Goal: Task Accomplishment & Management: Complete application form

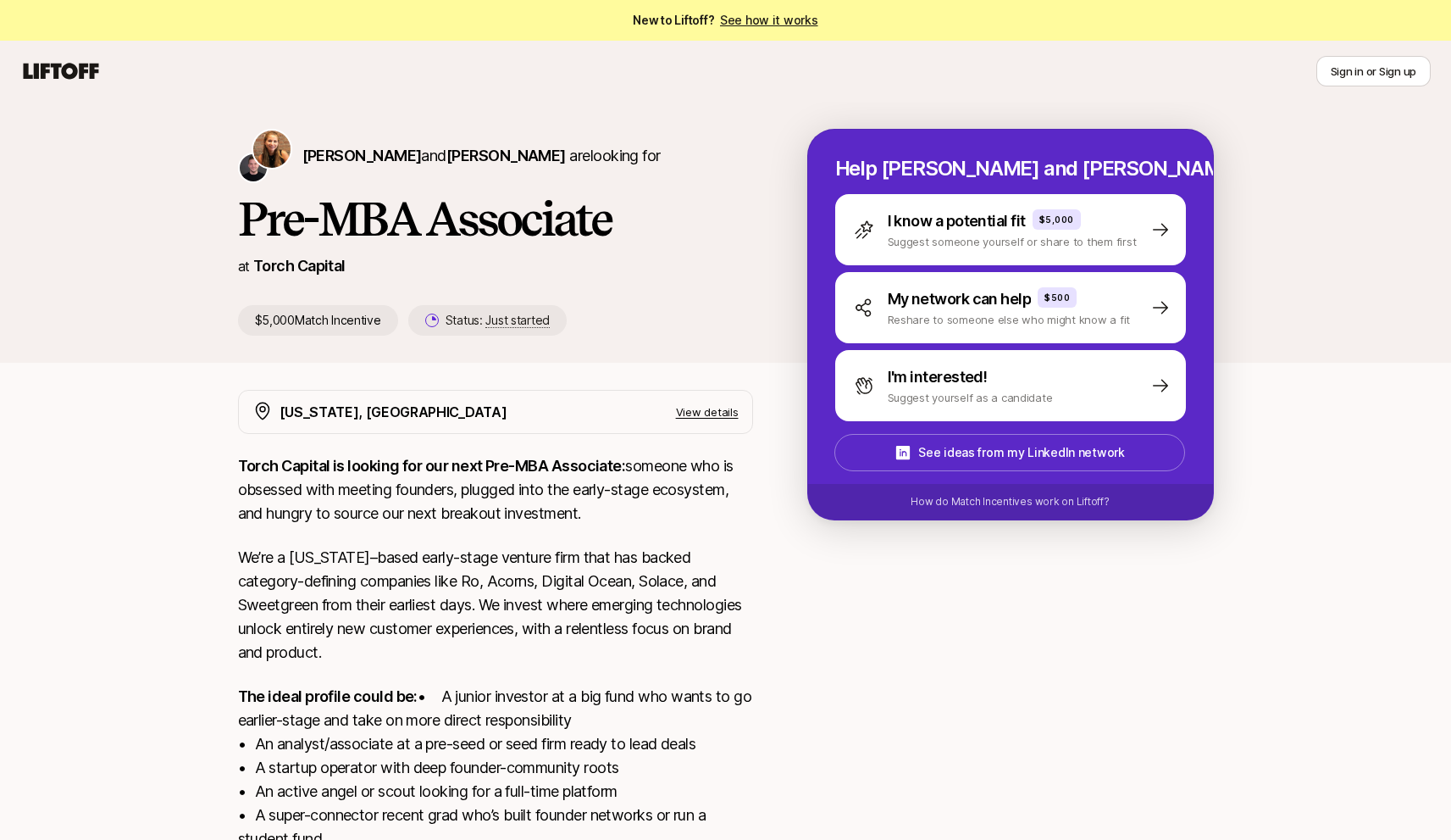
click at [332, 321] on p "$5,000 Match Incentive" at bounding box center [317, 320] width 160 height 30
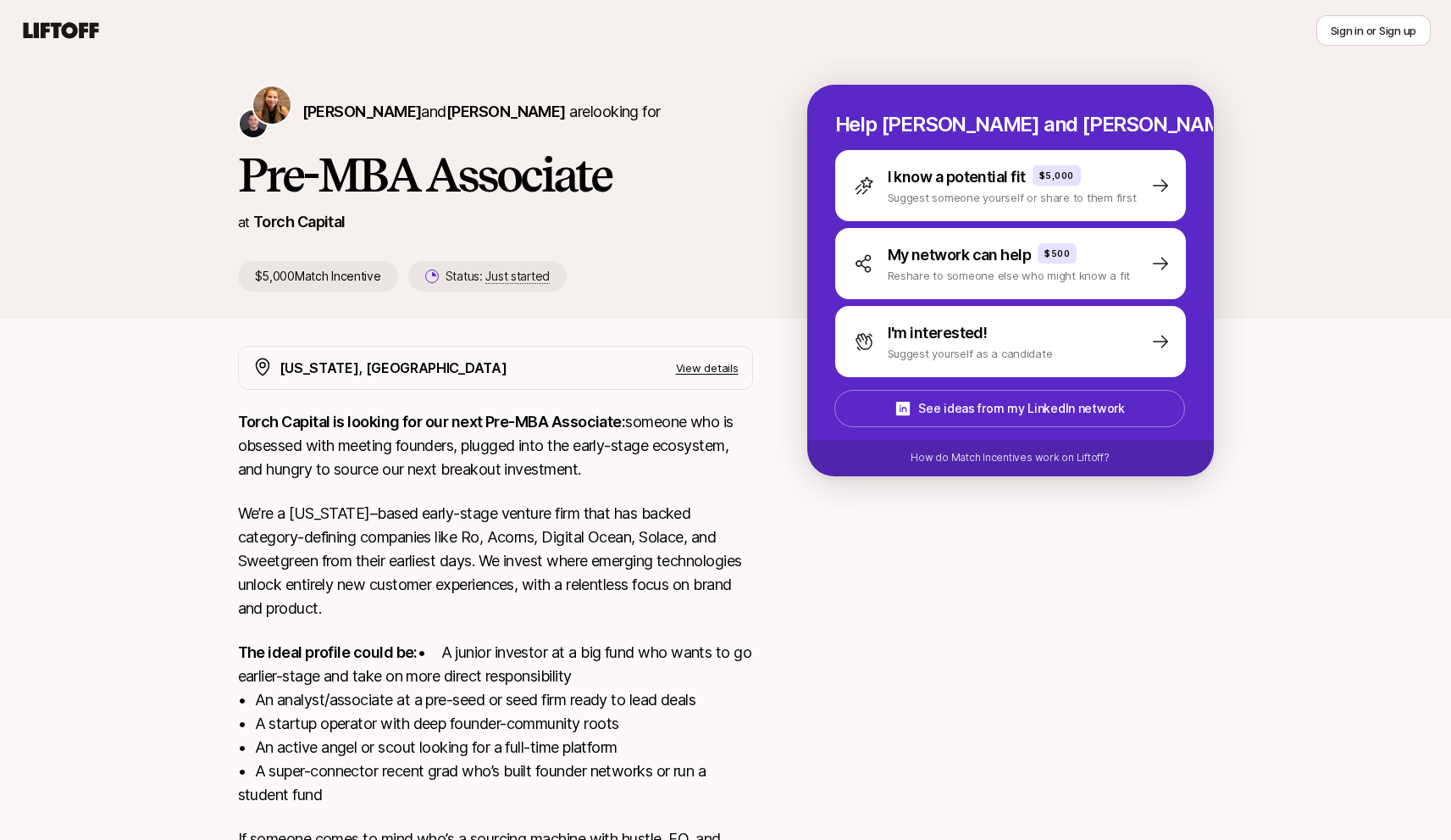
scroll to position [45, 0]
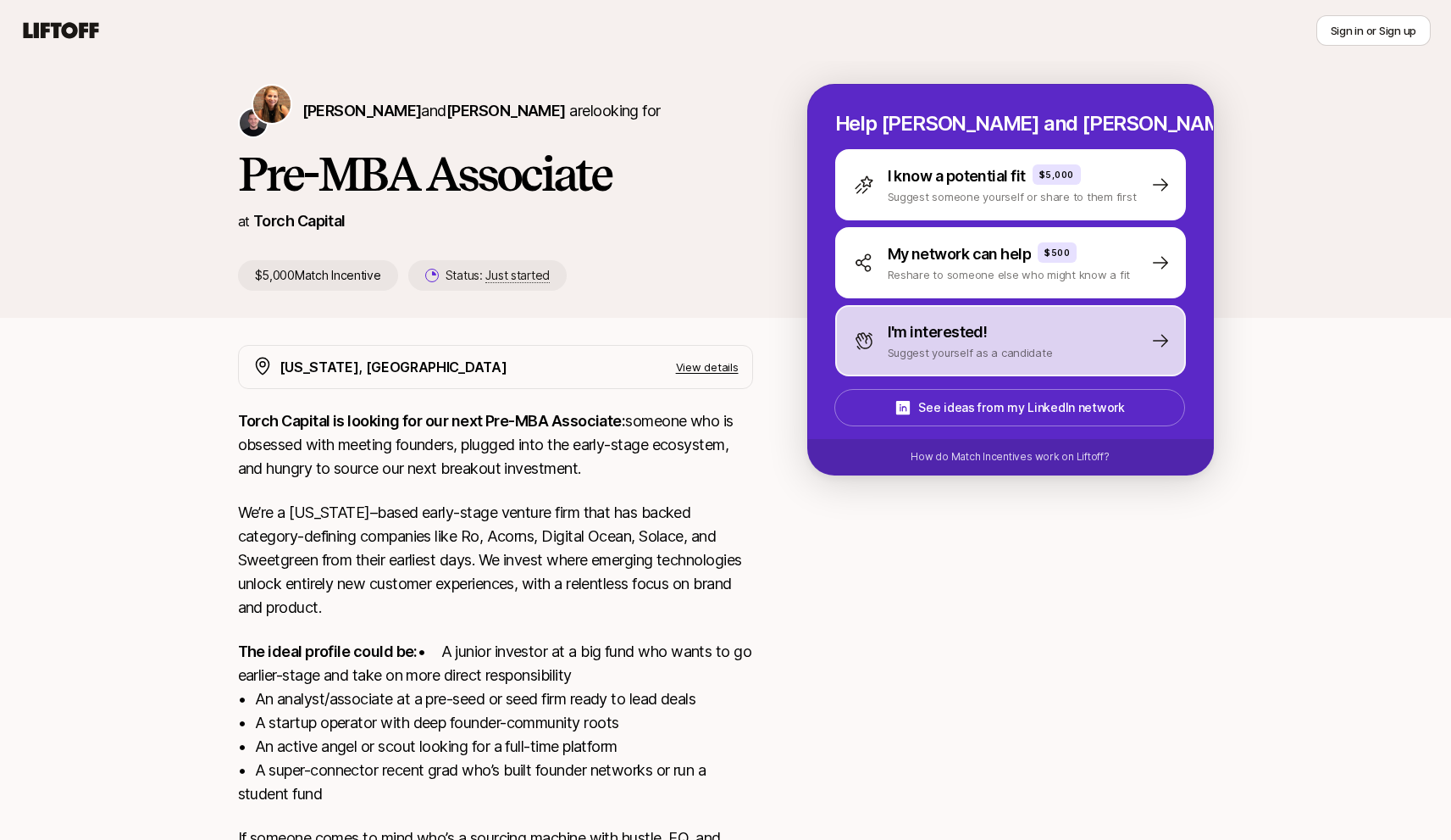
click at [950, 330] on p "I'm interested!" at bounding box center [937, 332] width 100 height 24
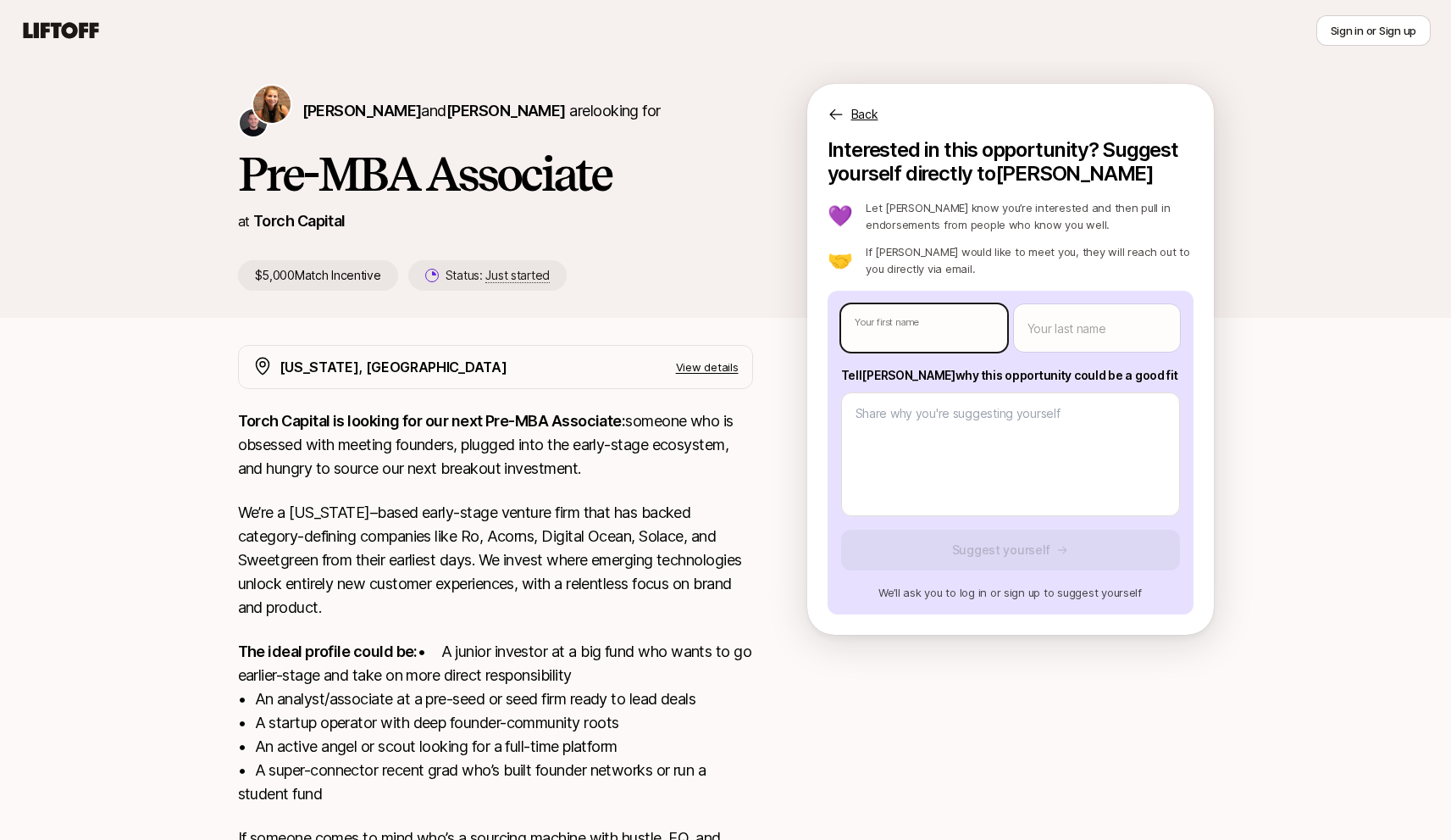
click at [950, 326] on body "New to Liftoff? See how it works Sign in or Sign up Sign in or Sign up [PERSON_…" at bounding box center [725, 375] width 1451 height 840
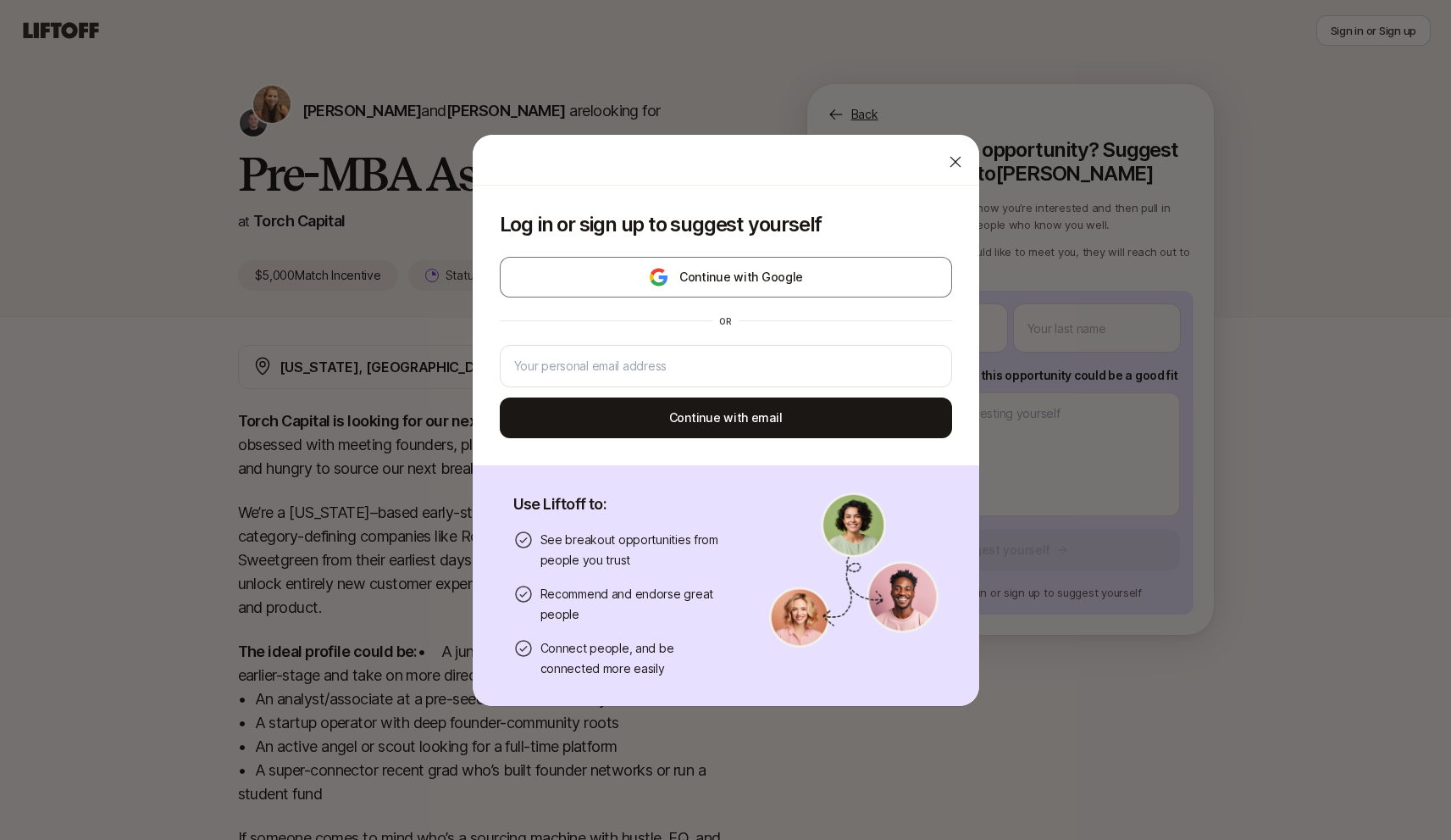
click at [947, 153] on icon at bounding box center [955, 161] width 17 height 17
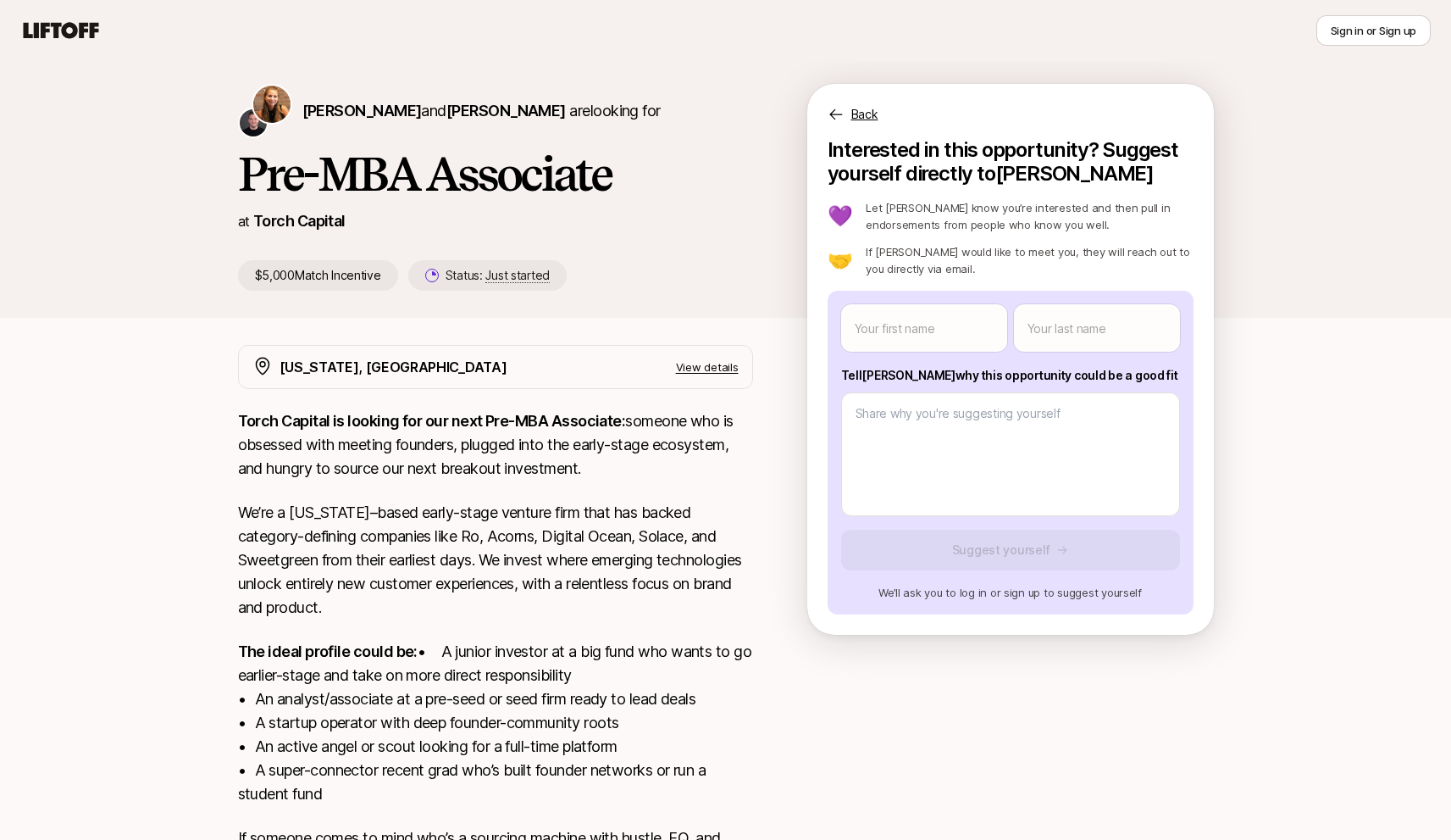
scroll to position [211, 0]
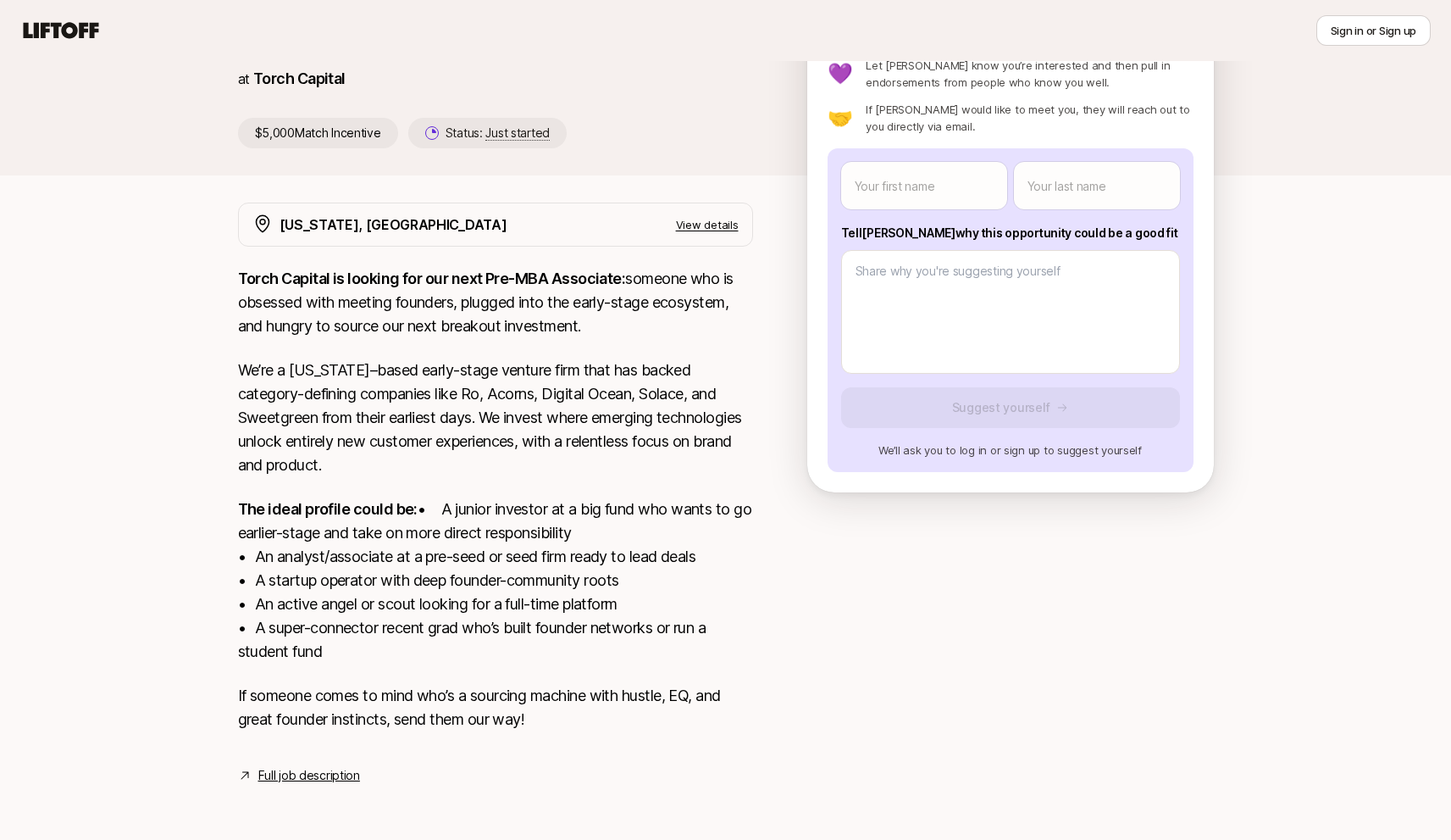
click at [337, 778] on link "Full job description" at bounding box center [309, 775] width 102 height 20
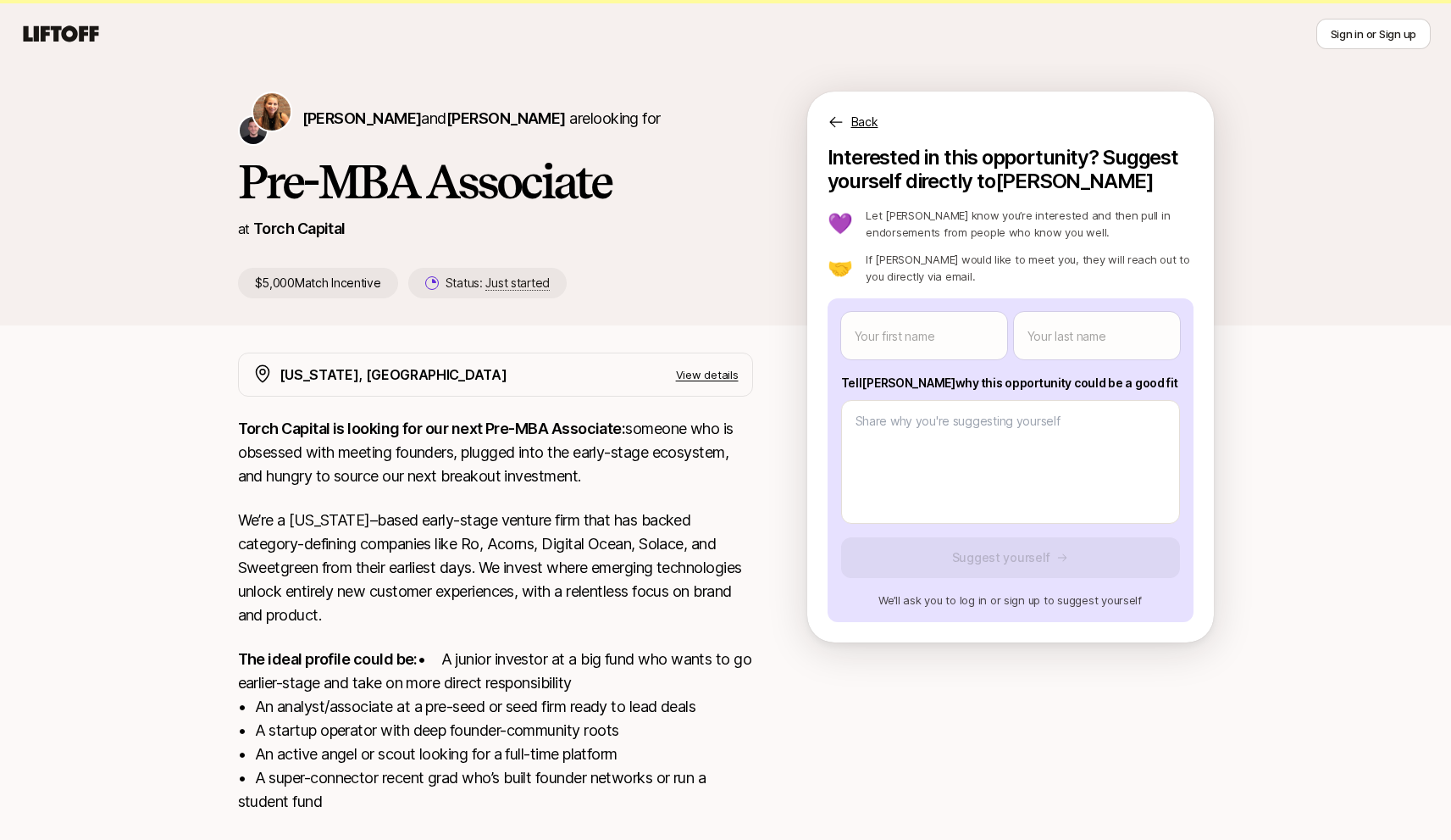
scroll to position [12, 0]
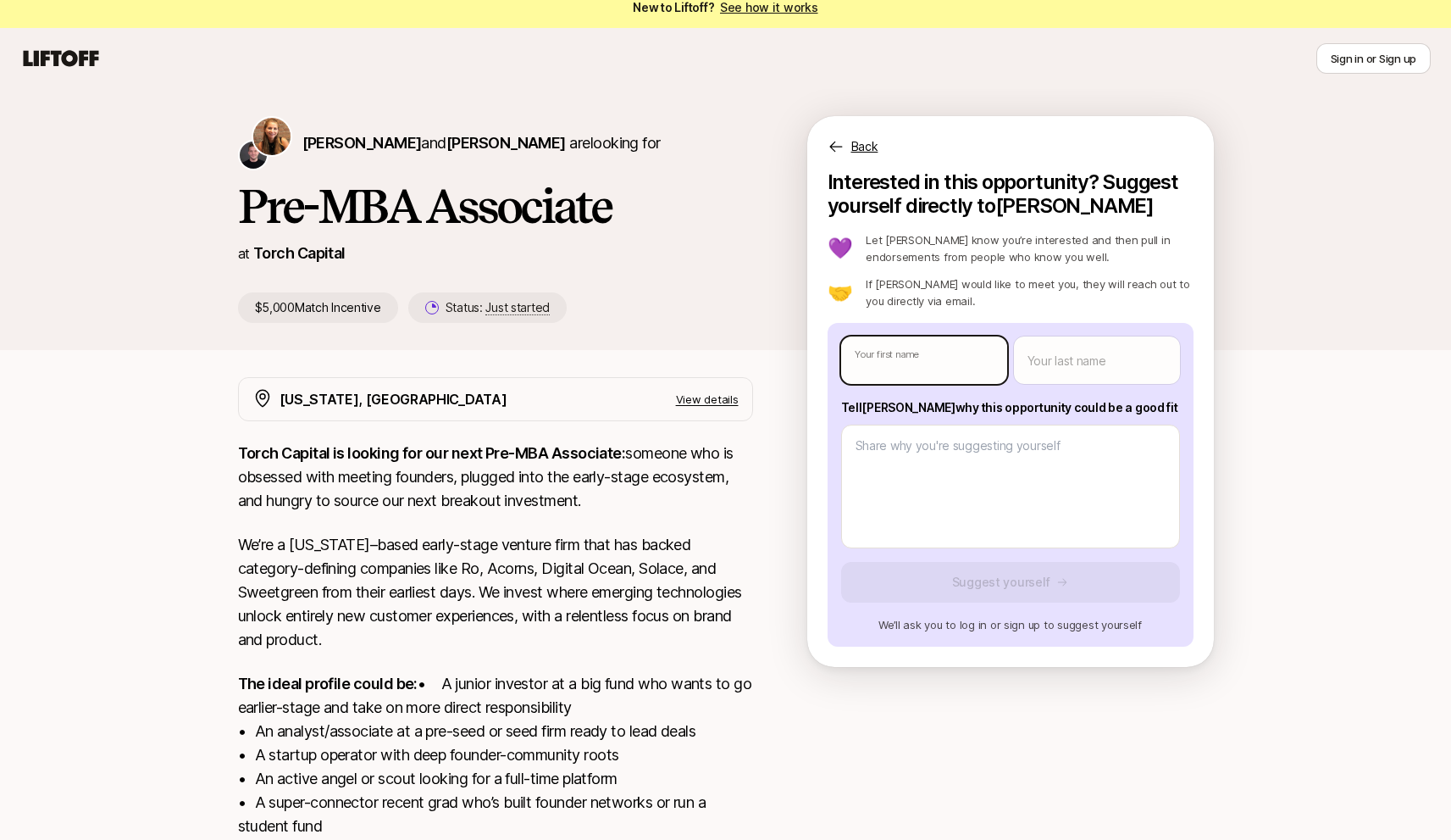
type textarea "x"
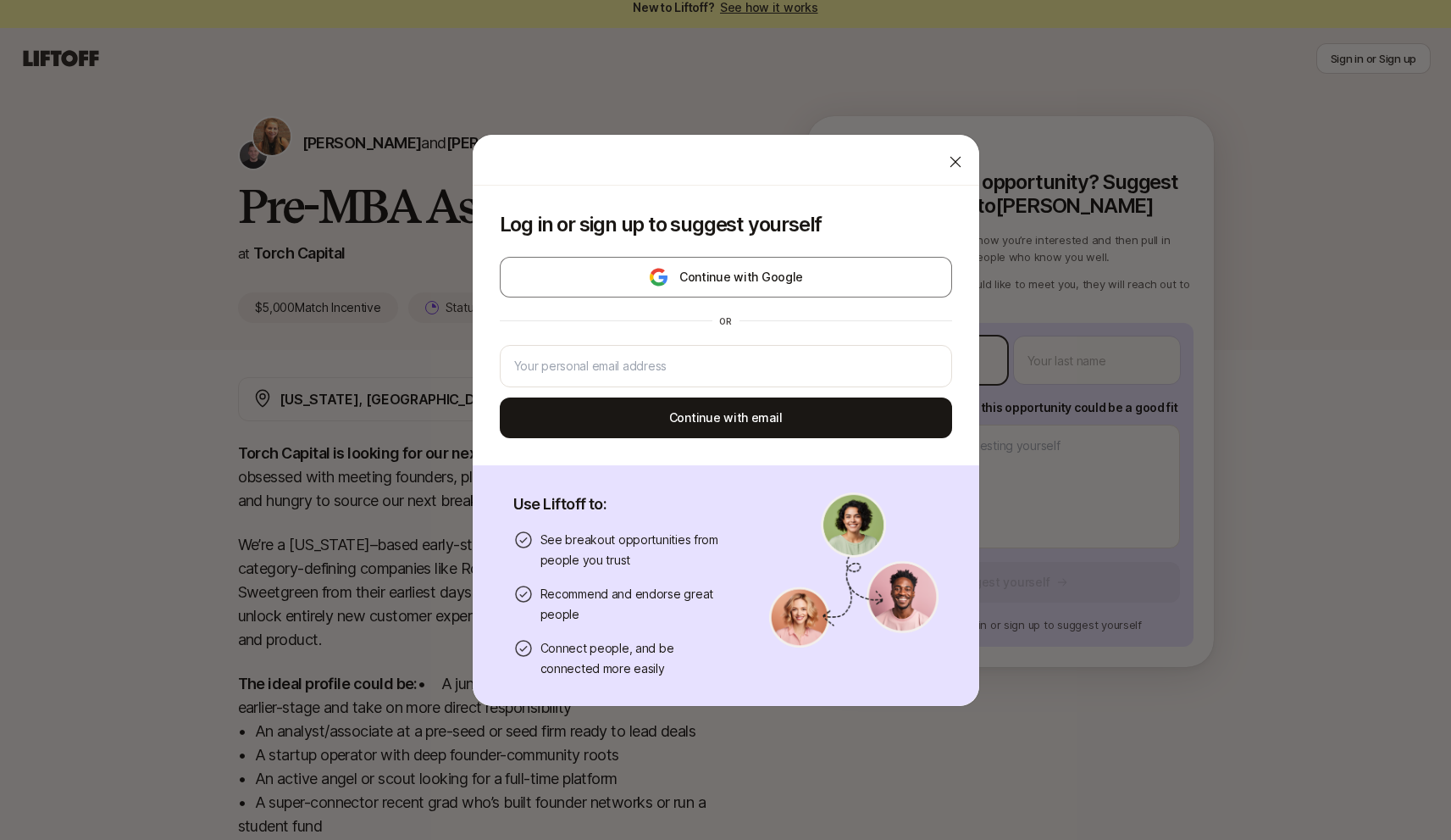
click at [913, 348] on body "New to Liftoff? See how it works Sign in or Sign up Sign in or Sign up [PERSON_…" at bounding box center [725, 408] width 1451 height 840
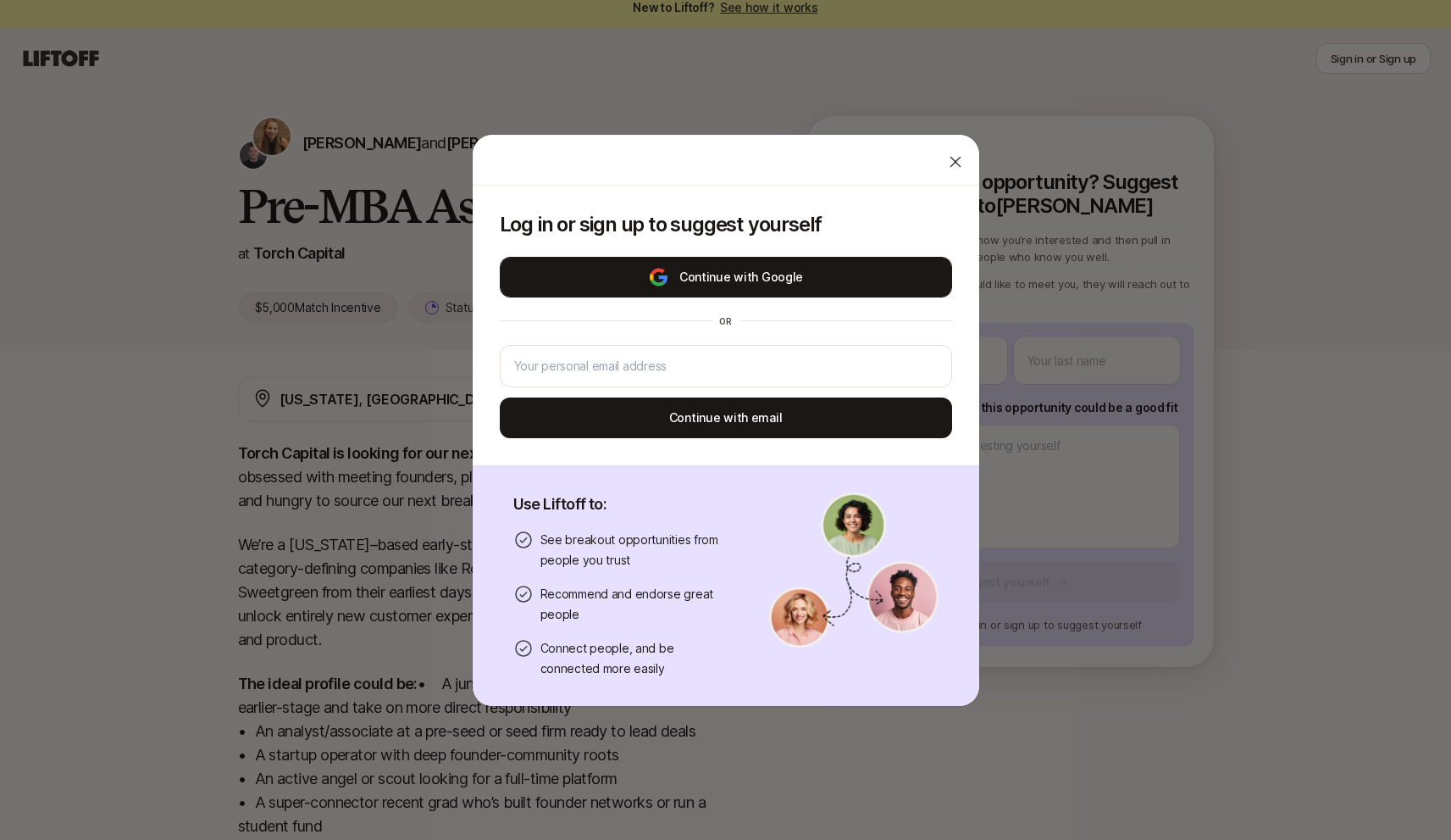
click at [752, 261] on button "Continue with Google" at bounding box center [726, 277] width 453 height 41
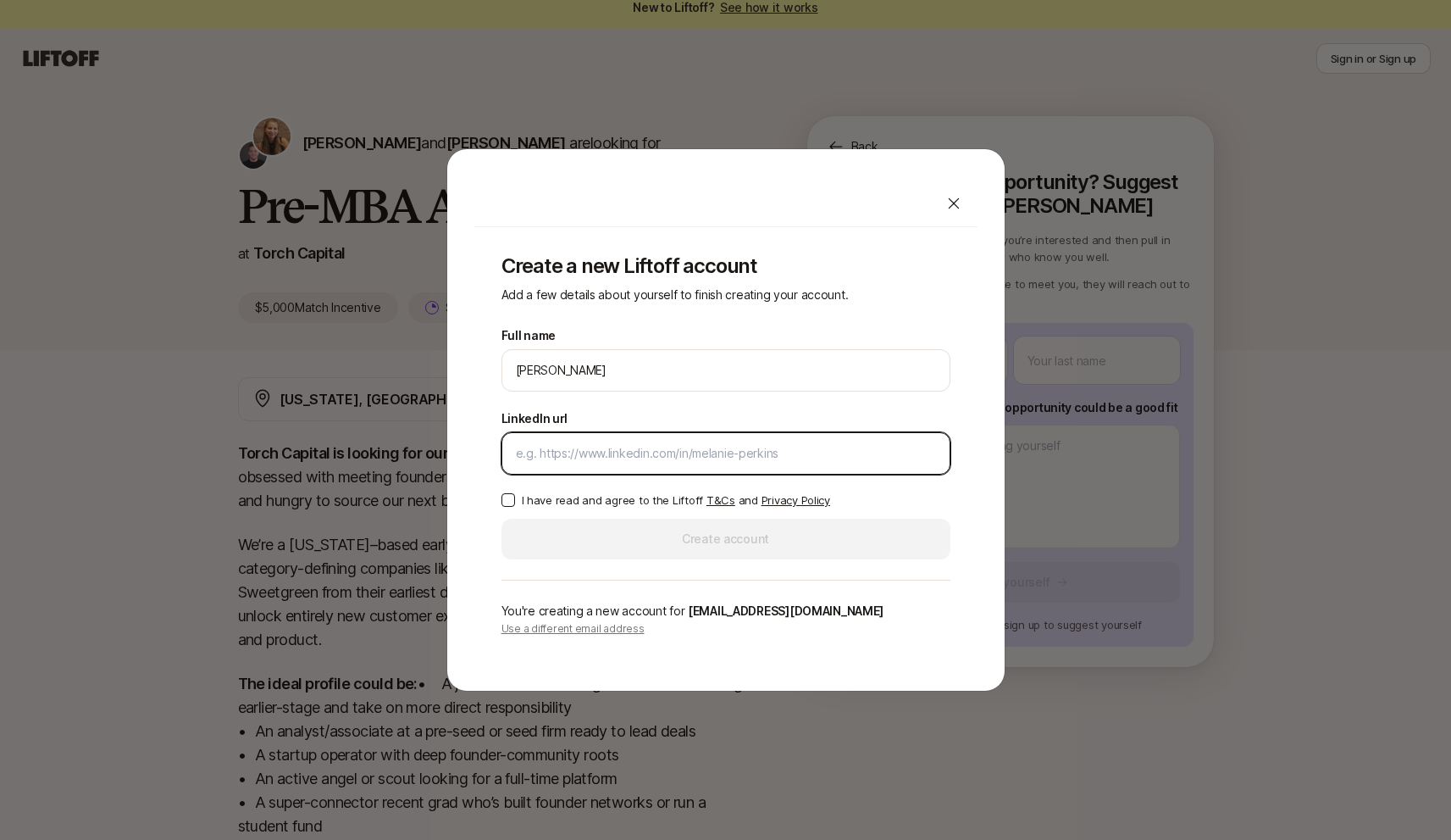
paste input "[URL][DOMAIN_NAME]"
type input "[URL][DOMAIN_NAME]"
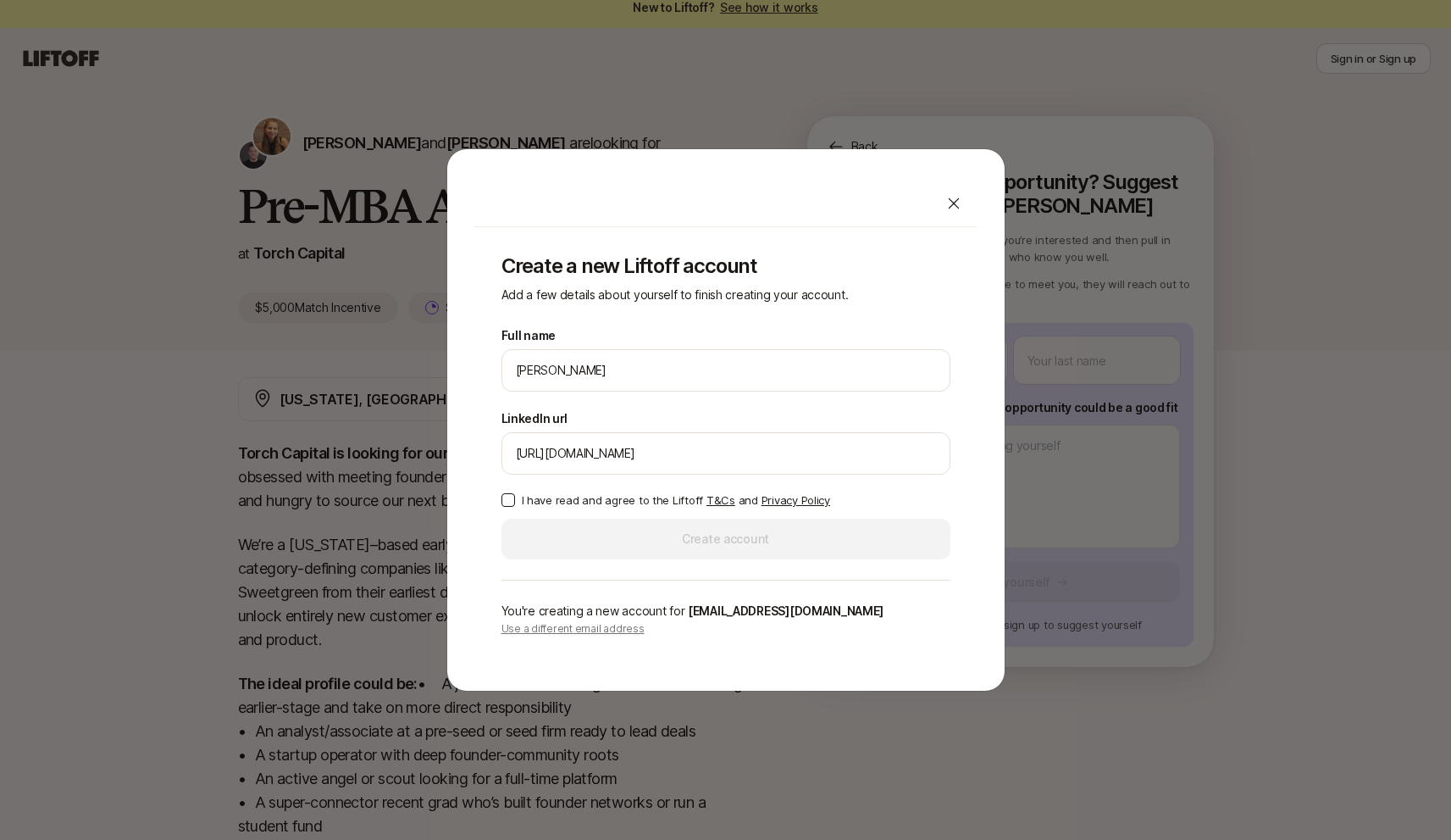
click at [508, 500] on button "I have read and agree to the Liftoff T&Cs and Privacy Policy" at bounding box center [508, 500] width 13 height 13
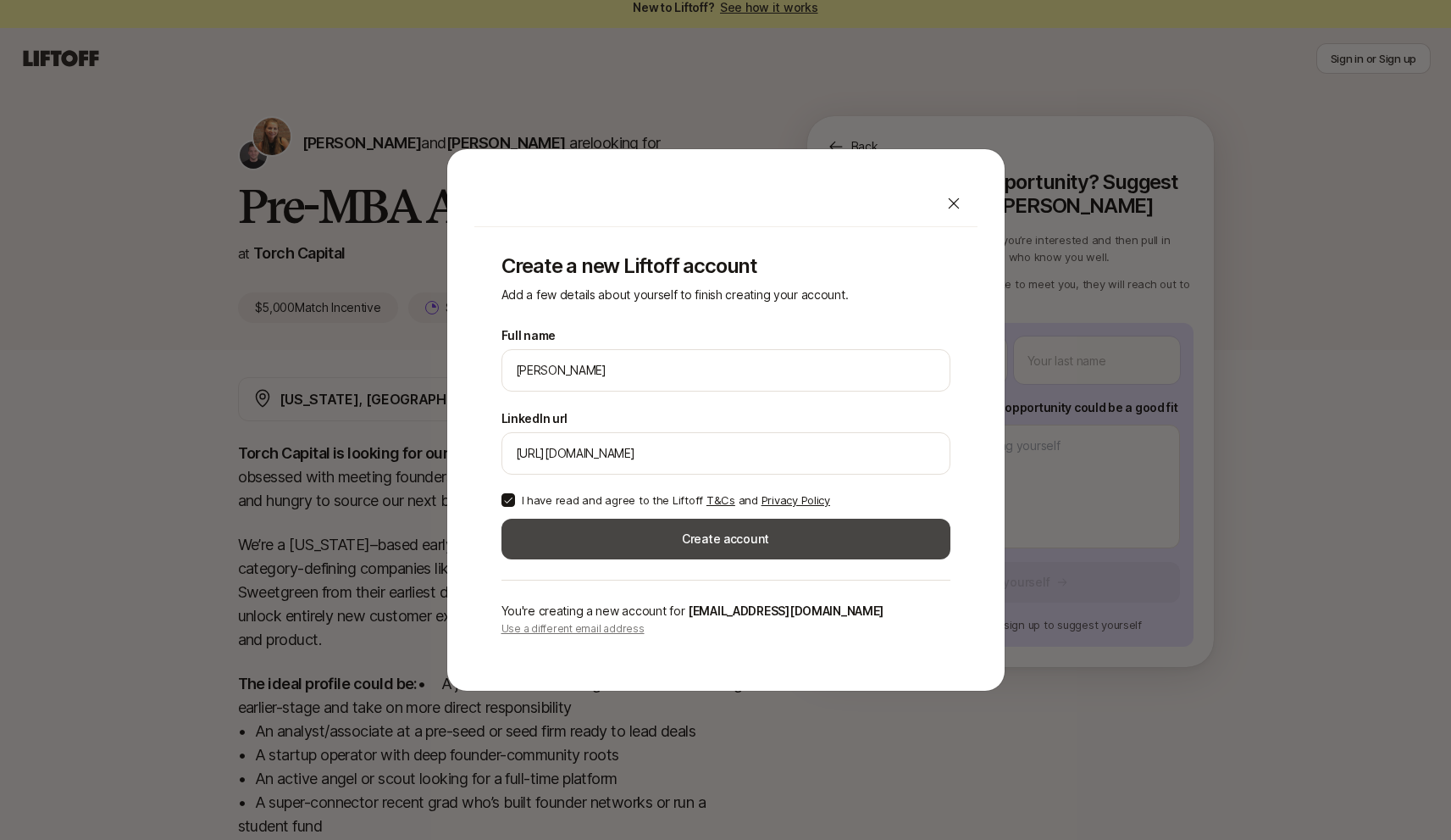
click at [639, 550] on button "Create account" at bounding box center [726, 538] width 449 height 41
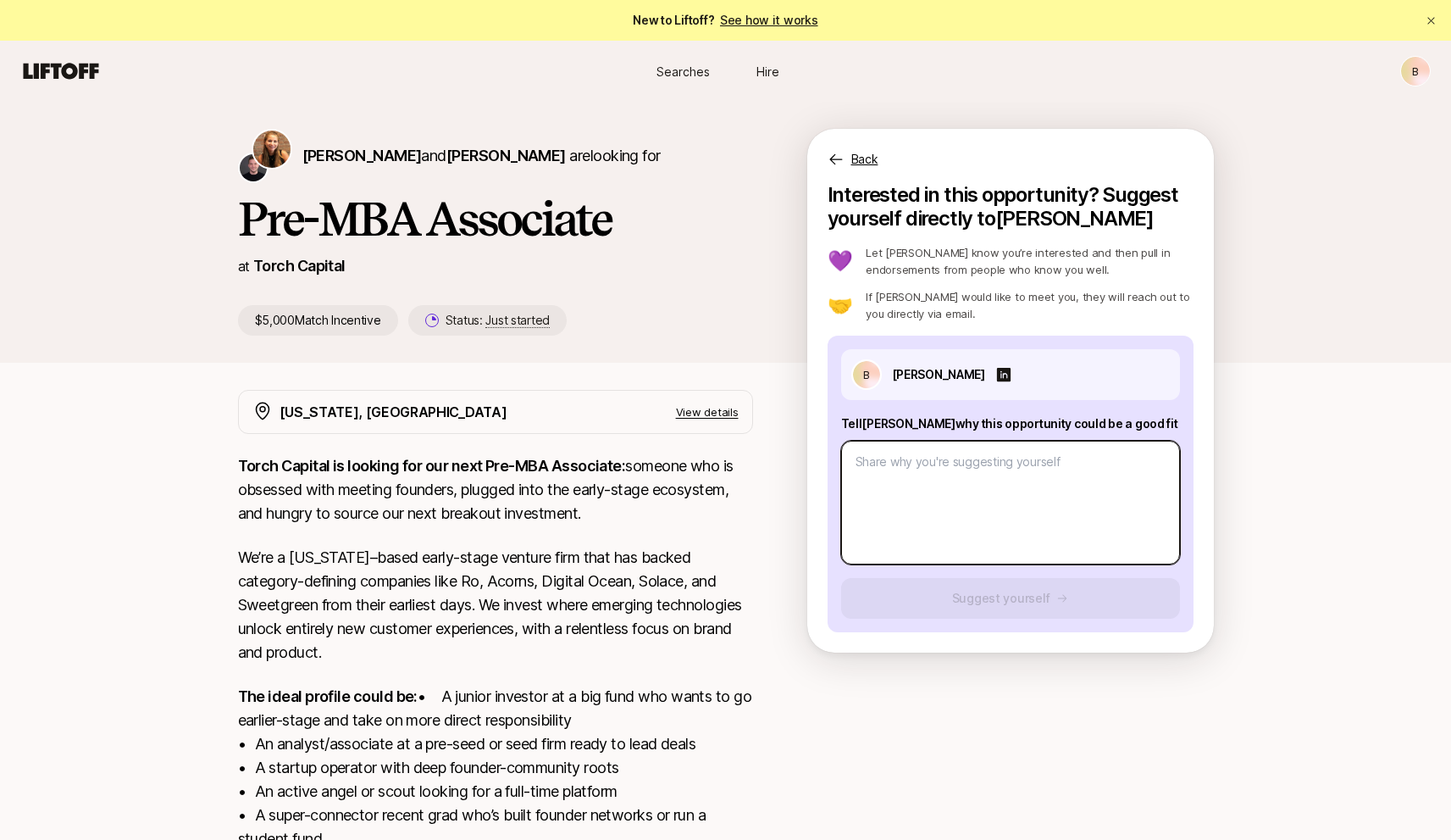
click at [1030, 495] on textarea at bounding box center [1011, 502] width 339 height 124
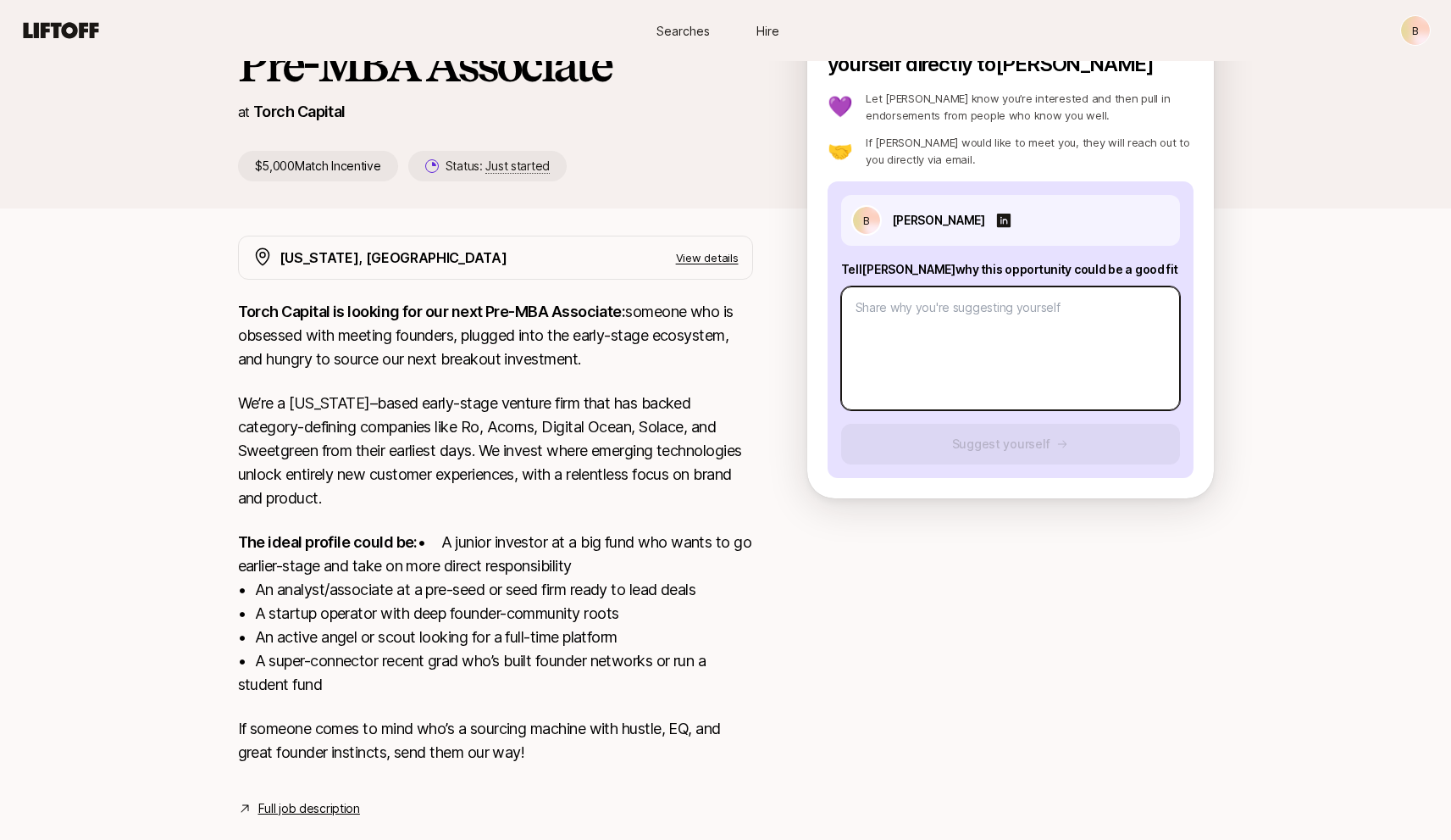
scroll to position [178, 0]
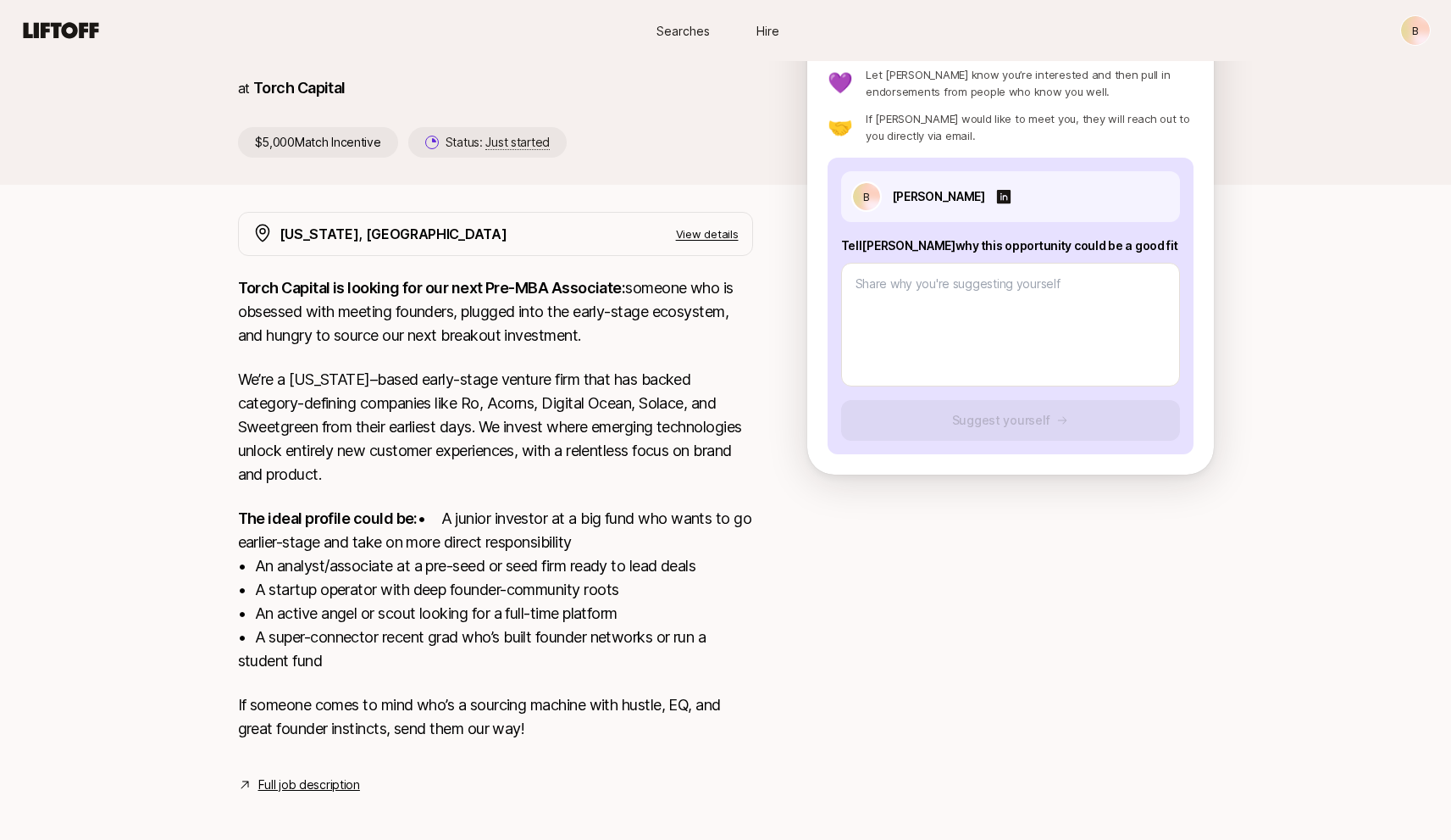
drag, startPoint x: 241, startPoint y: 286, endPoint x: 584, endPoint y: 691, distance: 530.7
click at [584, 691] on div "Torch Capital is looking for our next Pre-MBA Associate: someone who is obsesse…" at bounding box center [495, 518] width 515 height 485
copy div "Torch Capital is looking for our next Pre-MBA Associate: someone who is obsesse…"
click at [1012, 317] on textarea at bounding box center [1011, 325] width 339 height 124
paste textarea "I bring a unique blend of founder experience, structured venture training, and …"
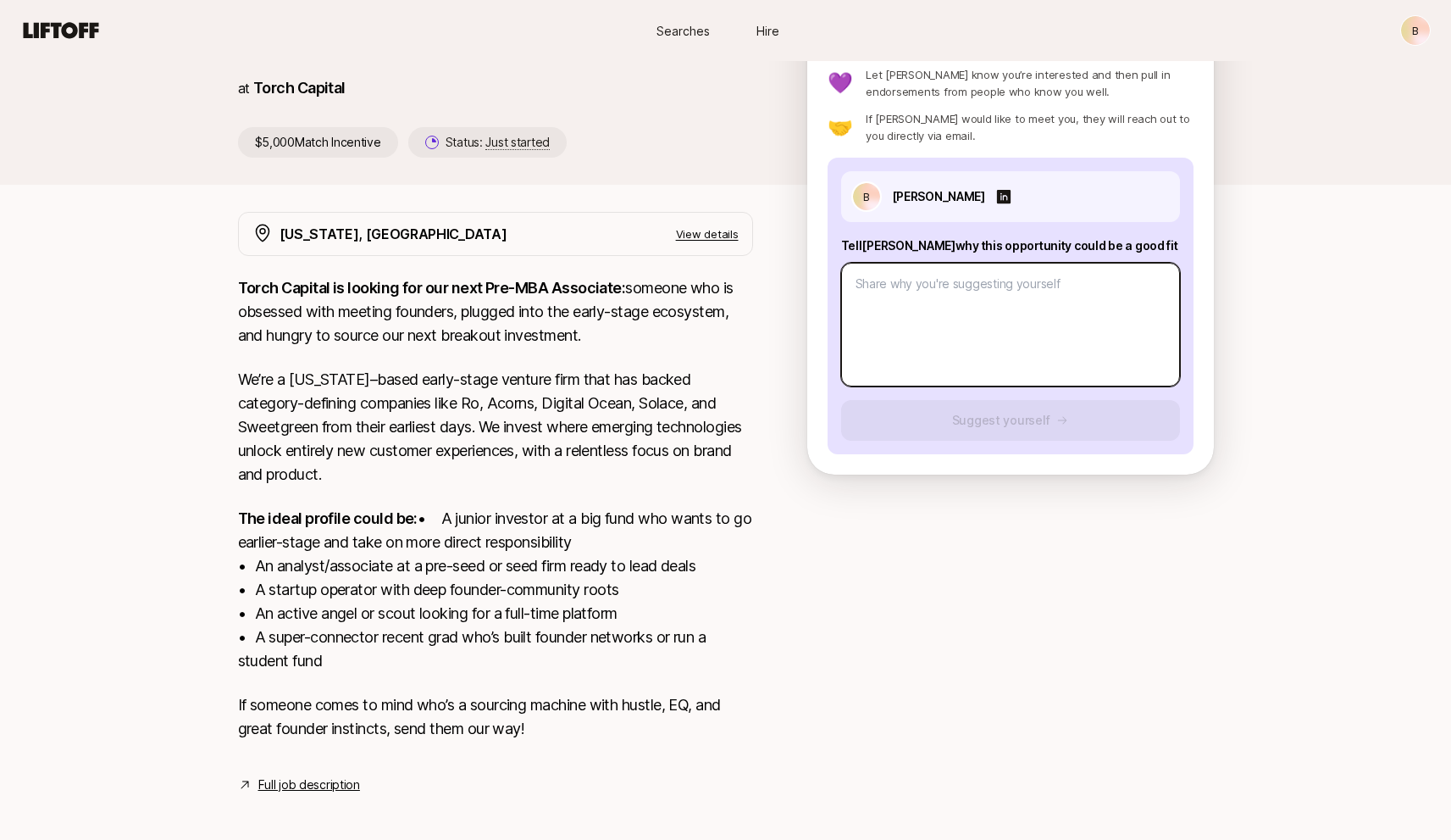
type textarea "x"
type textarea "I bring a unique blend of founder experience, structured venture training, and …"
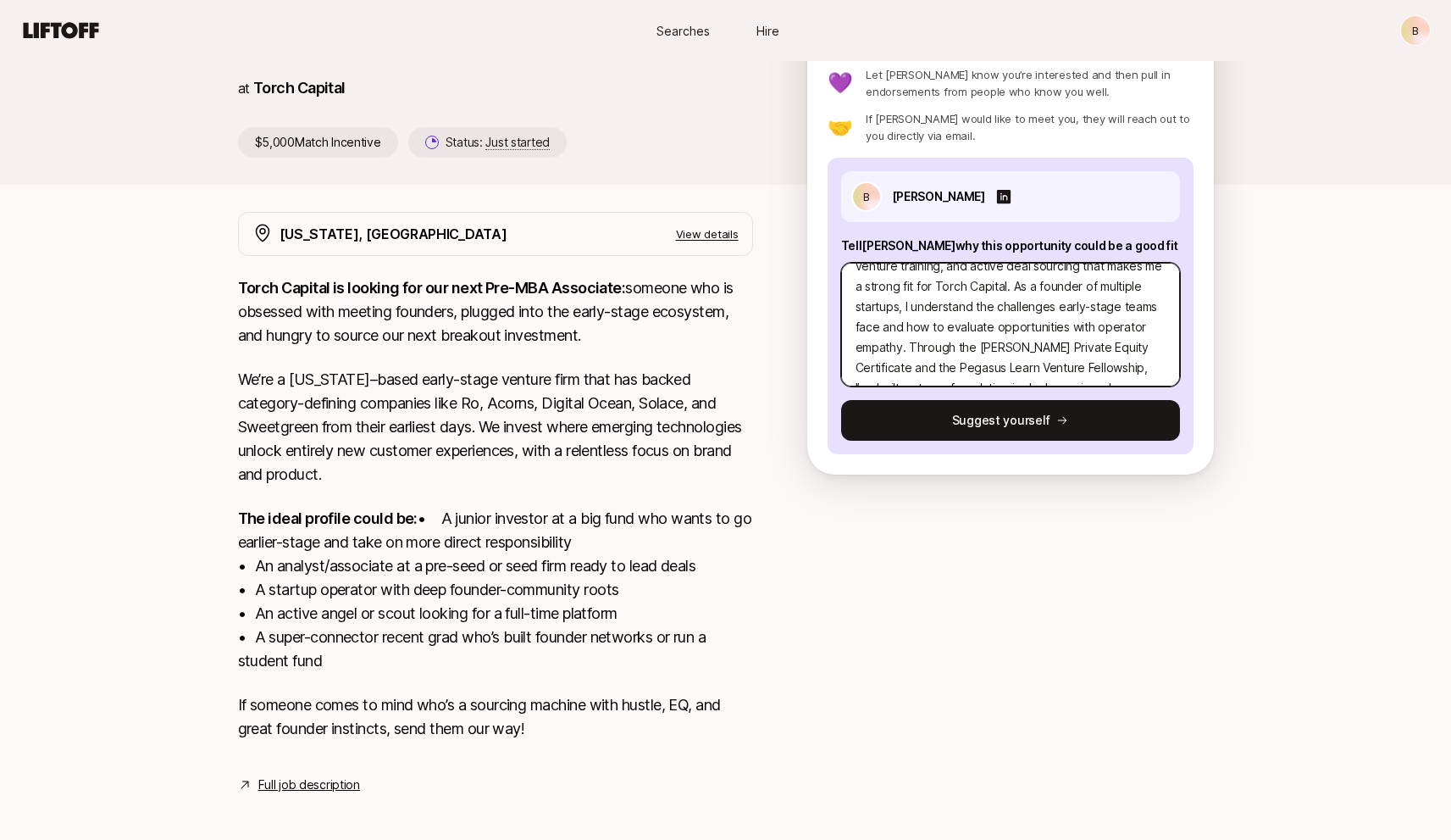
scroll to position [41, 0]
click at [912, 366] on textarea "I bring a unique blend of founder experience, structured venture training, and …" at bounding box center [1011, 325] width 339 height 124
click at [906, 366] on textarea "I bring a unique blend of founder experience, structured venture training, and …" at bounding box center [1011, 325] width 339 height 124
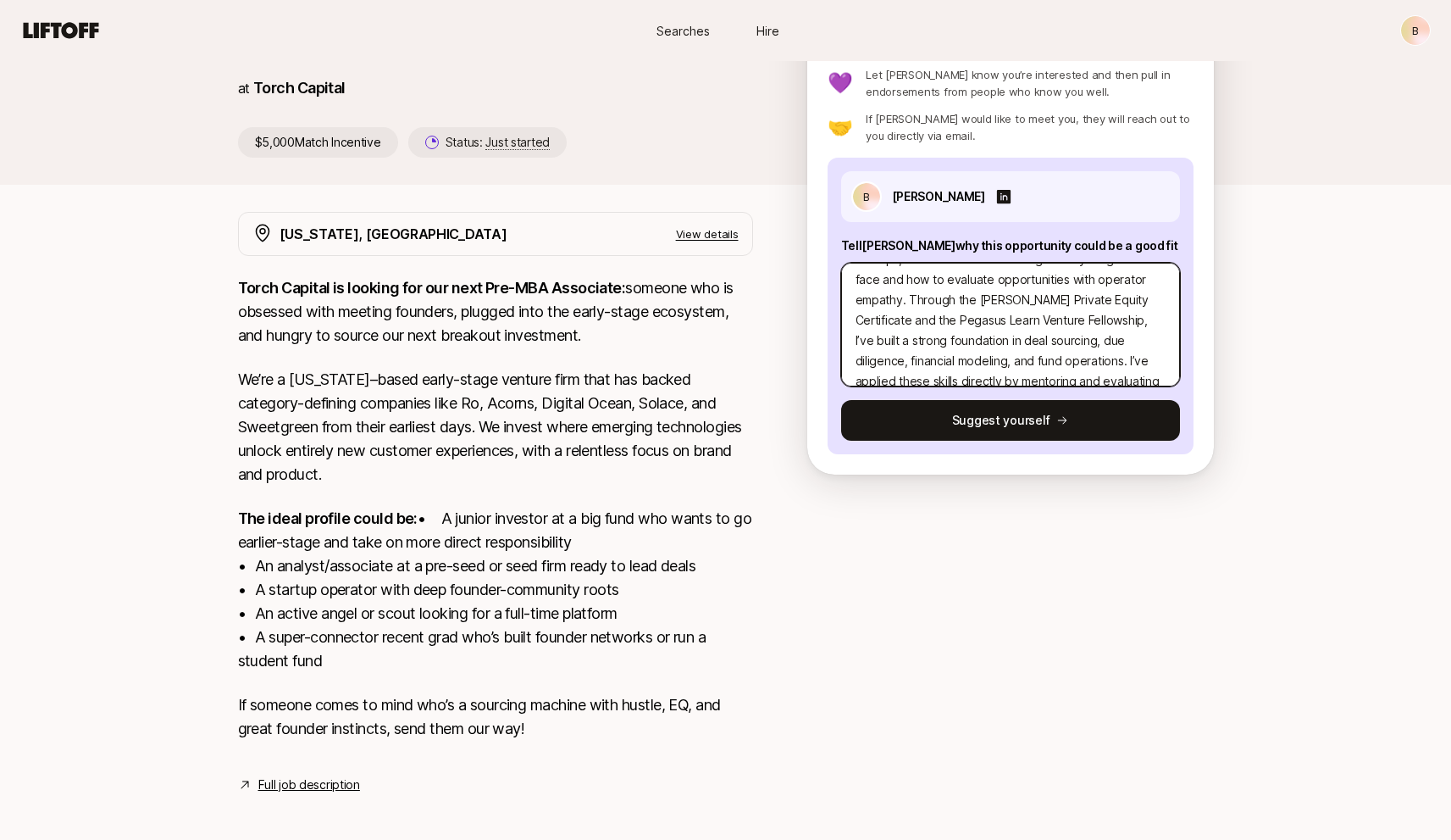
scroll to position [92, 0]
drag, startPoint x: 1071, startPoint y: 335, endPoint x: 1082, endPoint y: 335, distance: 11.0
click at [1082, 335] on textarea "I bring a unique blend of founder experience, structured venture training, and …" at bounding box center [1011, 325] width 339 height 124
type textarea "x"
type textarea "I bring a unique blend of founder experience, structured venture training, and …"
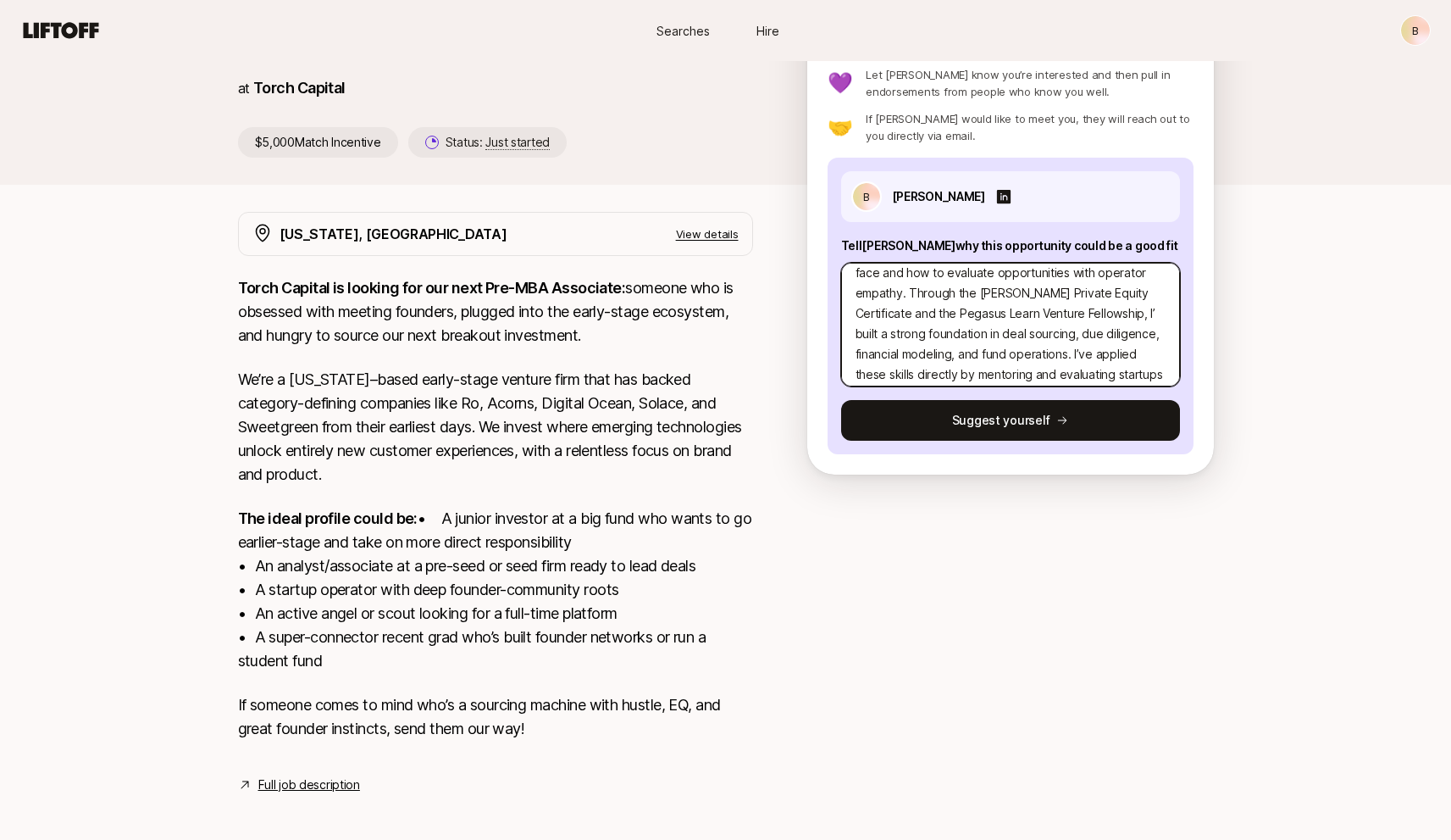
type textarea "x"
type textarea "I bring a unique blend of founder experience, structured venture training, and …"
type textarea "x"
type textarea "I bring a unique blend of founder experience, structured venture training, and …"
type textarea "x"
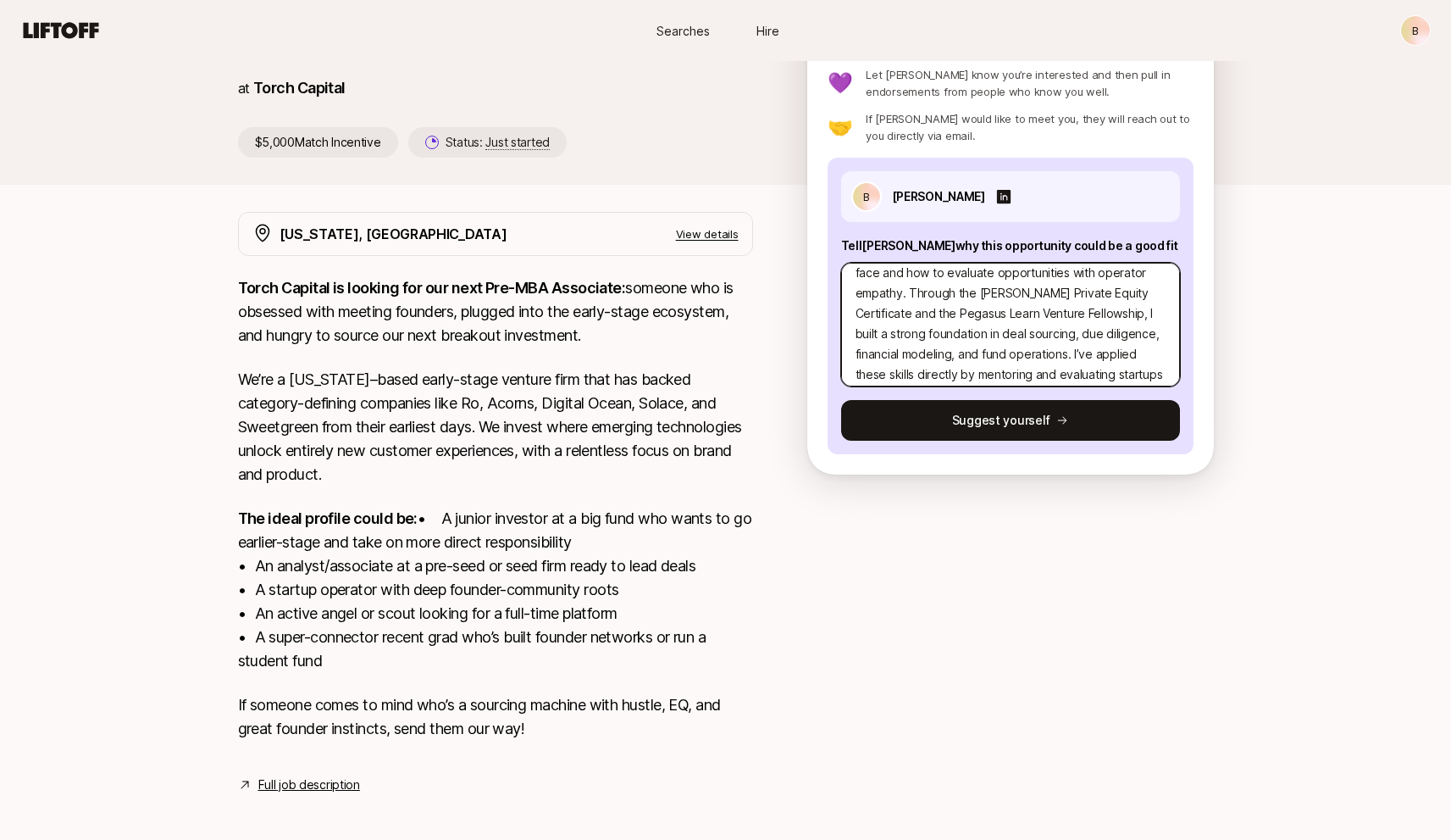
type textarea "I bring a unique blend of founder experience, structured venture training, and …"
type textarea "x"
type textarea "I bring a unique blend of founder experience, structured venture training, and …"
type textarea "x"
type textarea "I bring a unique blend of founder experience, structured venture training, and …"
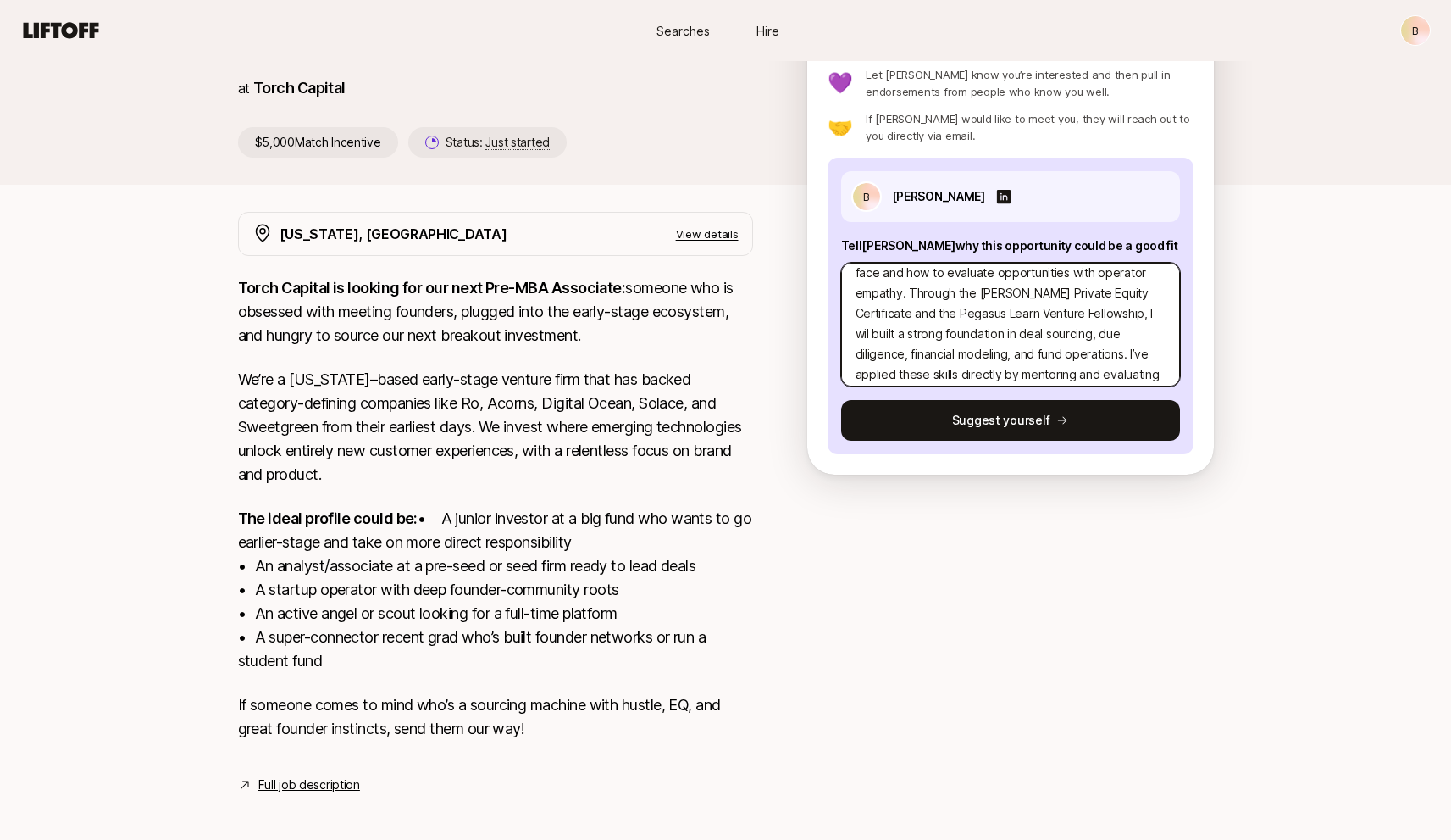
type textarea "x"
type textarea "I bring a unique blend of founder experience, structured venture training, and …"
type textarea "x"
type textarea "I bring a unique blend of founder experience, structured venture training, and …"
type textarea "x"
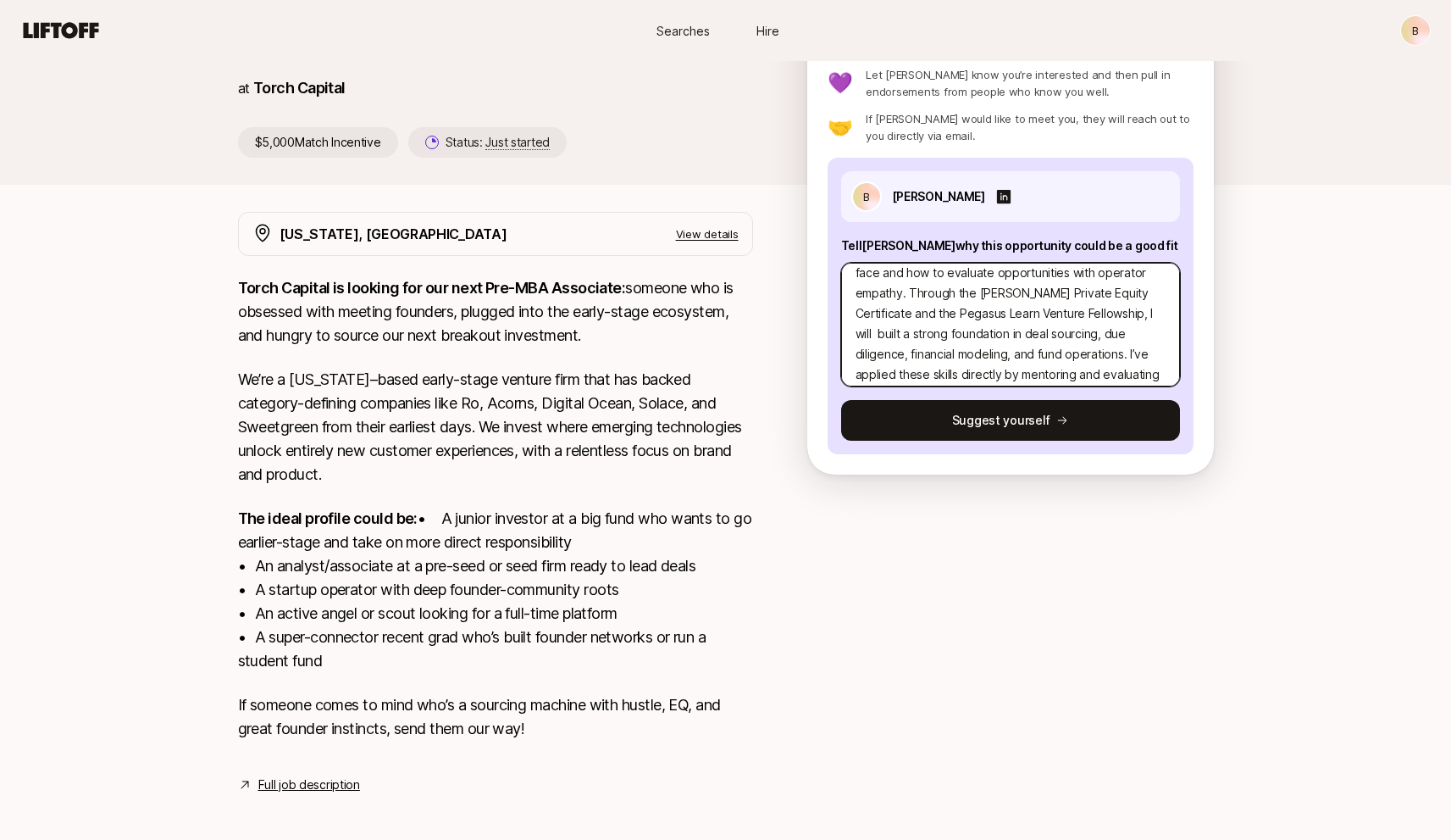
type textarea "I bring a unique blend of founder experience, structured venture training, and …"
type textarea "x"
type textarea "I bring a unique blend of founder experience, structured venture training, and …"
type textarea "x"
type textarea "I bring a unique blend of founder experience, structured venture training, and …"
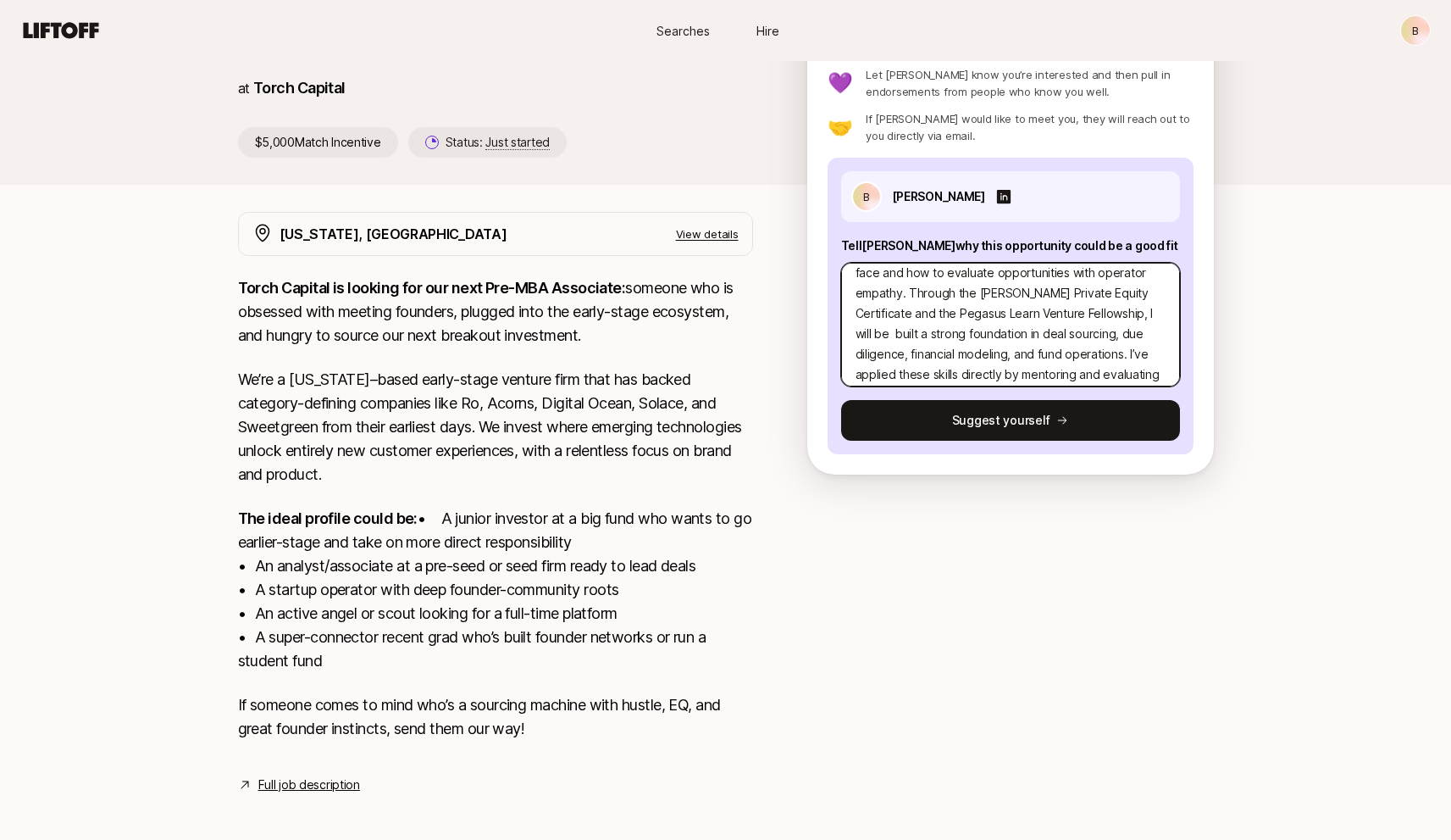
type textarea "x"
type textarea "I bring a unique blend of founder experience, structured venture training, and …"
click at [1131, 336] on textarea "I bring a unique blend of founder experience, structured venture training, and …" at bounding box center [1011, 325] width 339 height 124
type textarea "x"
type textarea "I bring a unique blend of founder experience, structured venture training, and …"
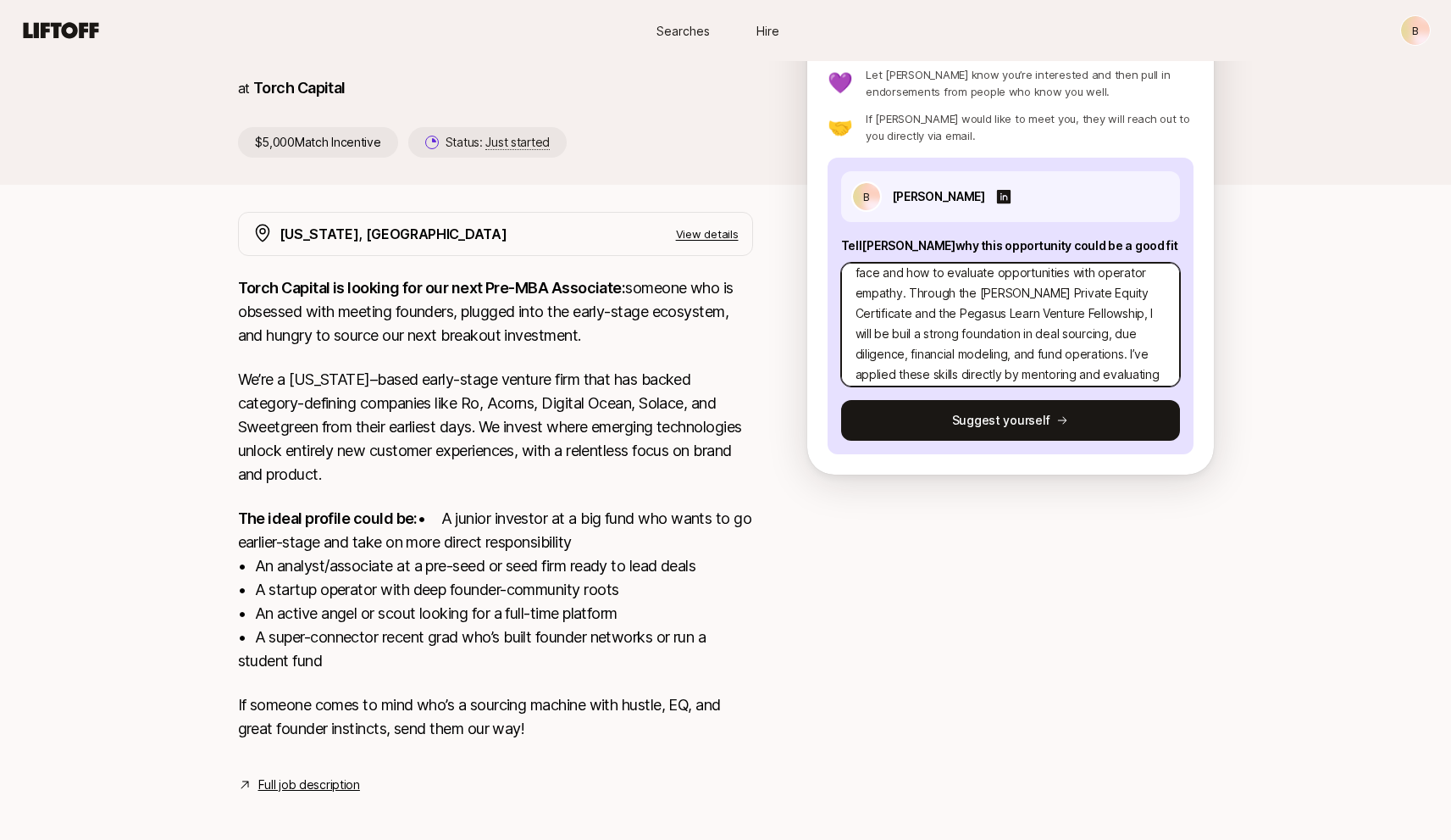
type textarea "x"
type textarea "I bring a unique blend of founder experience, structured venture training, and …"
type textarea "x"
type textarea "I bring a unique blend of founder experience, structured venture training, and …"
type textarea "x"
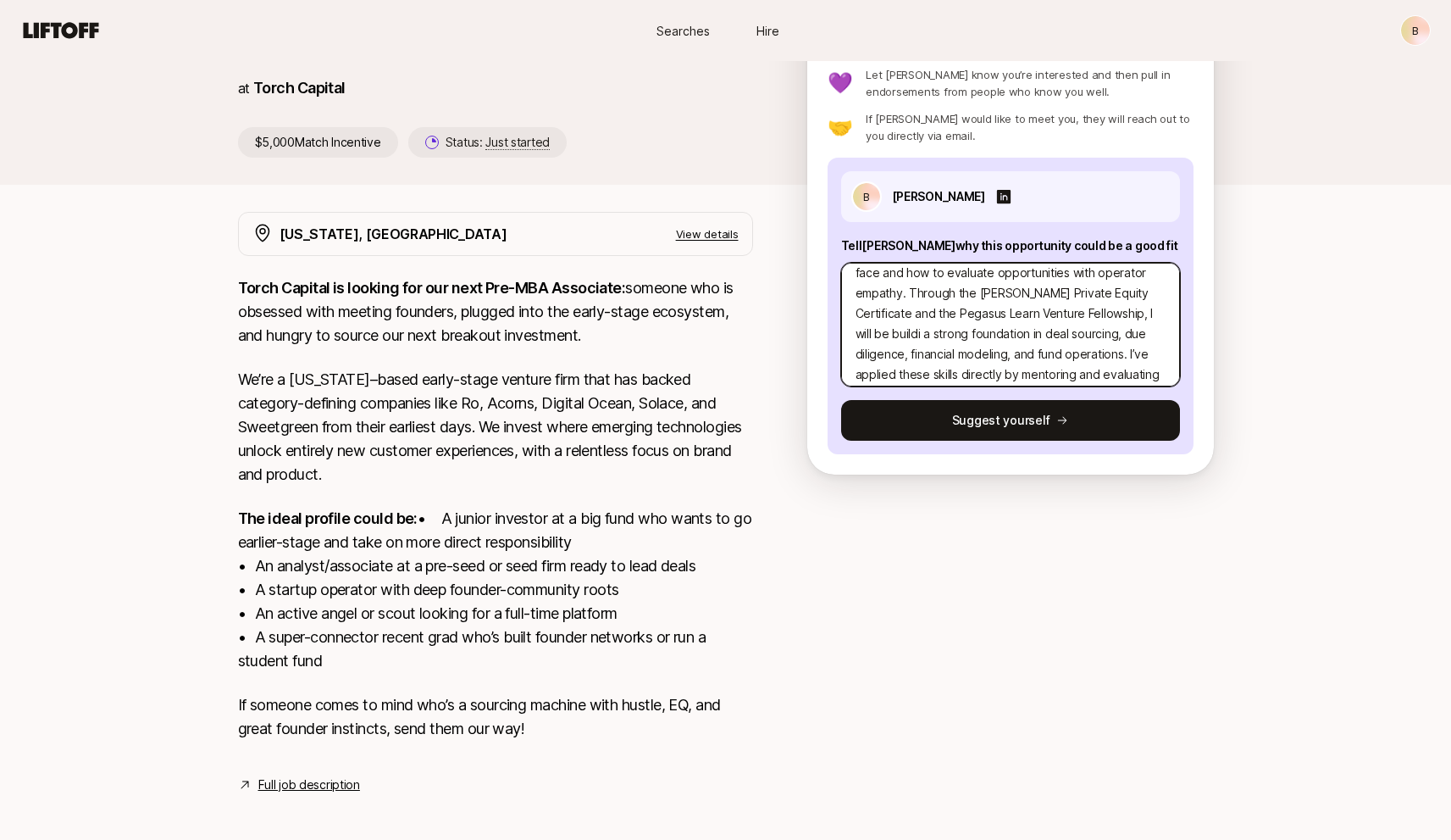
type textarea "I bring a unique blend of founder experience, structured venture training, and …"
type textarea "x"
click at [1016, 353] on textarea "I bring a unique blend of founder experience, structured venture training, and …" at bounding box center [1011, 325] width 339 height 124
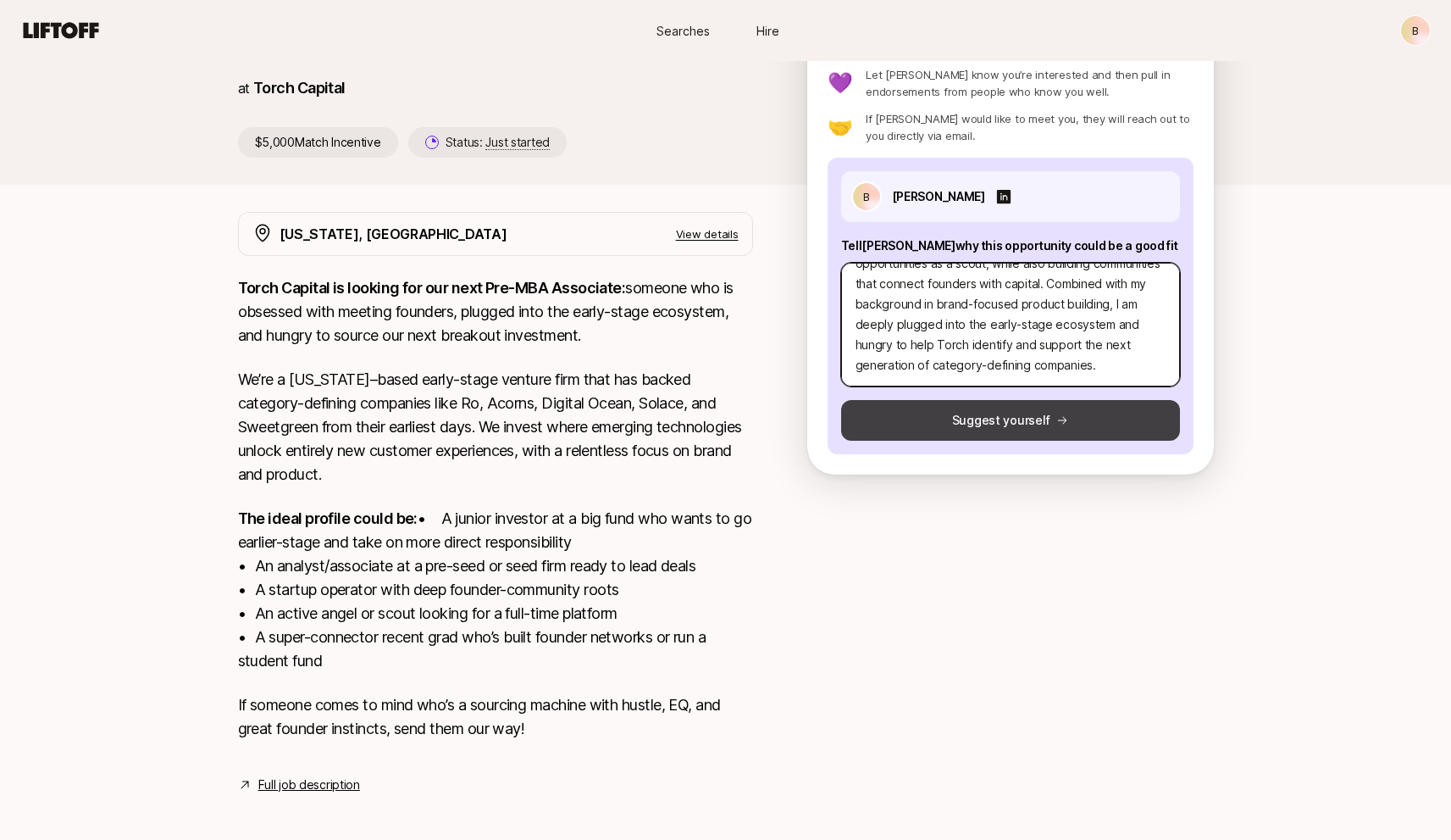
type textarea "I bring a unique blend of founder experience, structured venture training, and …"
click at [1012, 410] on button "Suggest yourself" at bounding box center [1011, 420] width 339 height 41
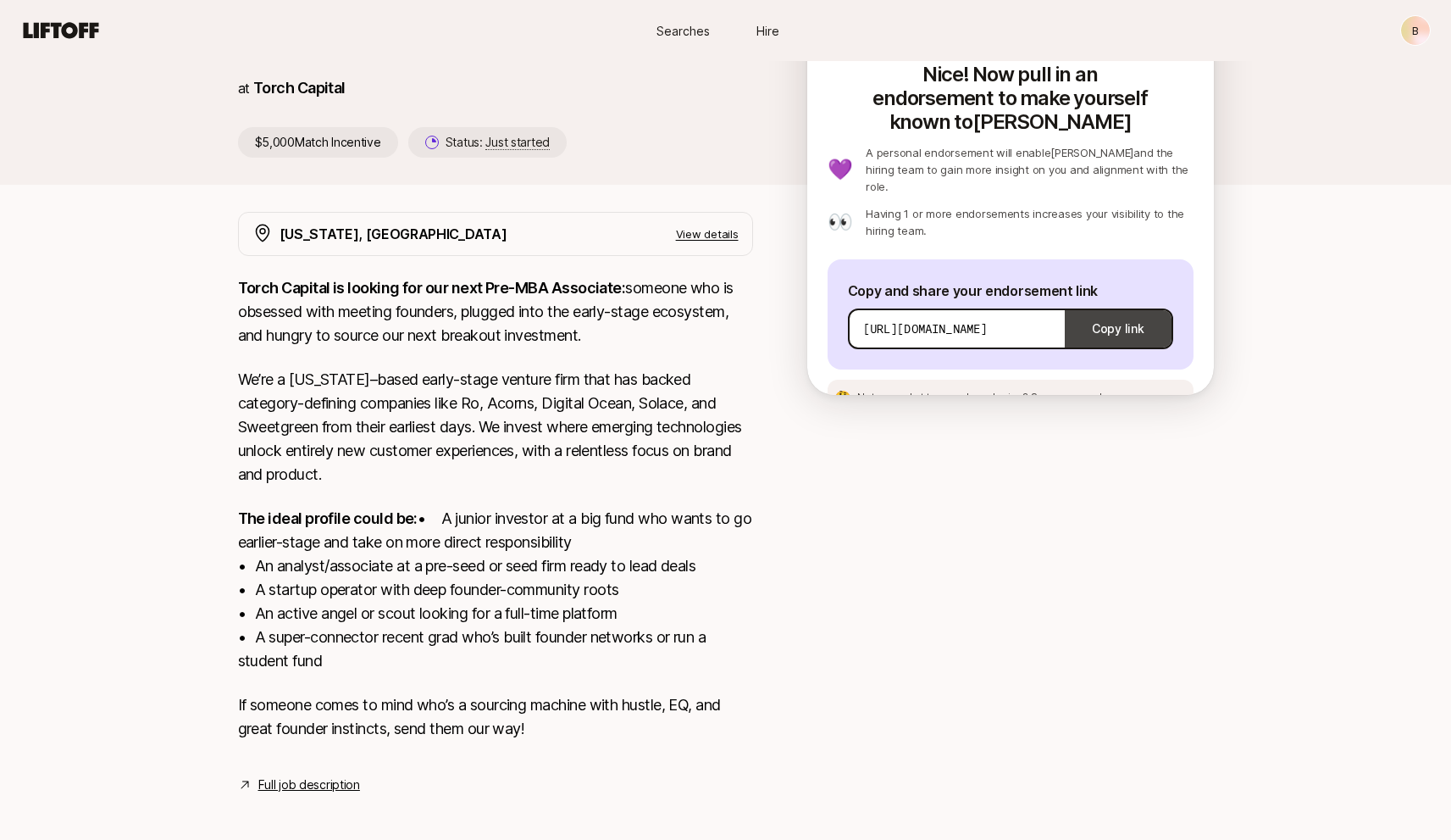
click at [1118, 305] on button "Copy link" at bounding box center [1119, 329] width 106 height 48
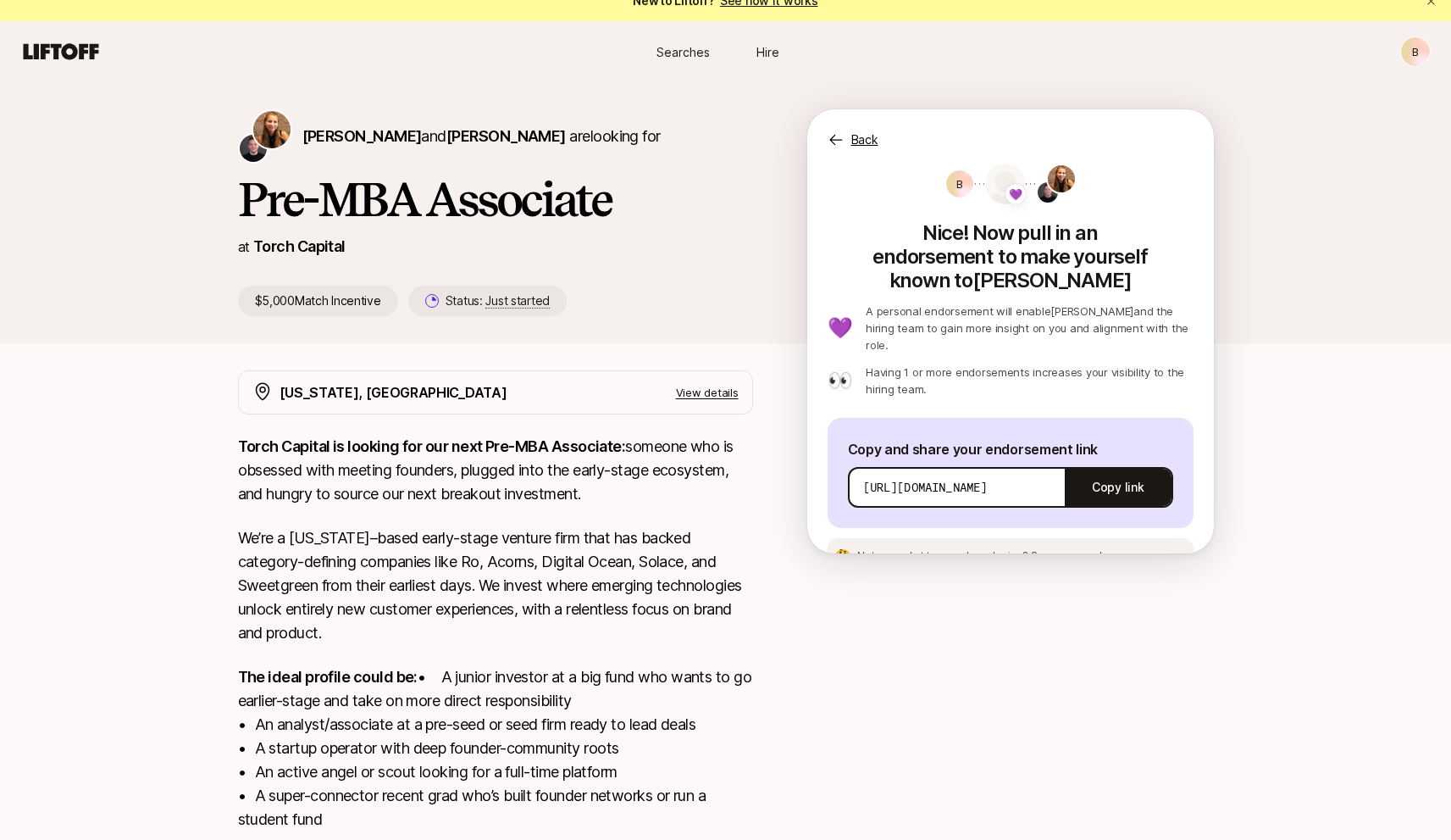
scroll to position [0, 0]
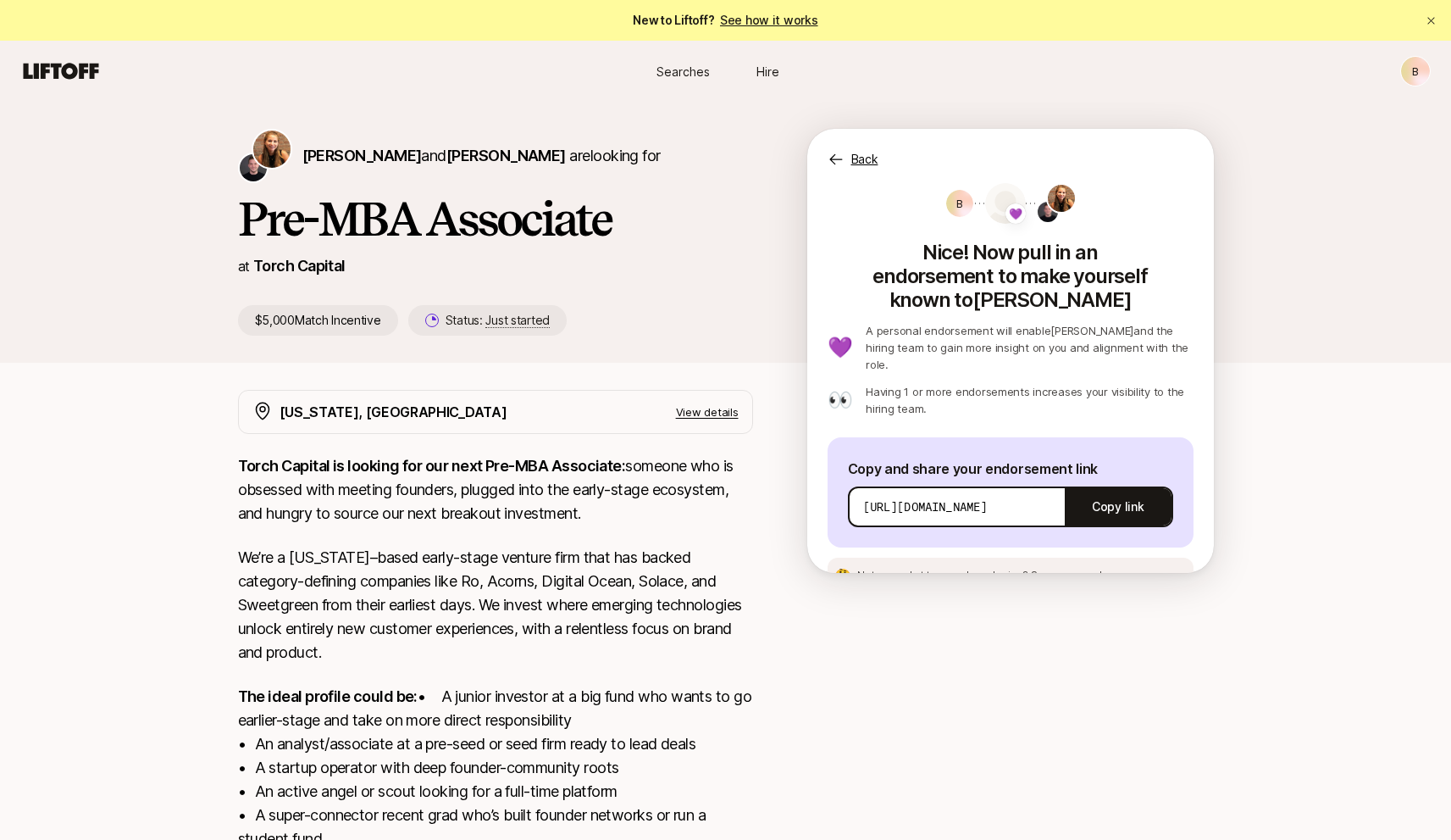
click at [713, 409] on p "View details" at bounding box center [707, 411] width 63 height 17
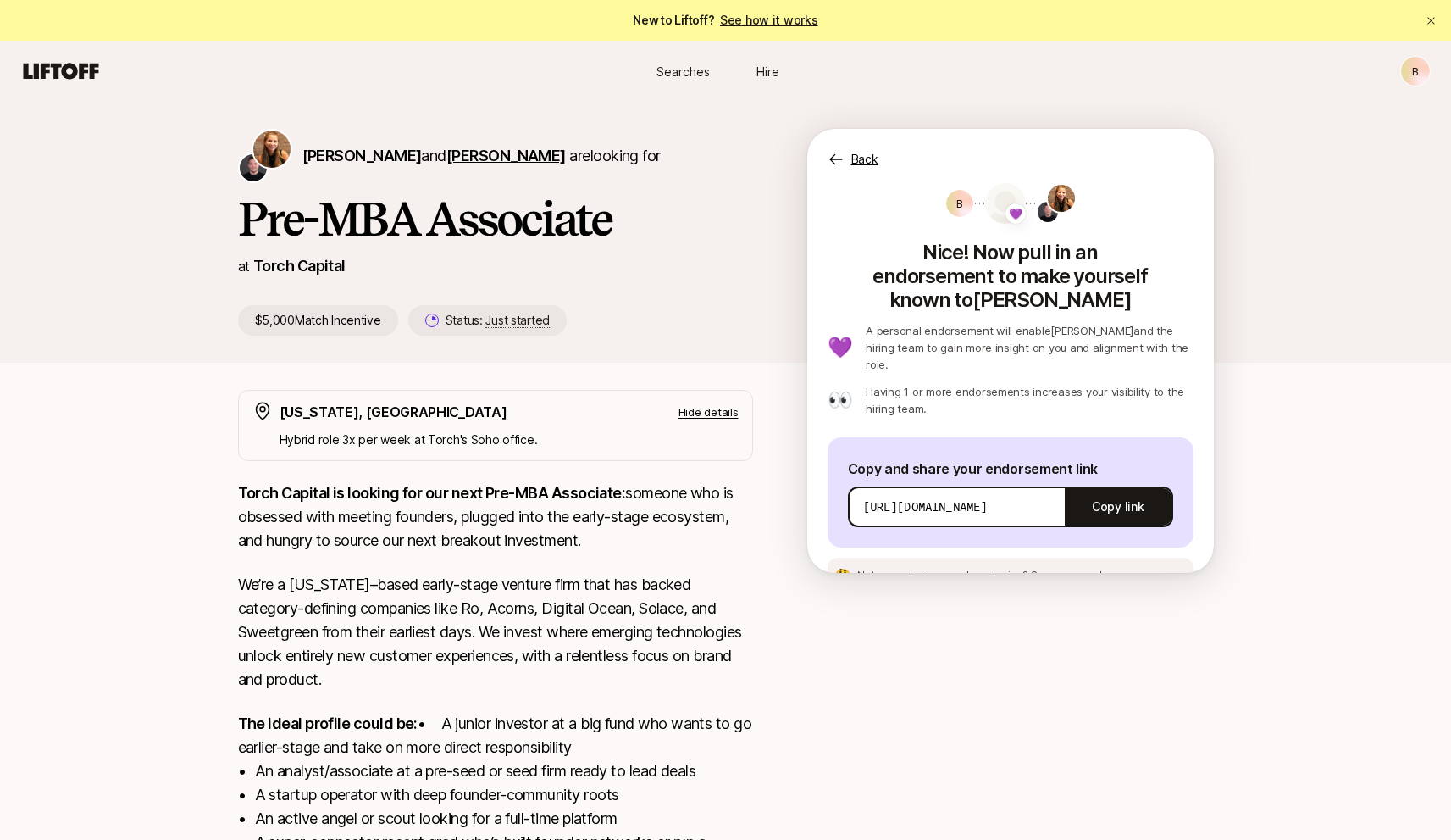
click at [471, 154] on span "[PERSON_NAME]" at bounding box center [506, 156] width 119 height 18
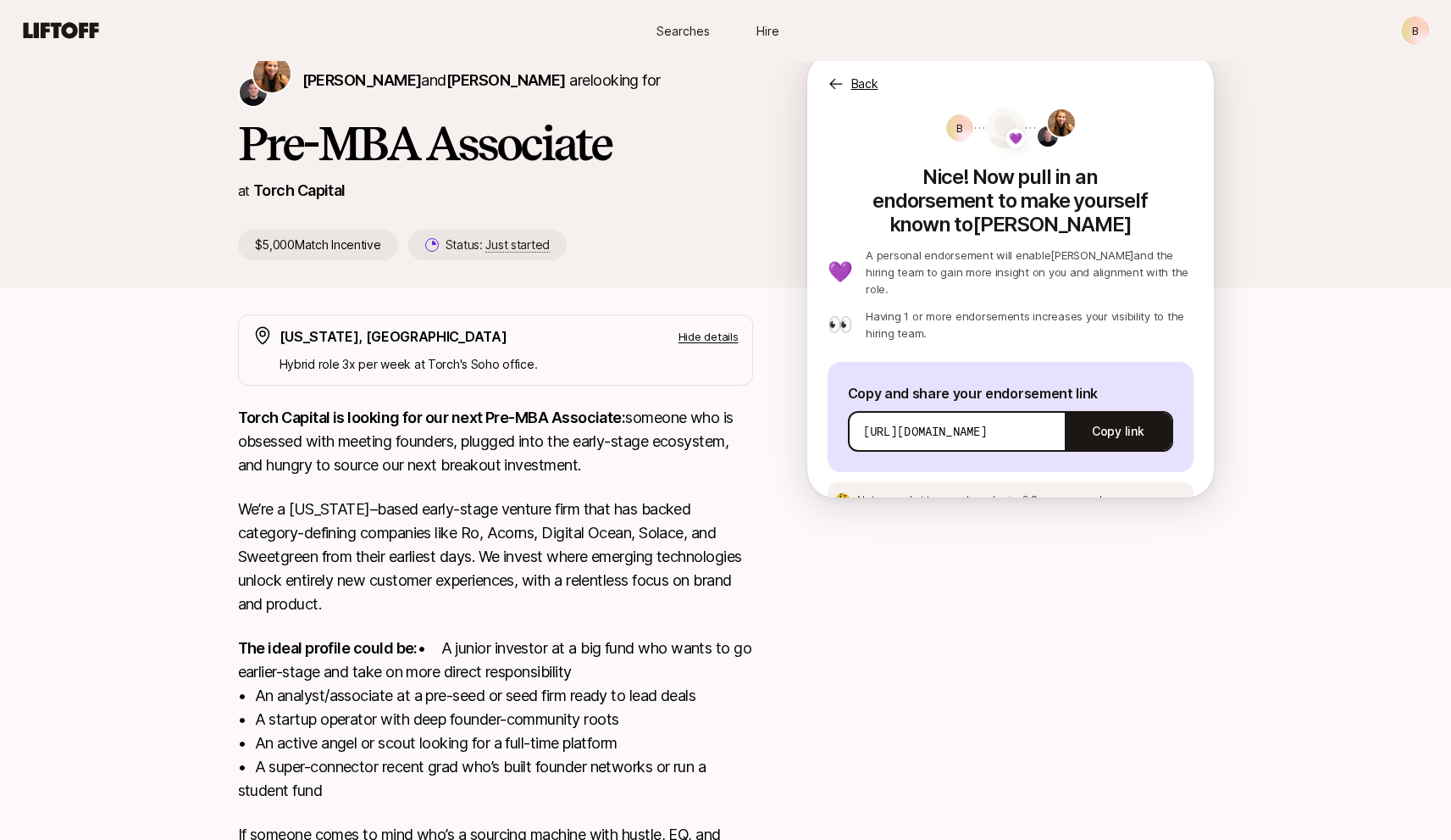
scroll to position [88, 0]
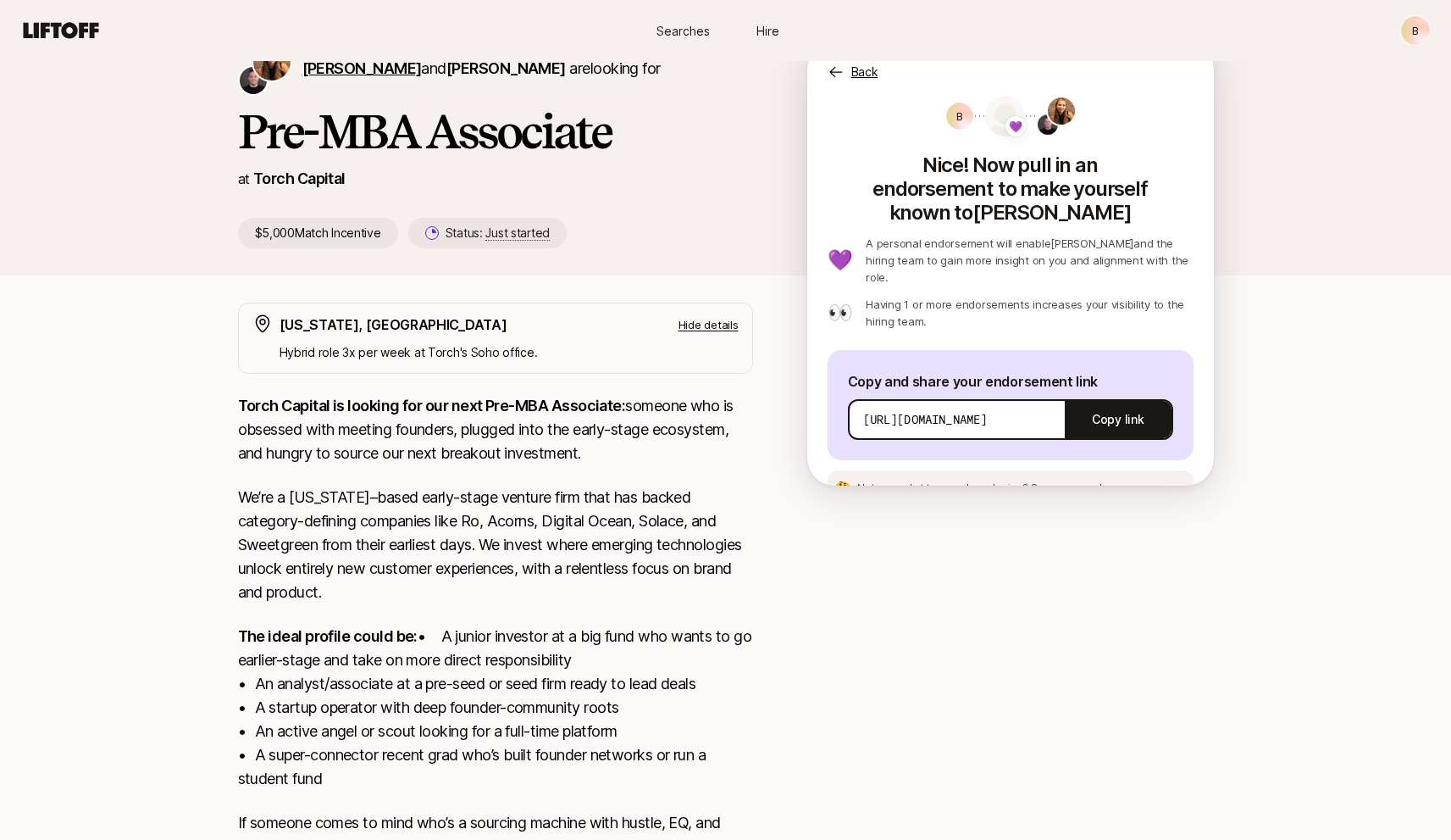
click at [369, 74] on span "[PERSON_NAME]" at bounding box center [362, 68] width 119 height 18
click at [691, 32] on span "Searches" at bounding box center [683, 31] width 53 height 18
type textarea "x"
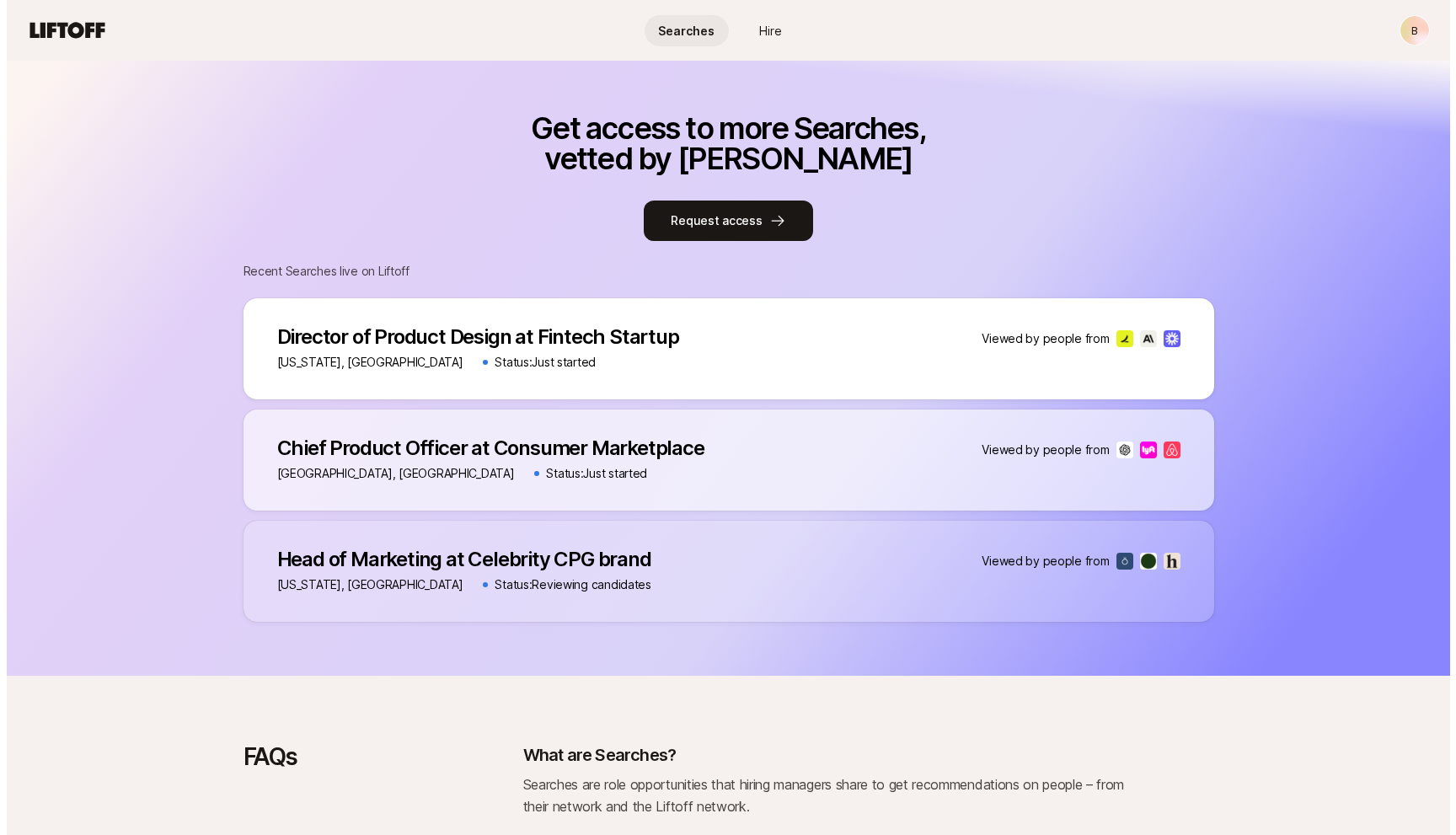
scroll to position [737, 0]
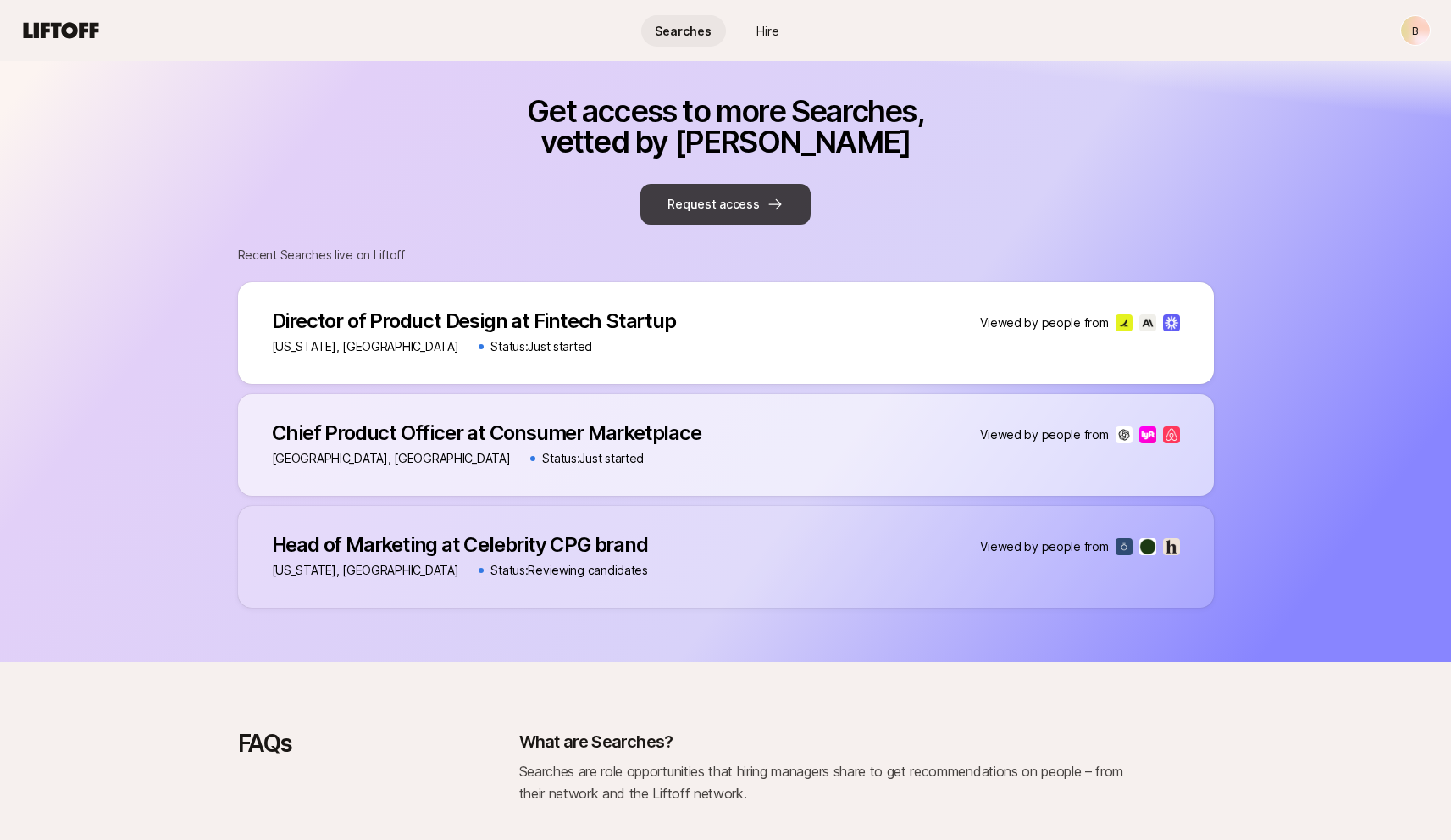
click at [745, 193] on button "Request access" at bounding box center [725, 204] width 170 height 41
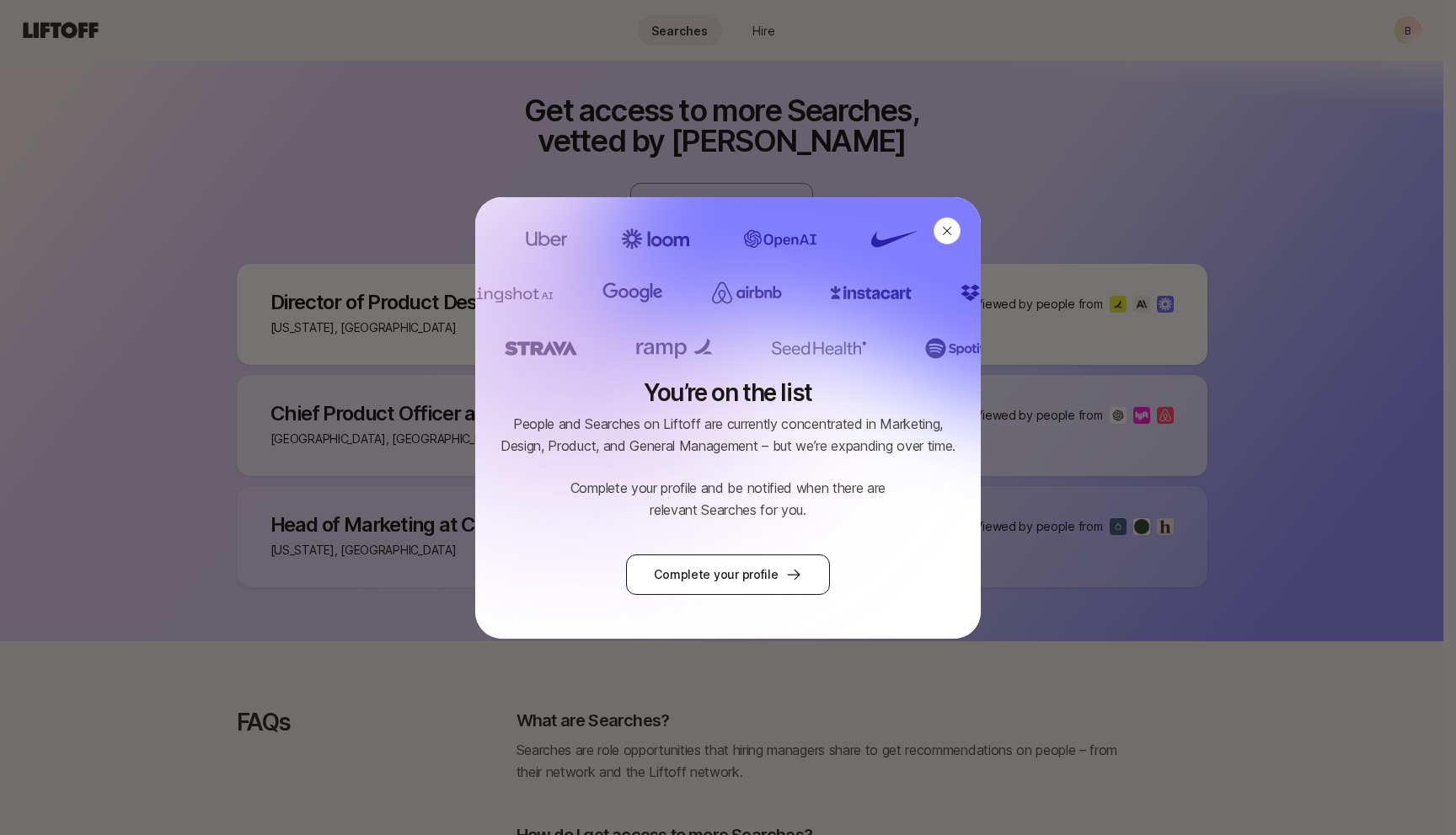
click at [808, 569] on link "Complete your profile" at bounding box center [727, 575] width 203 height 40
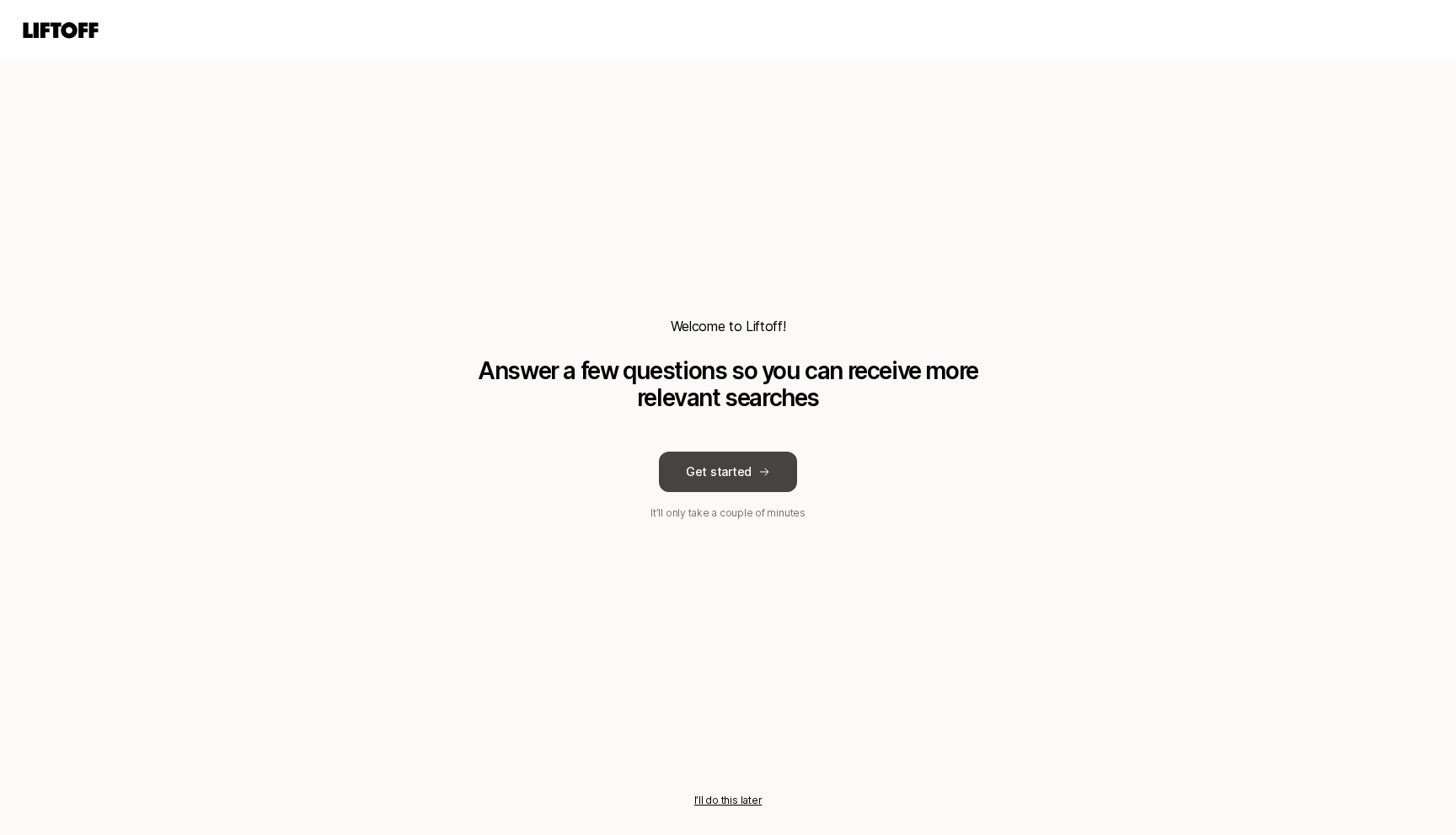
click at [729, 461] on button "Get started" at bounding box center [727, 472] width 138 height 40
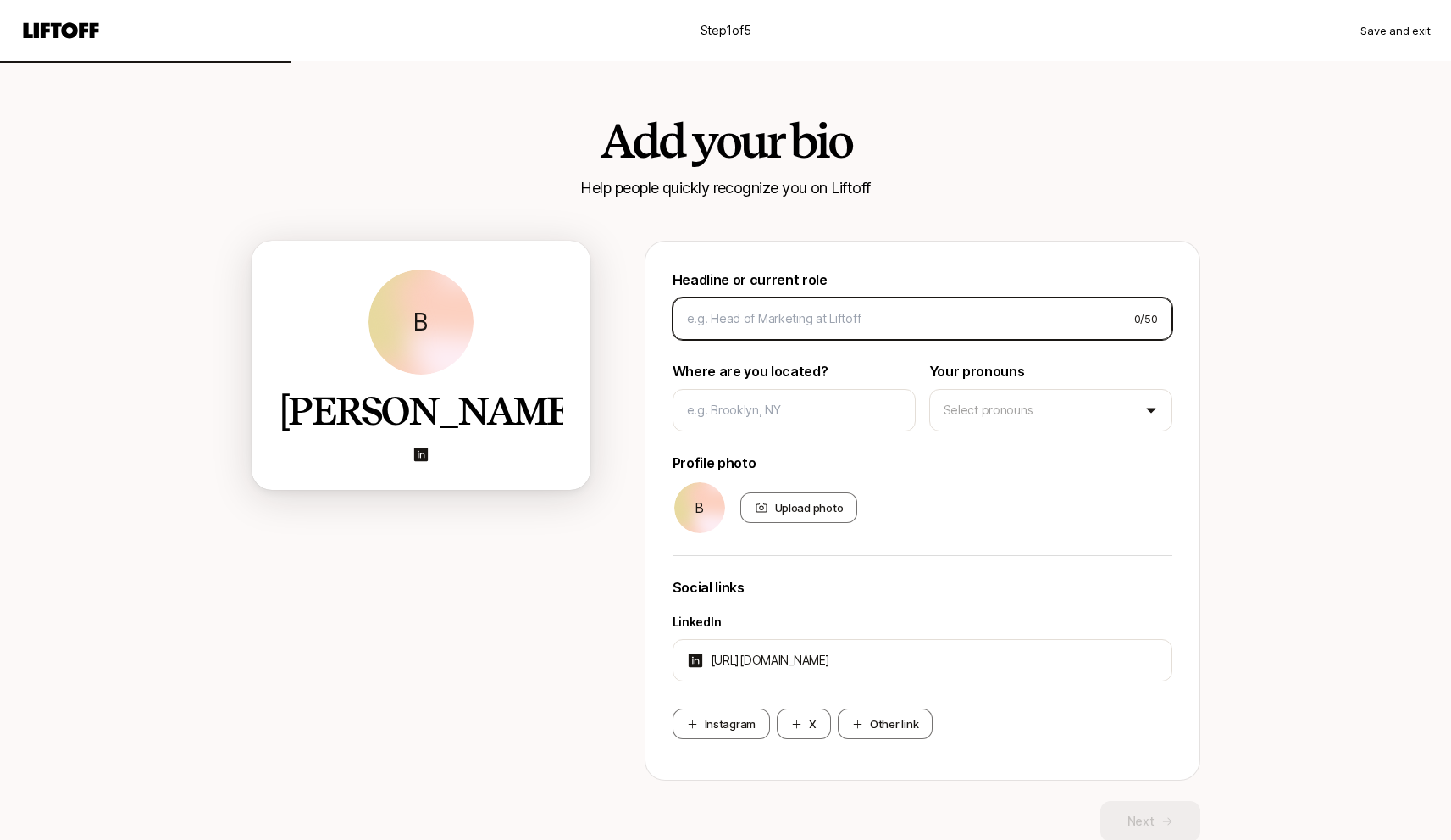
click at [751, 314] on input at bounding box center [904, 318] width 434 height 20
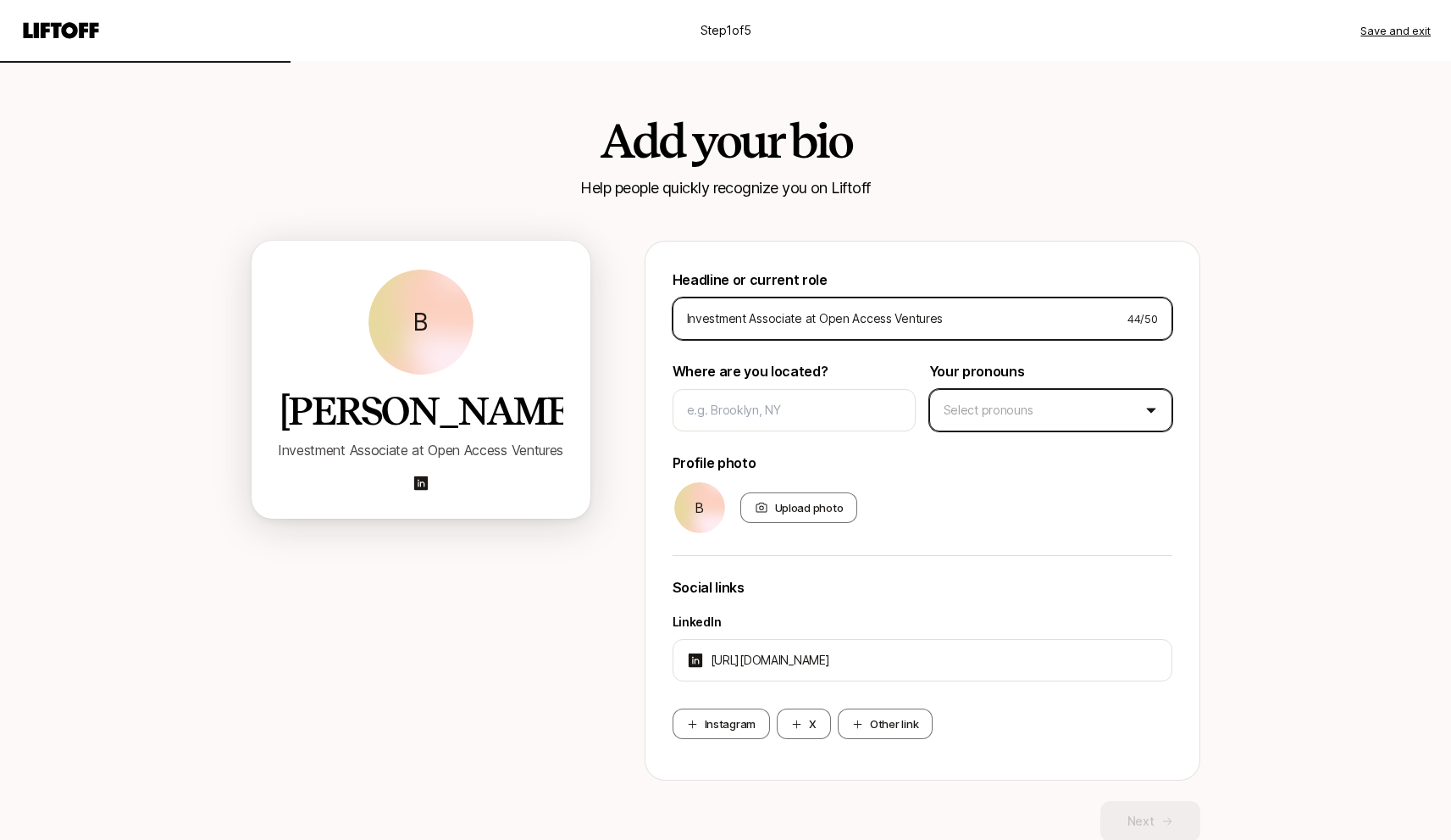
type input "Investment Associate at Open Access Ventures"
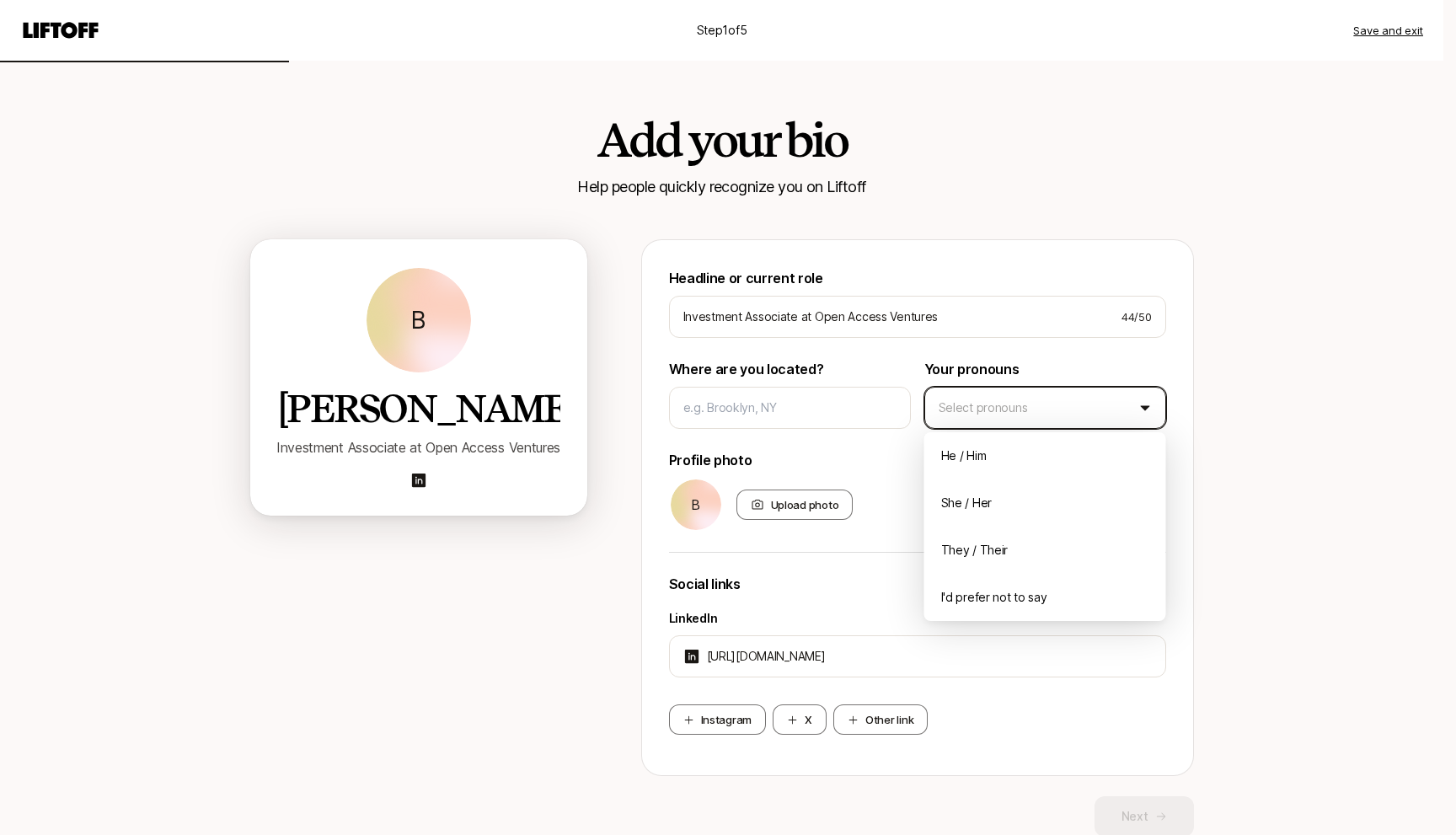
click at [985, 401] on html "Step 1 of 5 Save and exit Add your bio Help people quickly recognize you on Lif…" at bounding box center [728, 418] width 1456 height 835
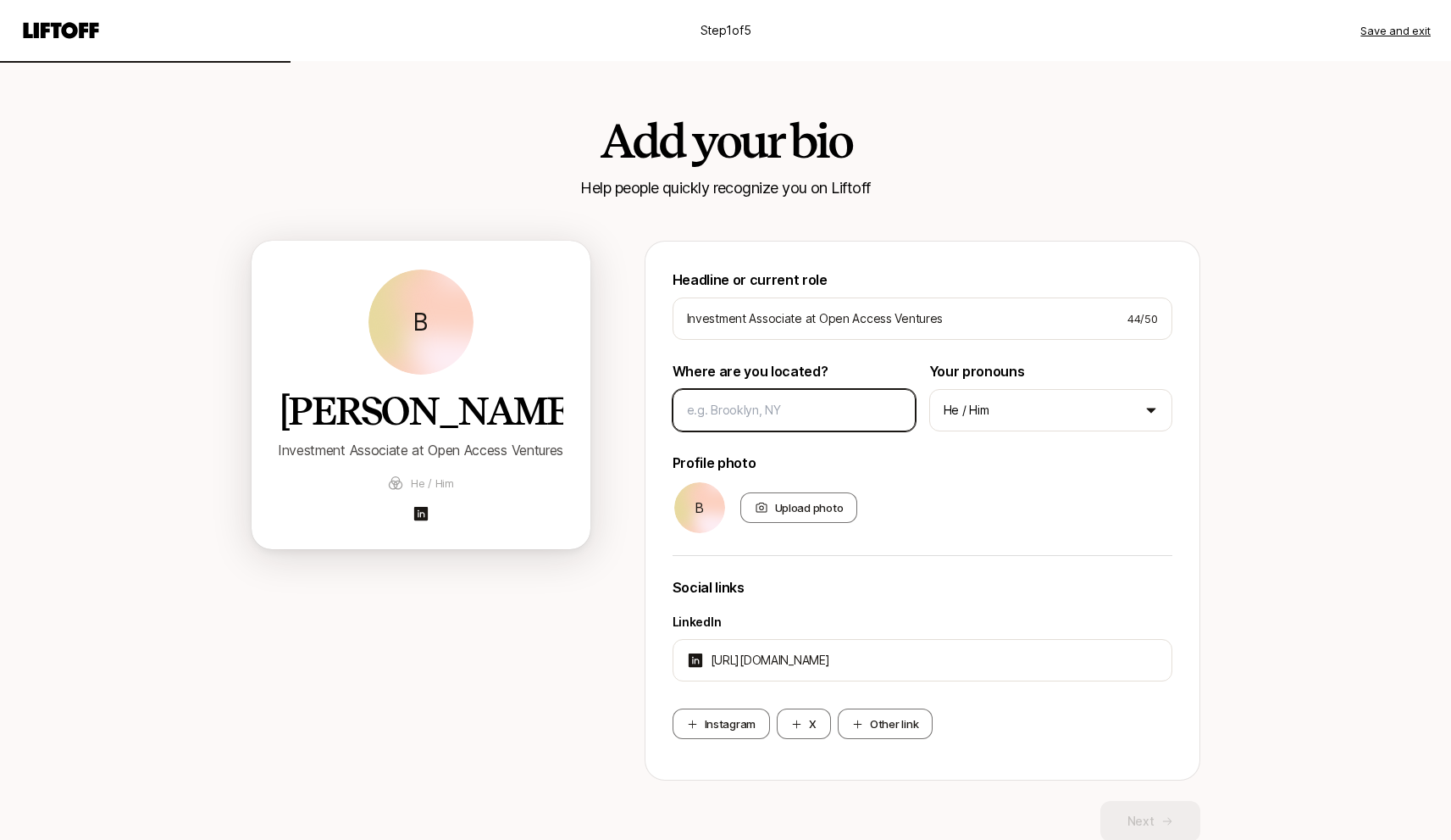
click at [789, 414] on input at bounding box center [794, 409] width 214 height 20
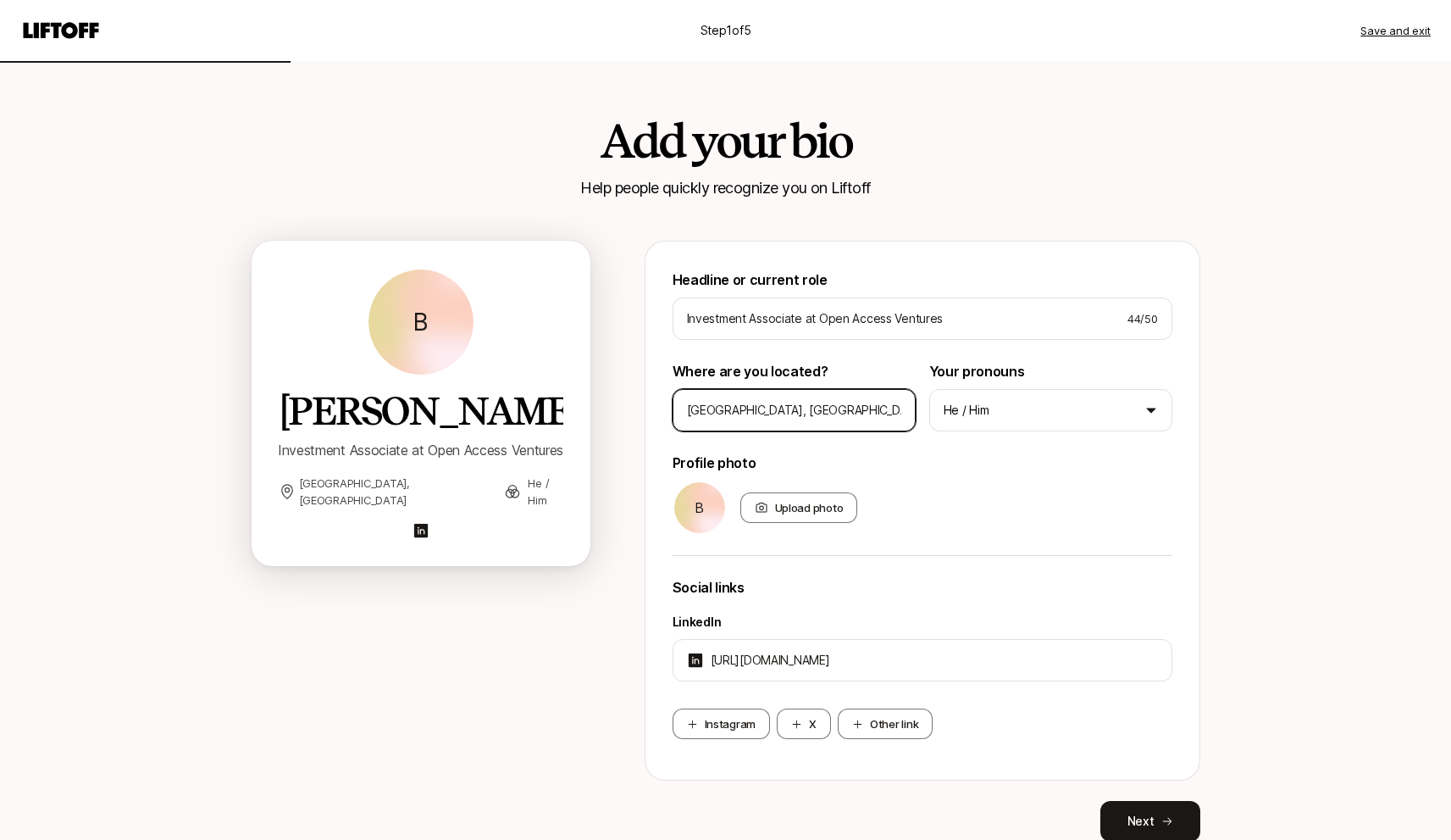
type input "[GEOGRAPHIC_DATA], [GEOGRAPHIC_DATA]"
click at [1106, 510] on div "B Upload photo" at bounding box center [922, 507] width 500 height 54
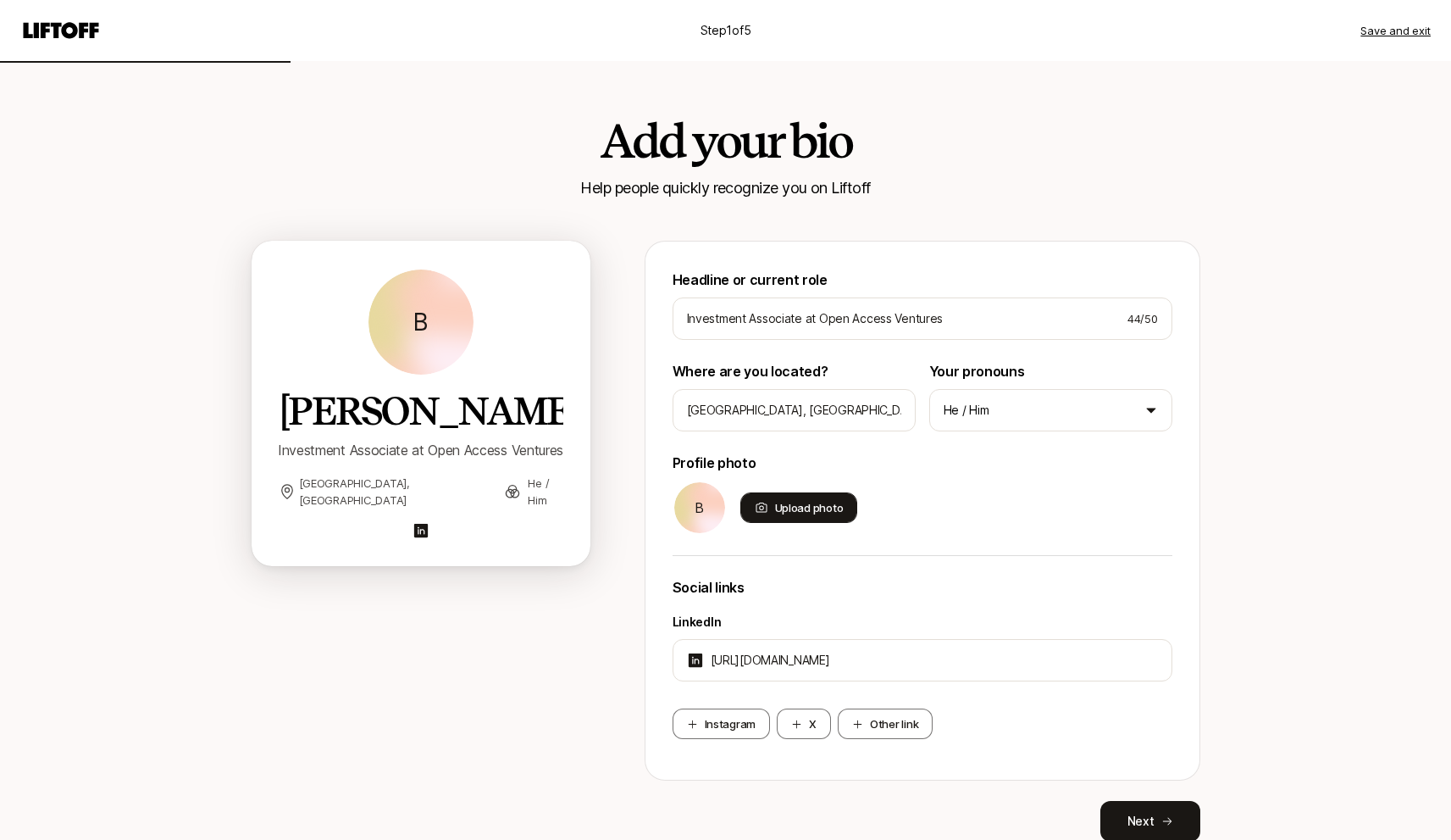
click at [812, 496] on div "Upload photo" at bounding box center [799, 508] width 118 height 30
click at [854, 519] on input "Upload photo" at bounding box center [856, 521] width 4 height 4
type input "C:\fakepath\Ben_Couris.png"
click at [773, 509] on div "Upload photo" at bounding box center [799, 508] width 118 height 30
click at [854, 519] on input "Upload photo" at bounding box center [856, 521] width 4 height 4
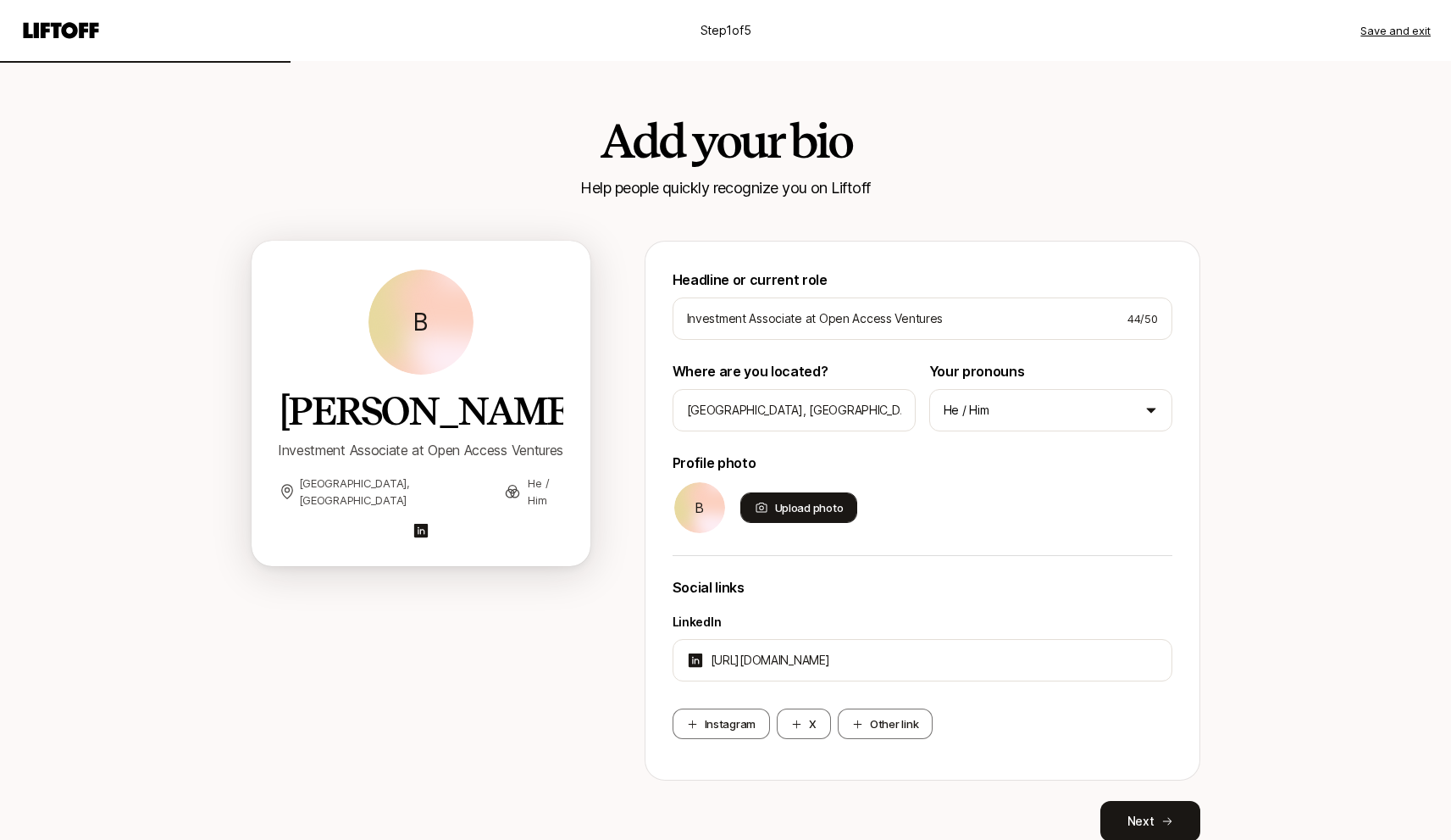
type input "C:\fakepath\Ben_Couris.jpg"
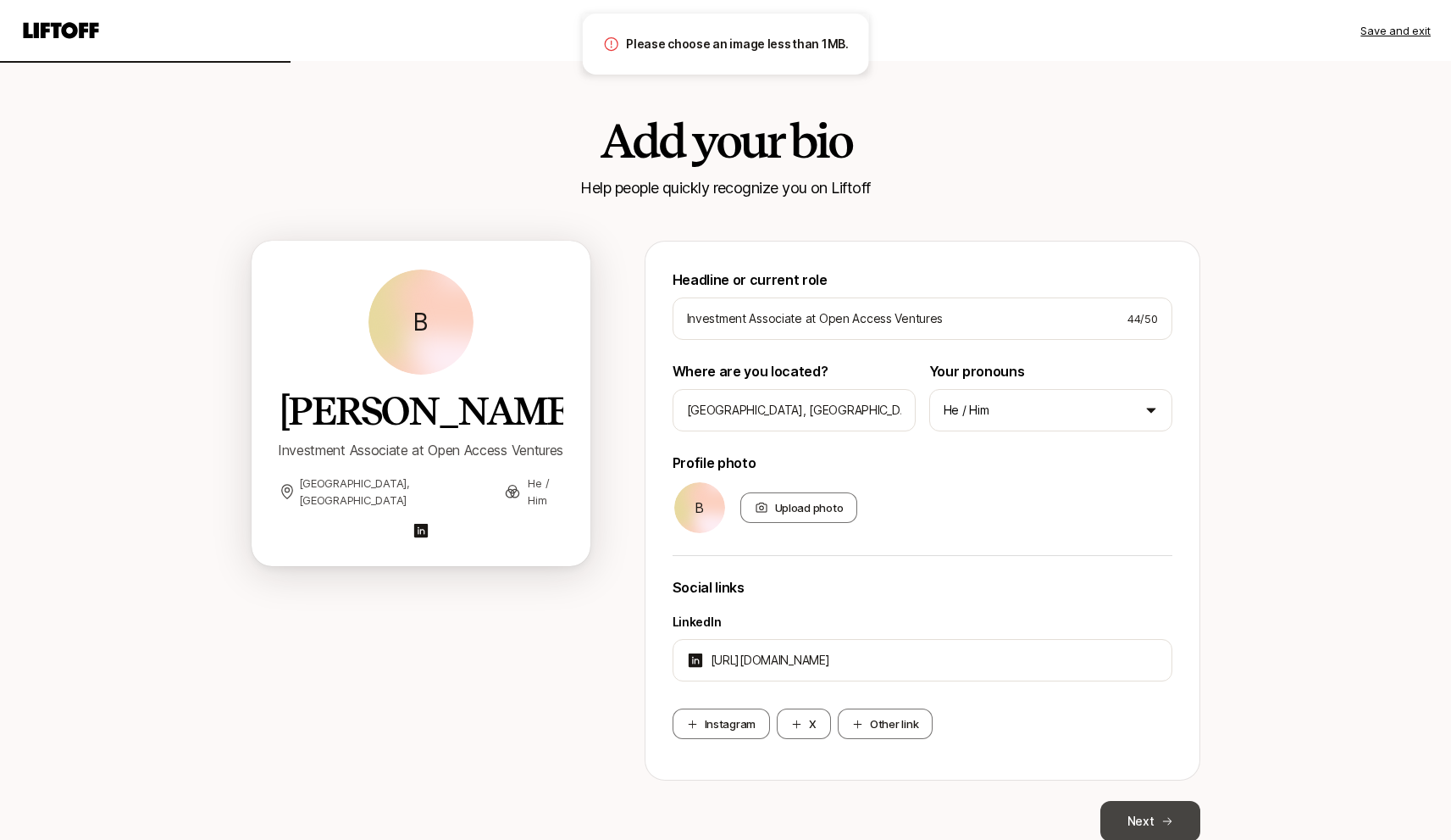
click at [1137, 804] on button "Next" at bounding box center [1150, 821] width 100 height 41
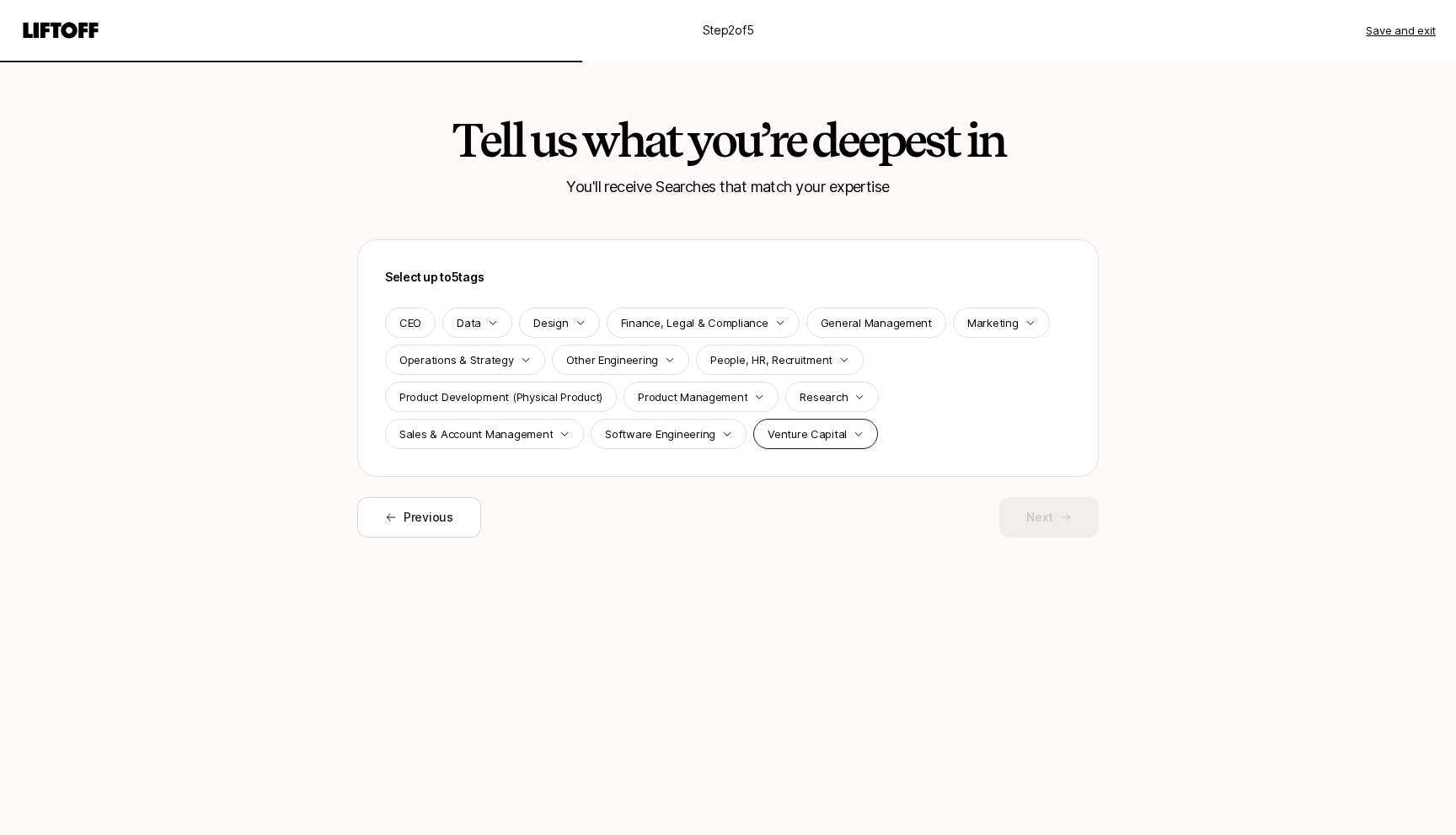
click at [797, 441] on p "Venture Capital" at bounding box center [807, 433] width 79 height 17
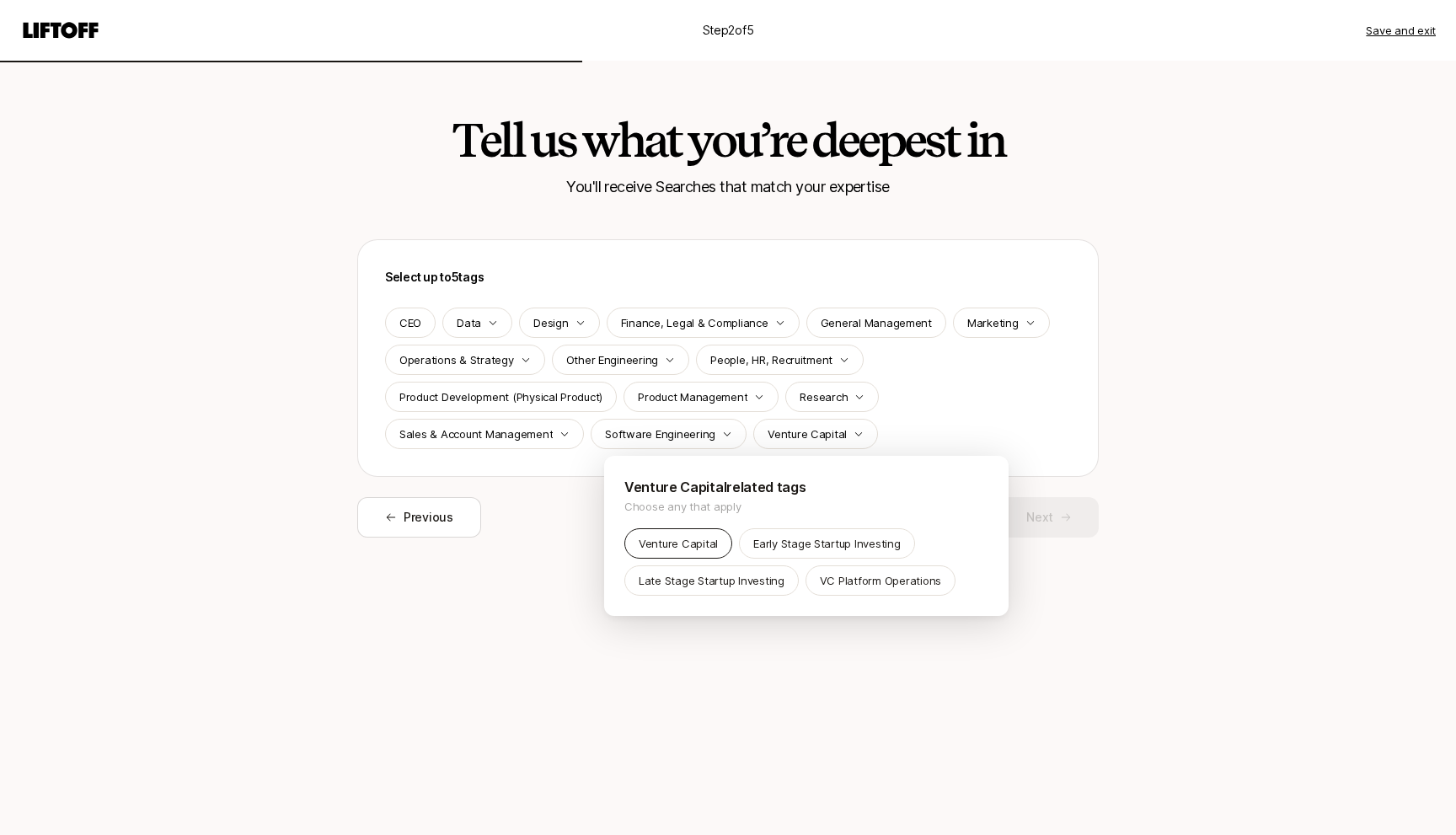
click at [681, 539] on p "Venture Capital" at bounding box center [678, 542] width 79 height 17
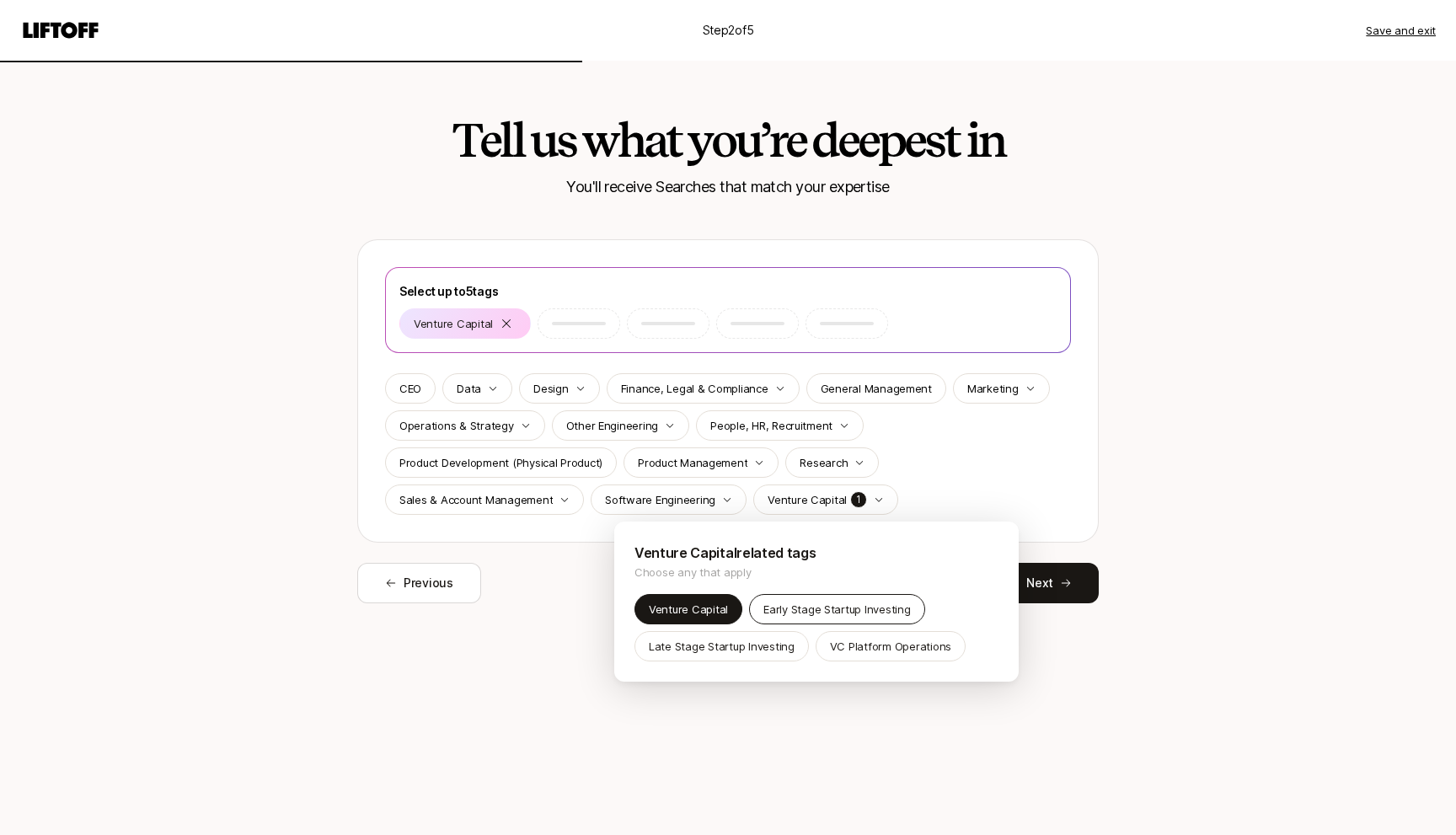
click at [838, 622] on div "Early Stage Startup Investing" at bounding box center [836, 609] width 175 height 30
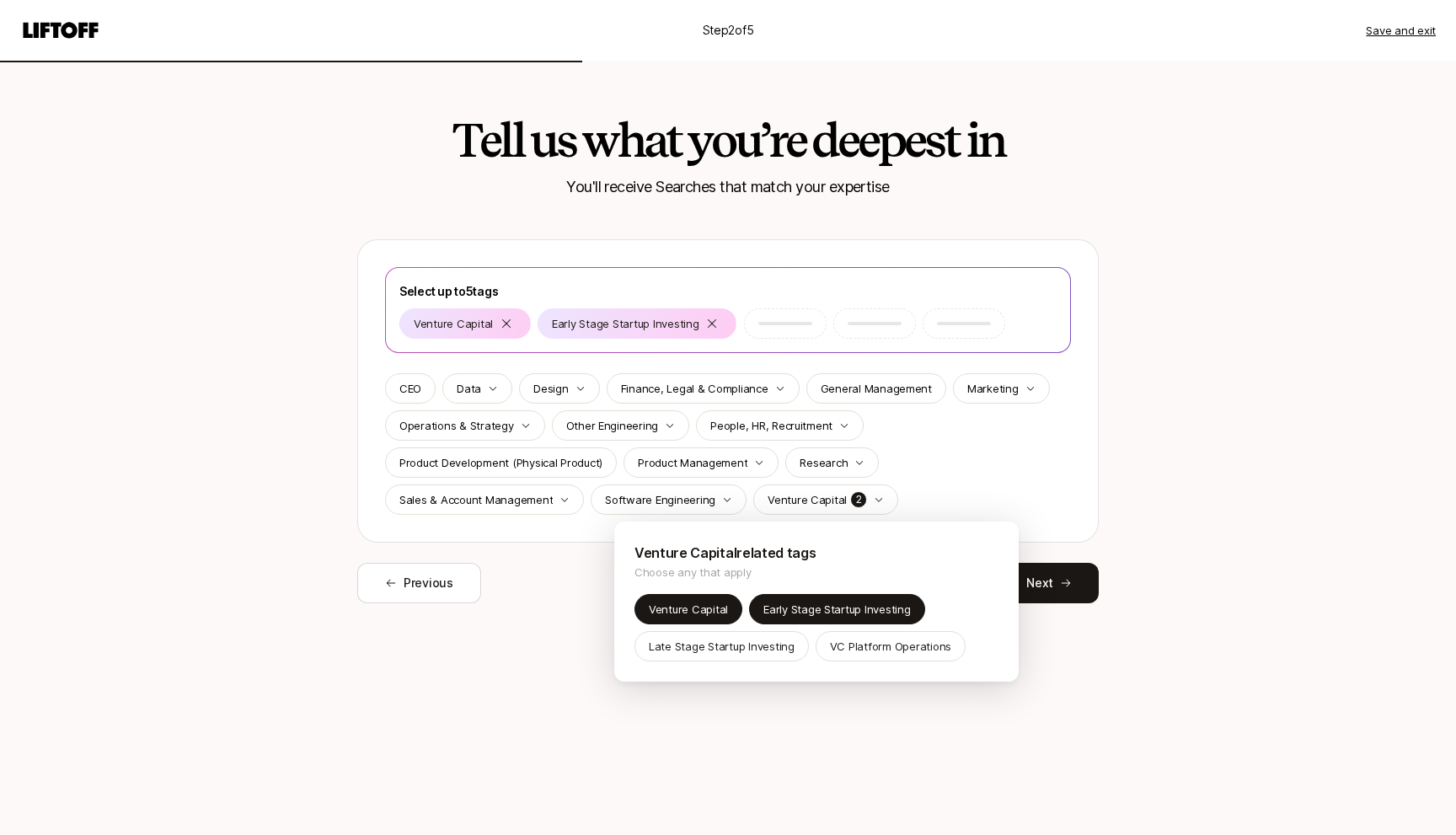
click at [1024, 445] on html "Step 2 of 5 Save and exit Tell us what you’re deepest in You'll receive Searche…" at bounding box center [728, 418] width 1456 height 835
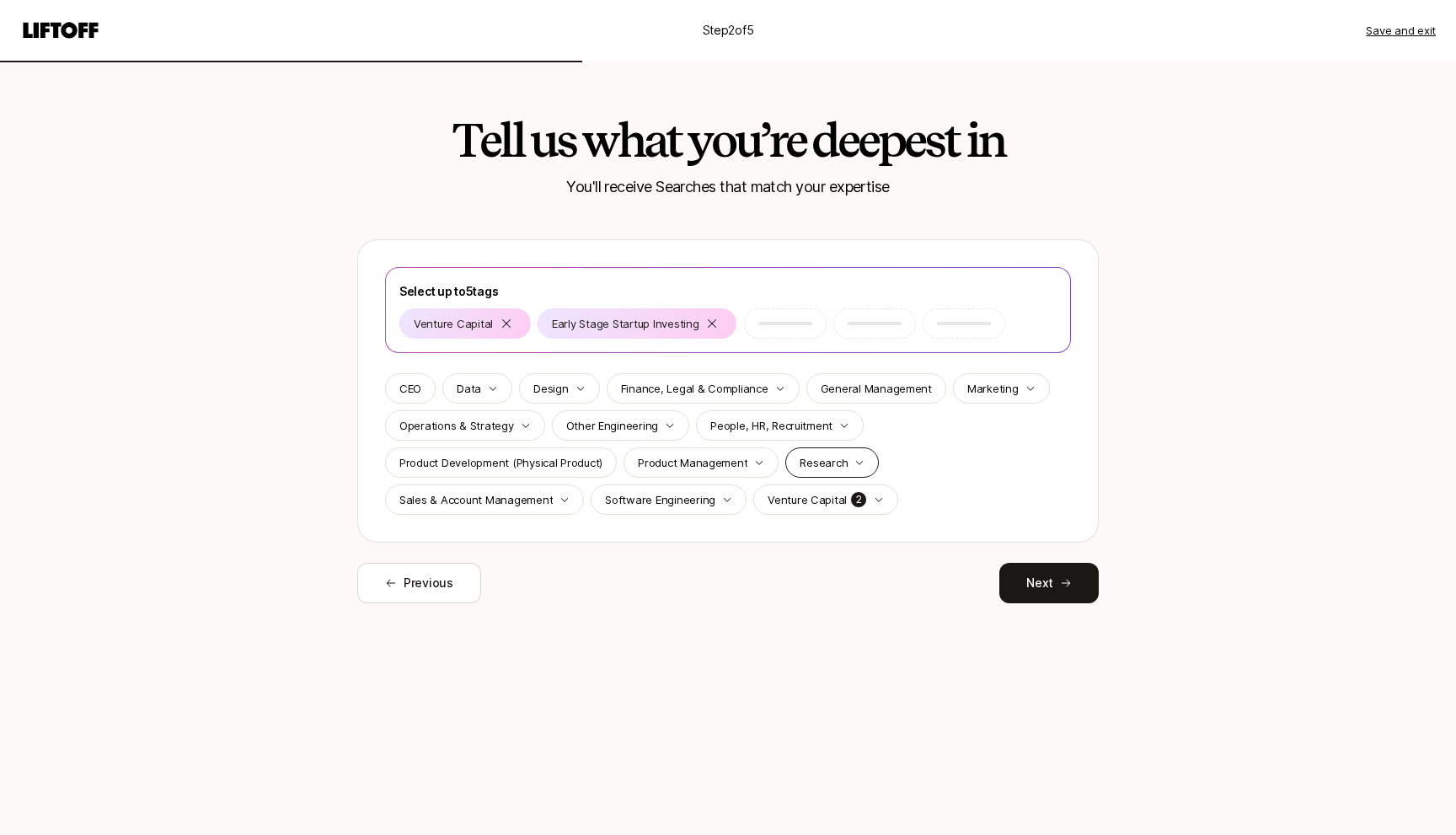
click at [842, 460] on div "Research" at bounding box center [832, 462] width 93 height 30
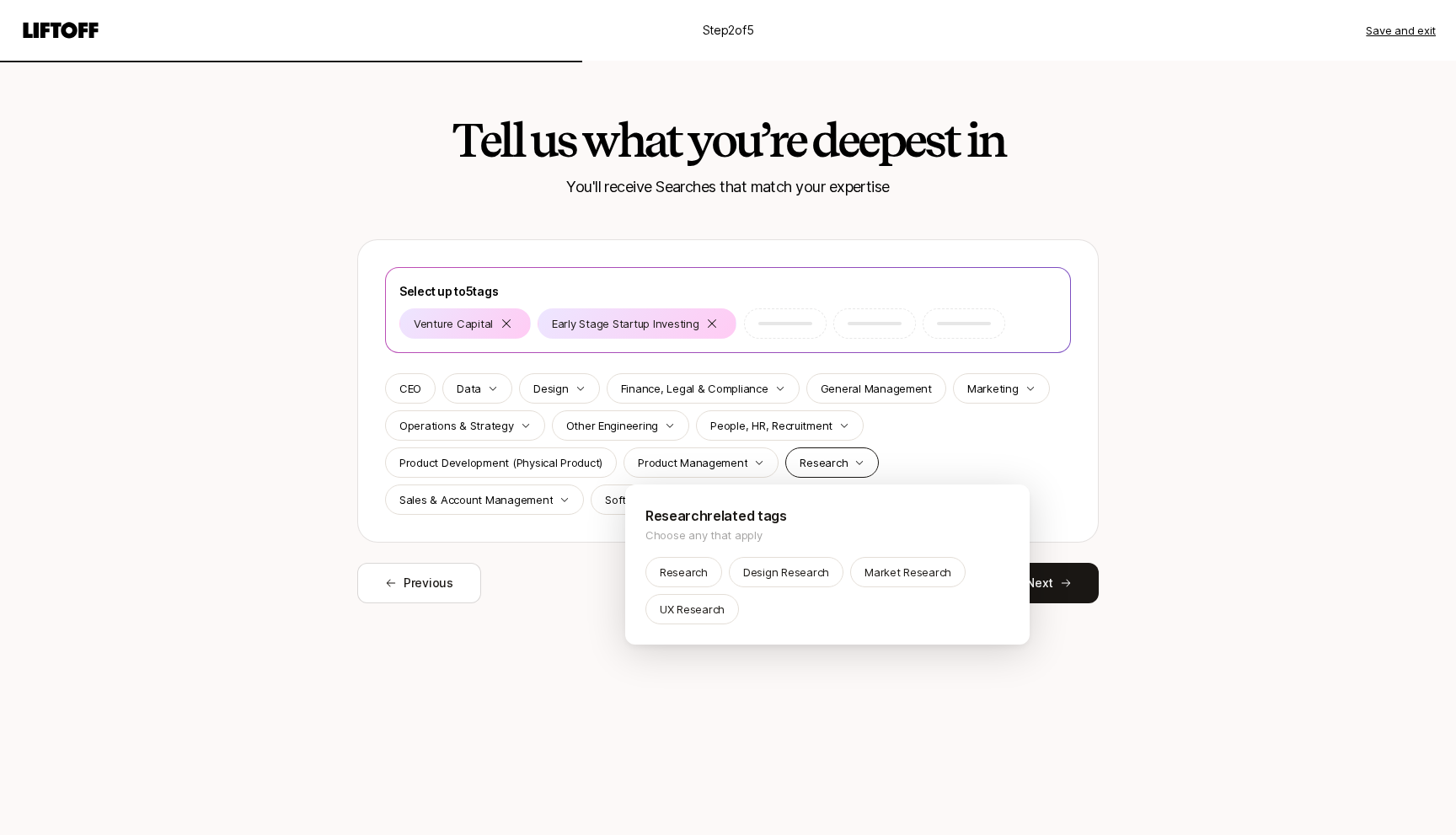
click at [842, 460] on html "Step 2 of 5 Save and exit Tell us what you’re deepest in You'll receive Searche…" at bounding box center [728, 418] width 1456 height 835
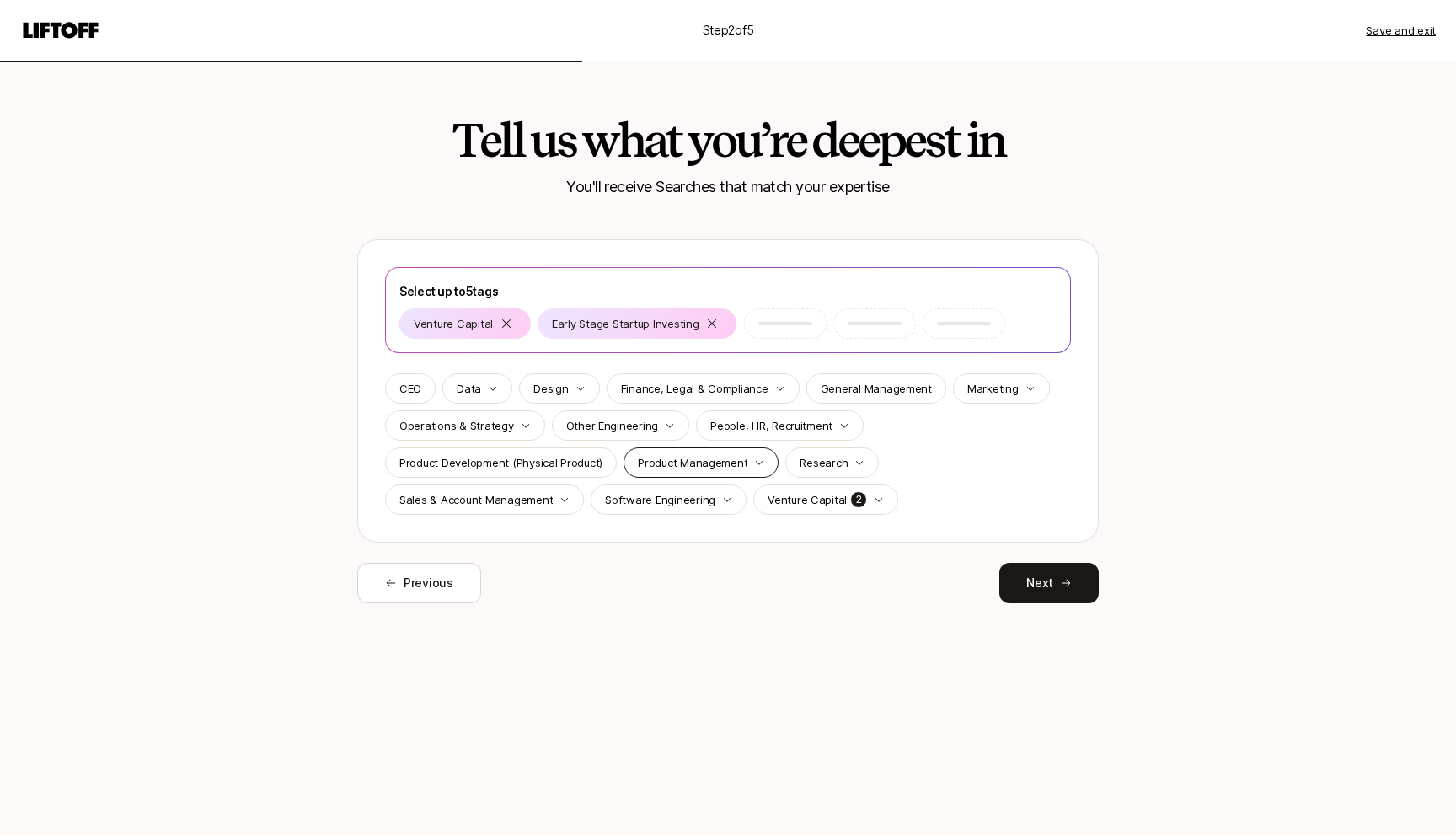
click at [710, 453] on div "Product Management" at bounding box center [701, 462] width 155 height 30
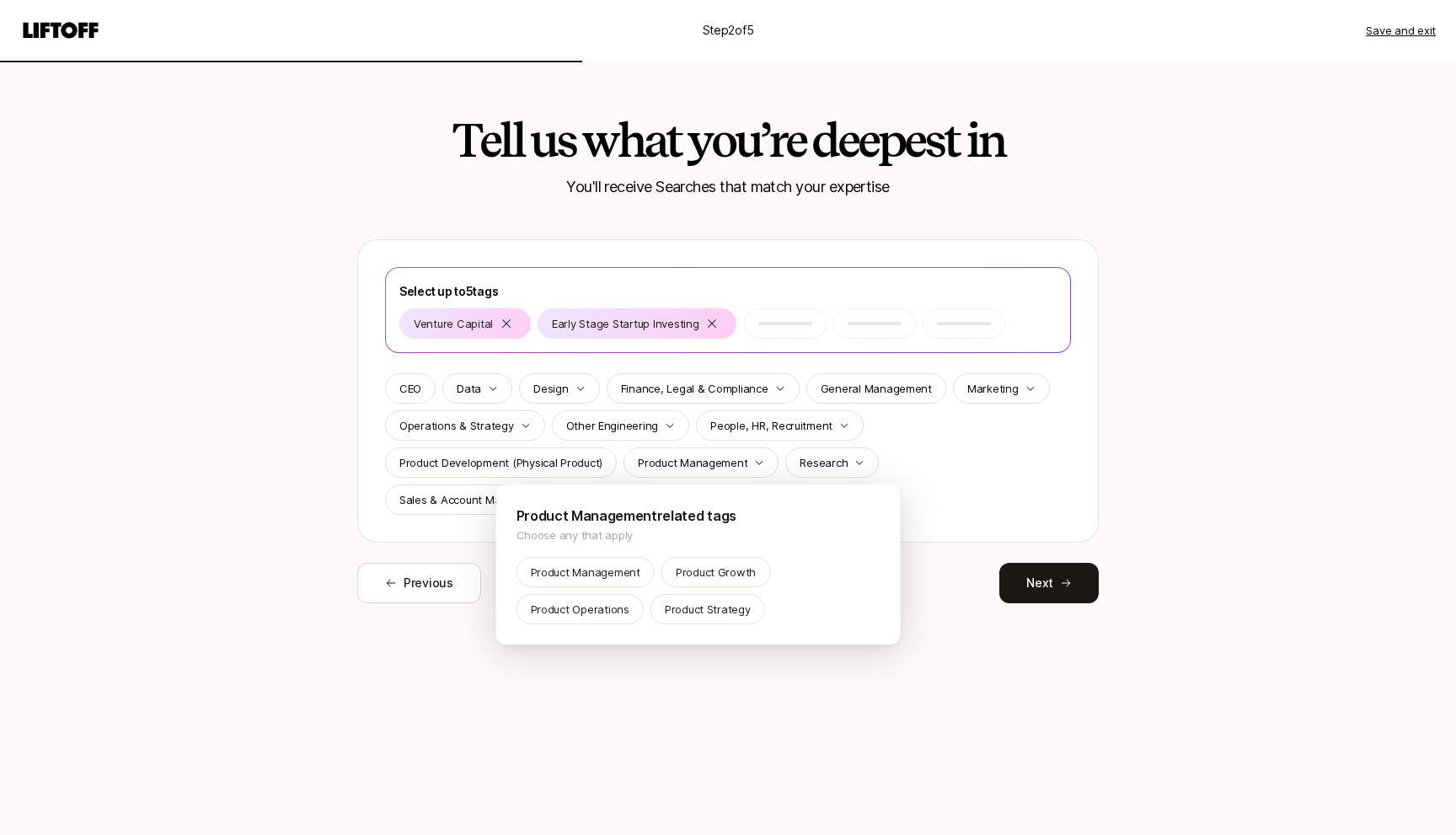
click at [711, 453] on html "Step 2 of 5 Save and exit Tell us what you’re deepest in You'll receive Searche…" at bounding box center [728, 418] width 1456 height 835
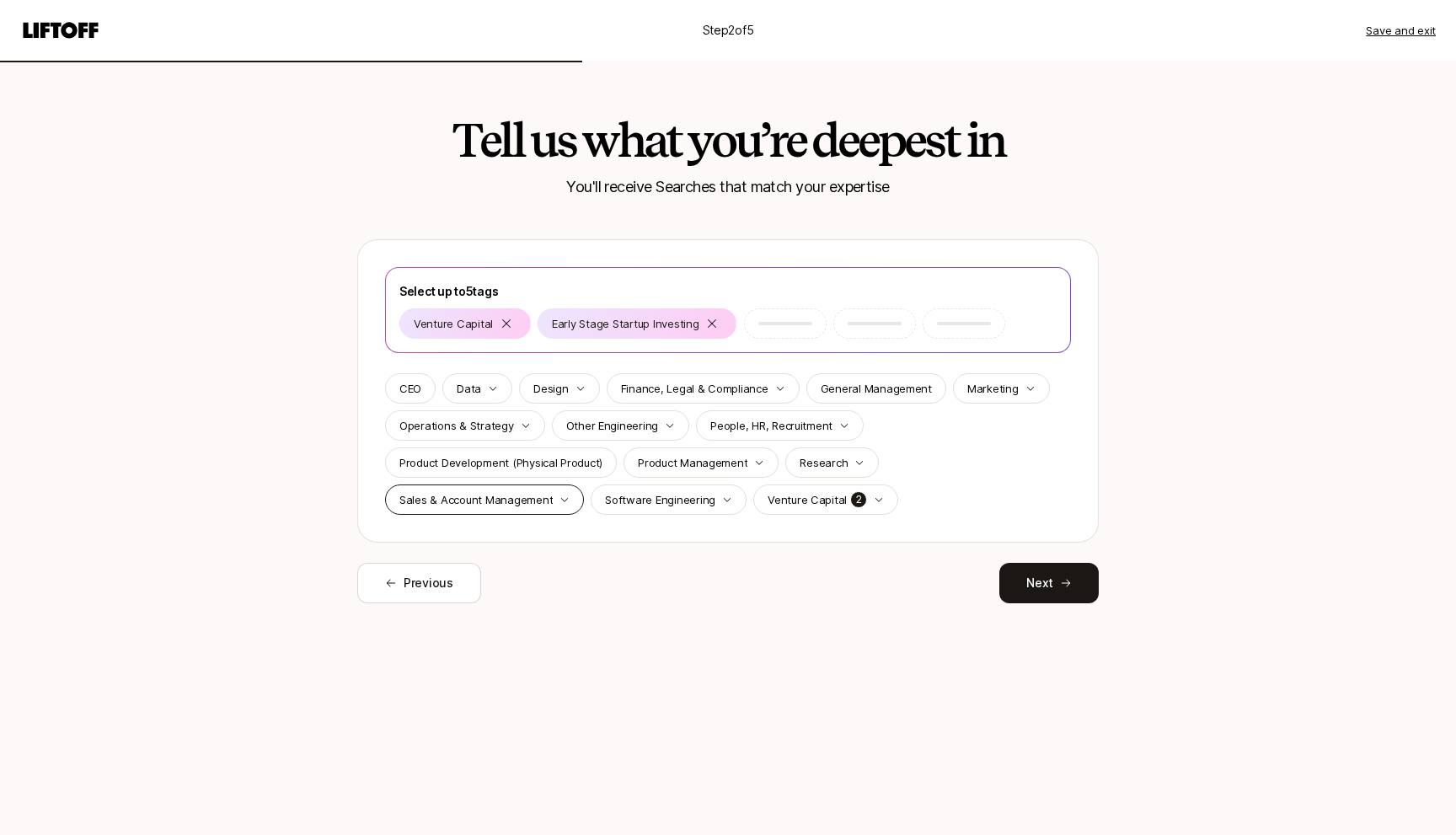
click at [509, 494] on p "Sales & Account Management" at bounding box center [476, 499] width 153 height 17
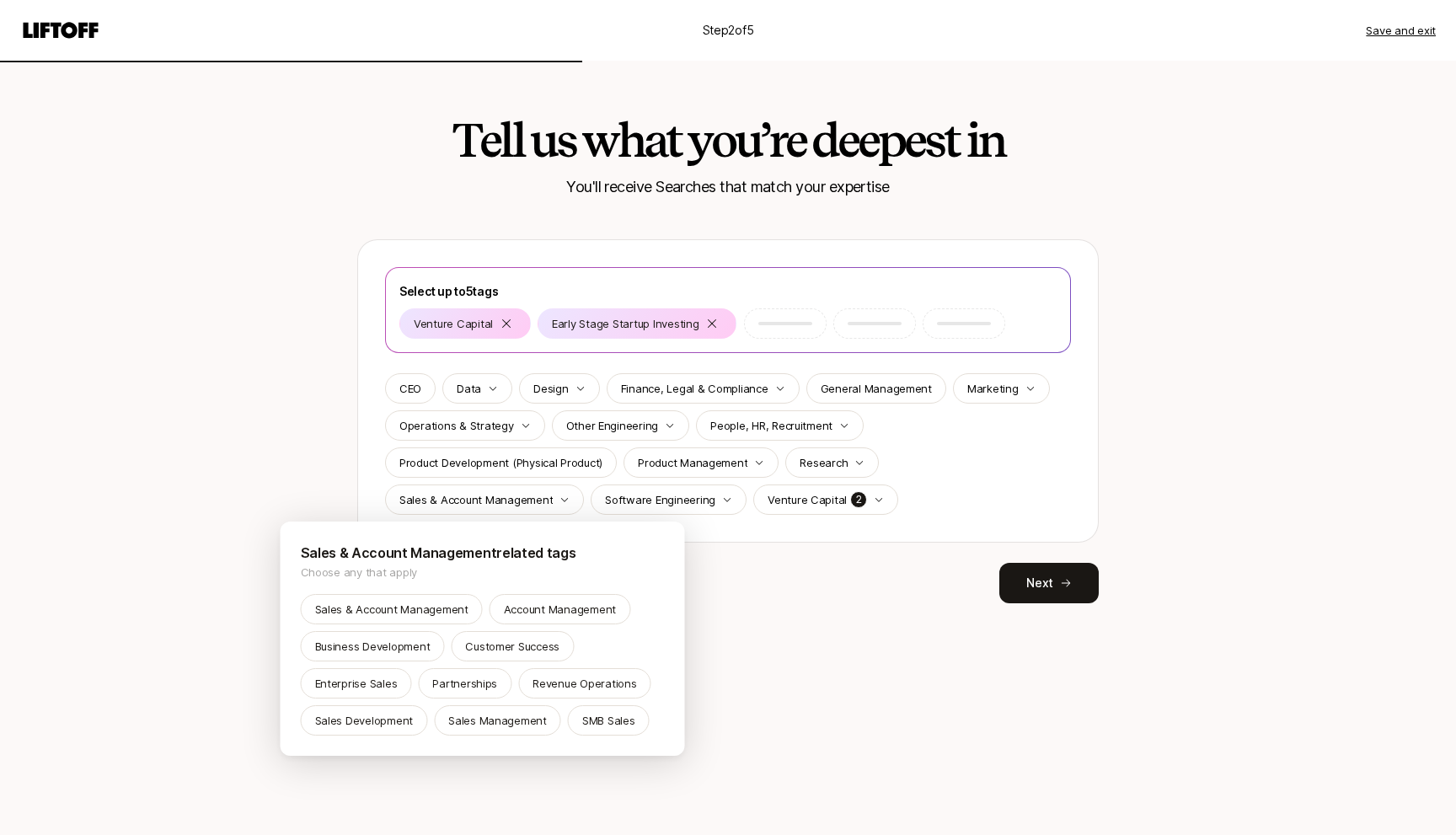
click at [524, 497] on html "Step 2 of 5 Save and exit Tell us what you’re deepest in You'll receive Searche…" at bounding box center [728, 418] width 1456 height 835
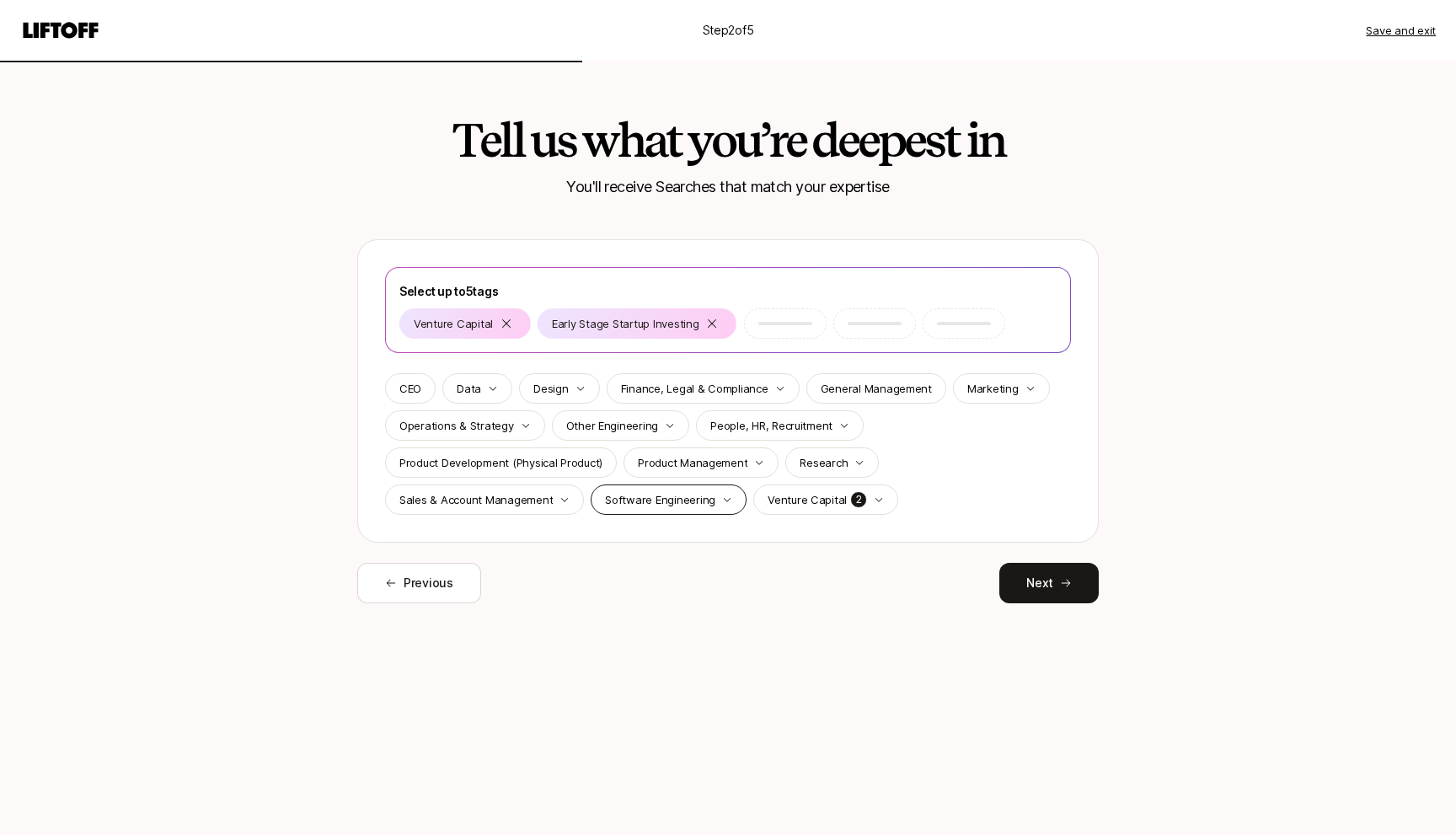
click at [695, 511] on div "Software Engineering" at bounding box center [668, 499] width 156 height 30
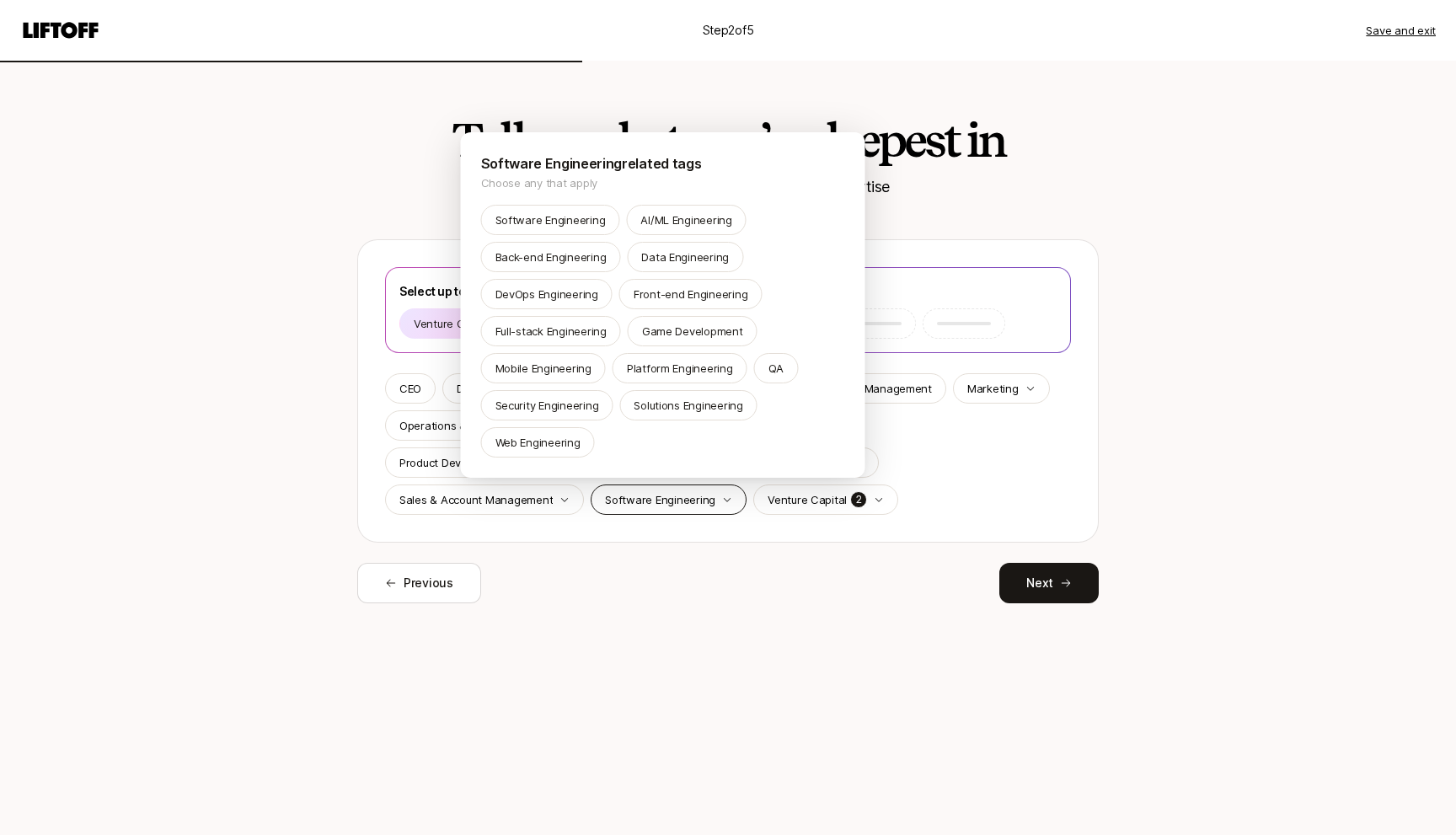
click at [695, 511] on html "Step 2 of 5 Save and exit Tell us what you’re deepest in You'll receive Searche…" at bounding box center [728, 418] width 1456 height 835
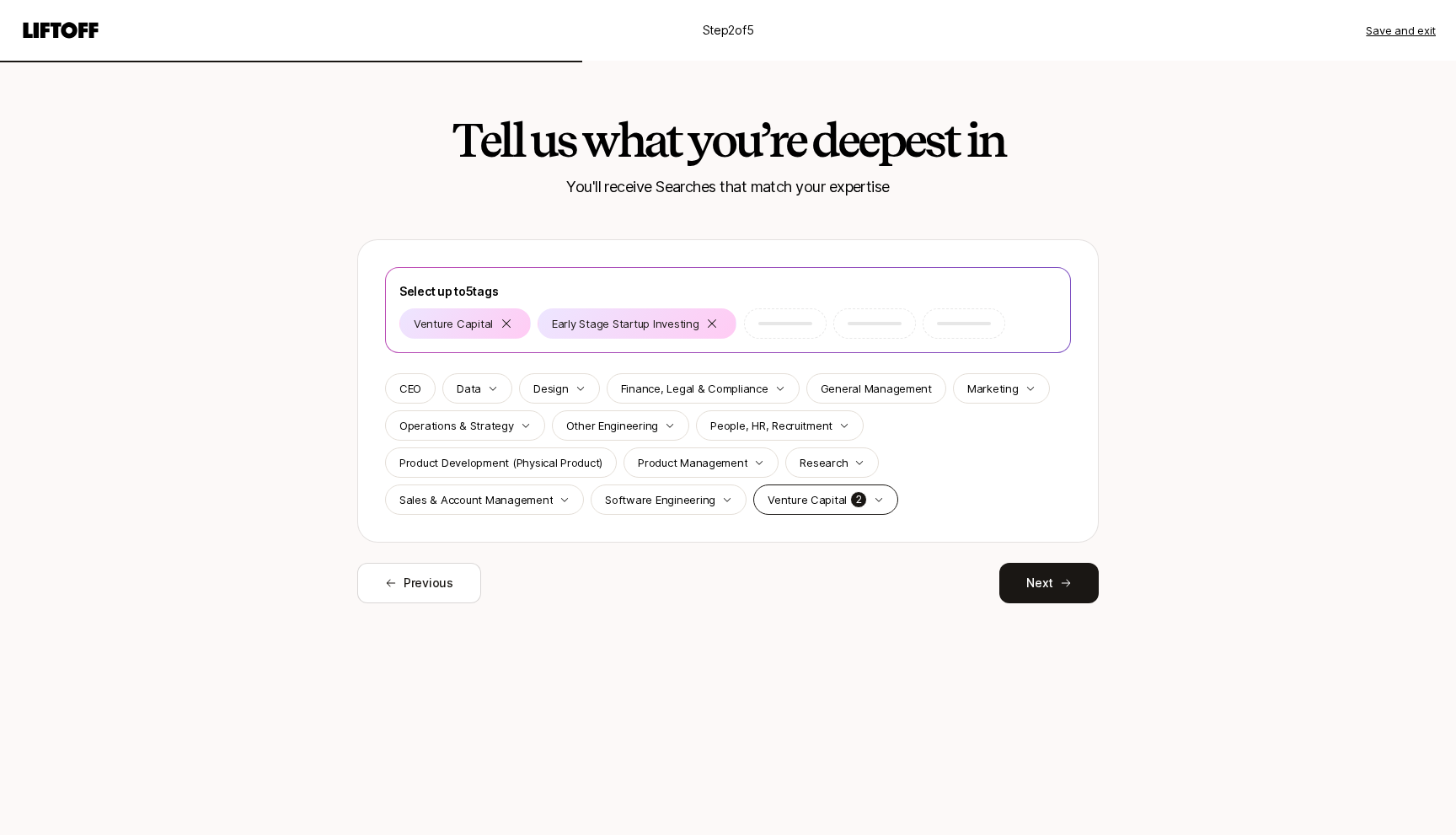
click at [782, 512] on div "Venture Capital 2" at bounding box center [826, 499] width 145 height 30
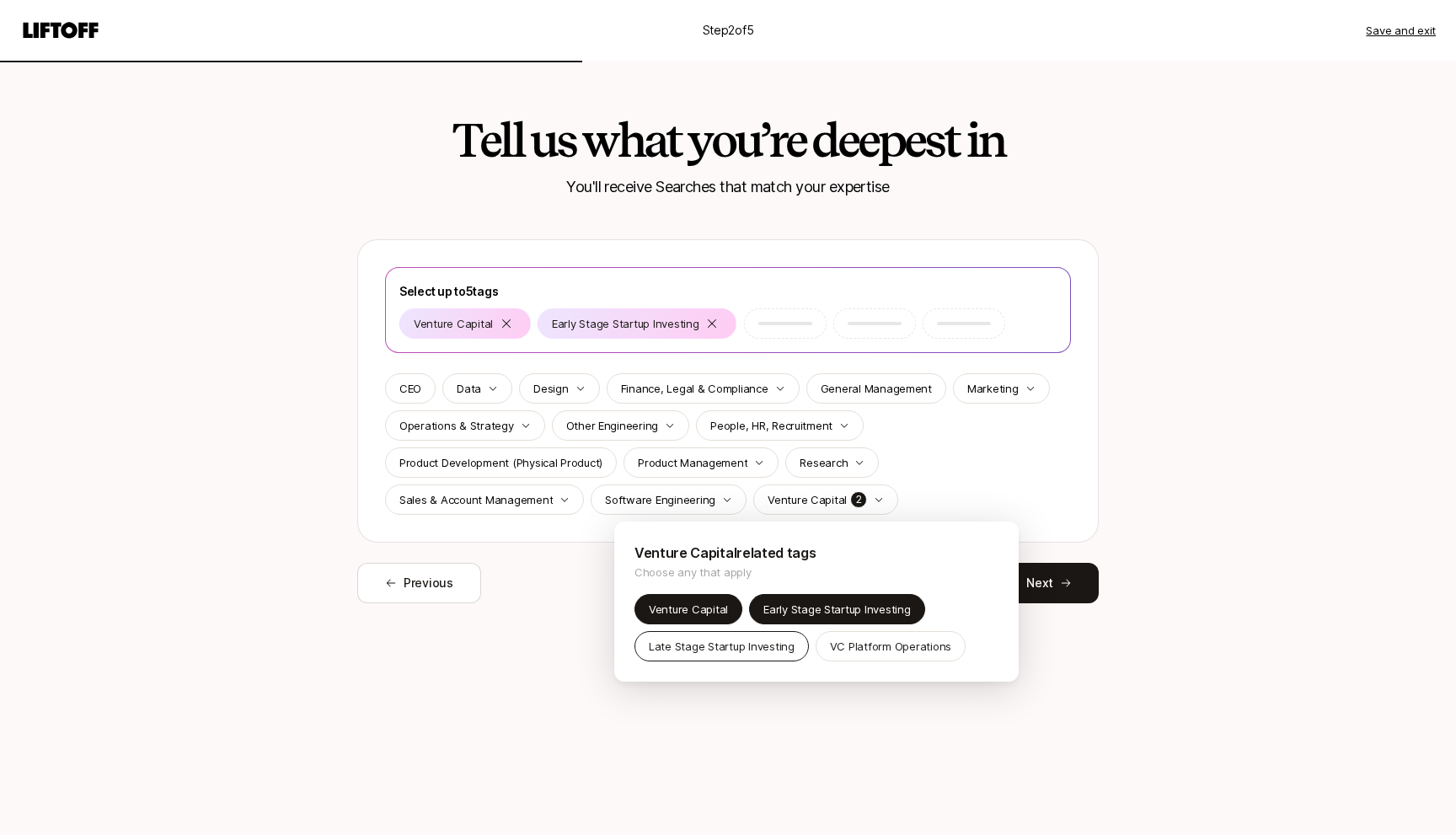
click at [749, 643] on p "Late Stage Startup Investing" at bounding box center [722, 645] width 146 height 17
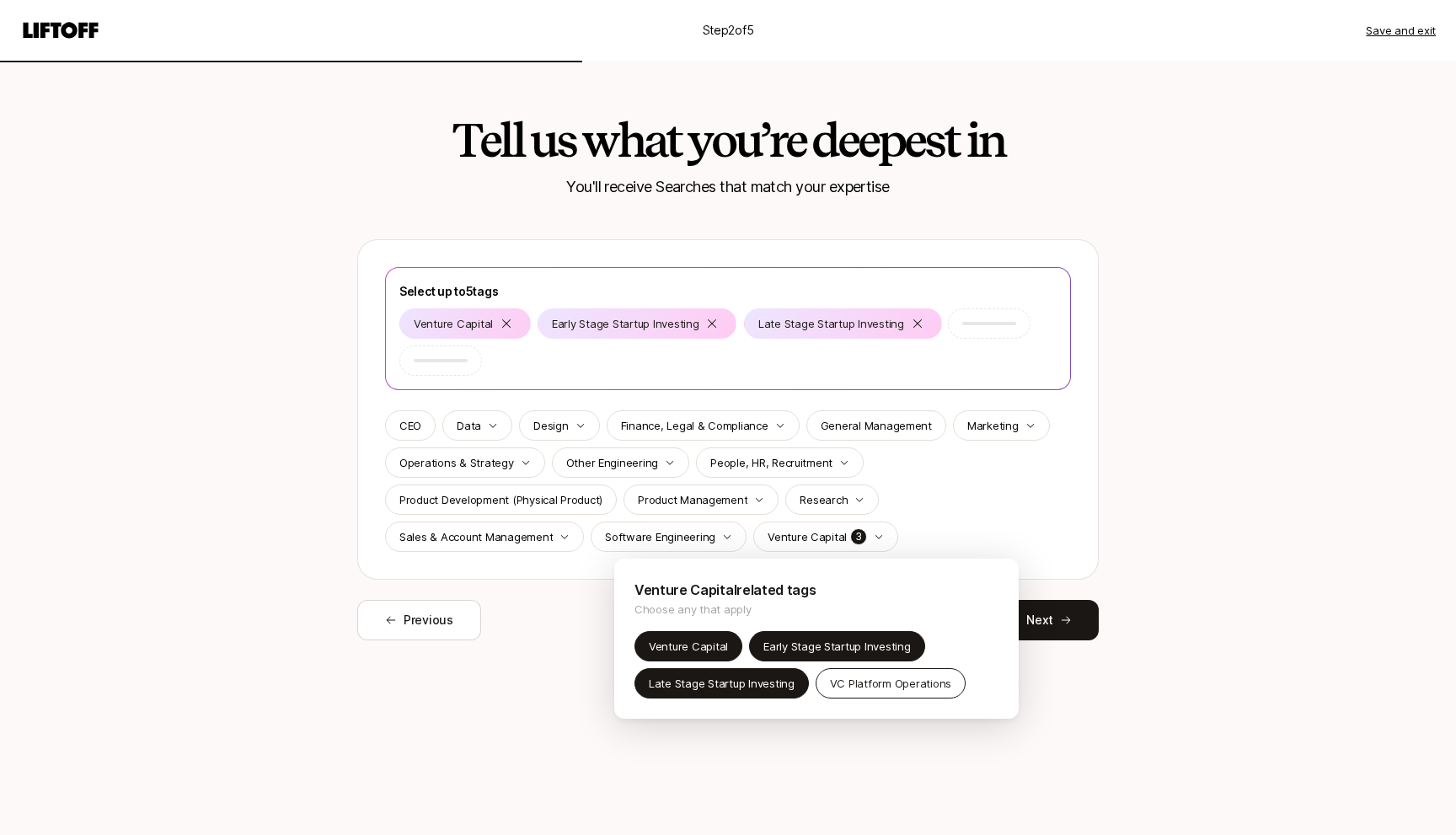
click at [900, 677] on p "VC Platform Operations" at bounding box center [891, 683] width 121 height 17
click at [1073, 621] on html "Step 2 of 5 Save and exit Tell us what you’re deepest in You'll receive Searche…" at bounding box center [728, 418] width 1456 height 835
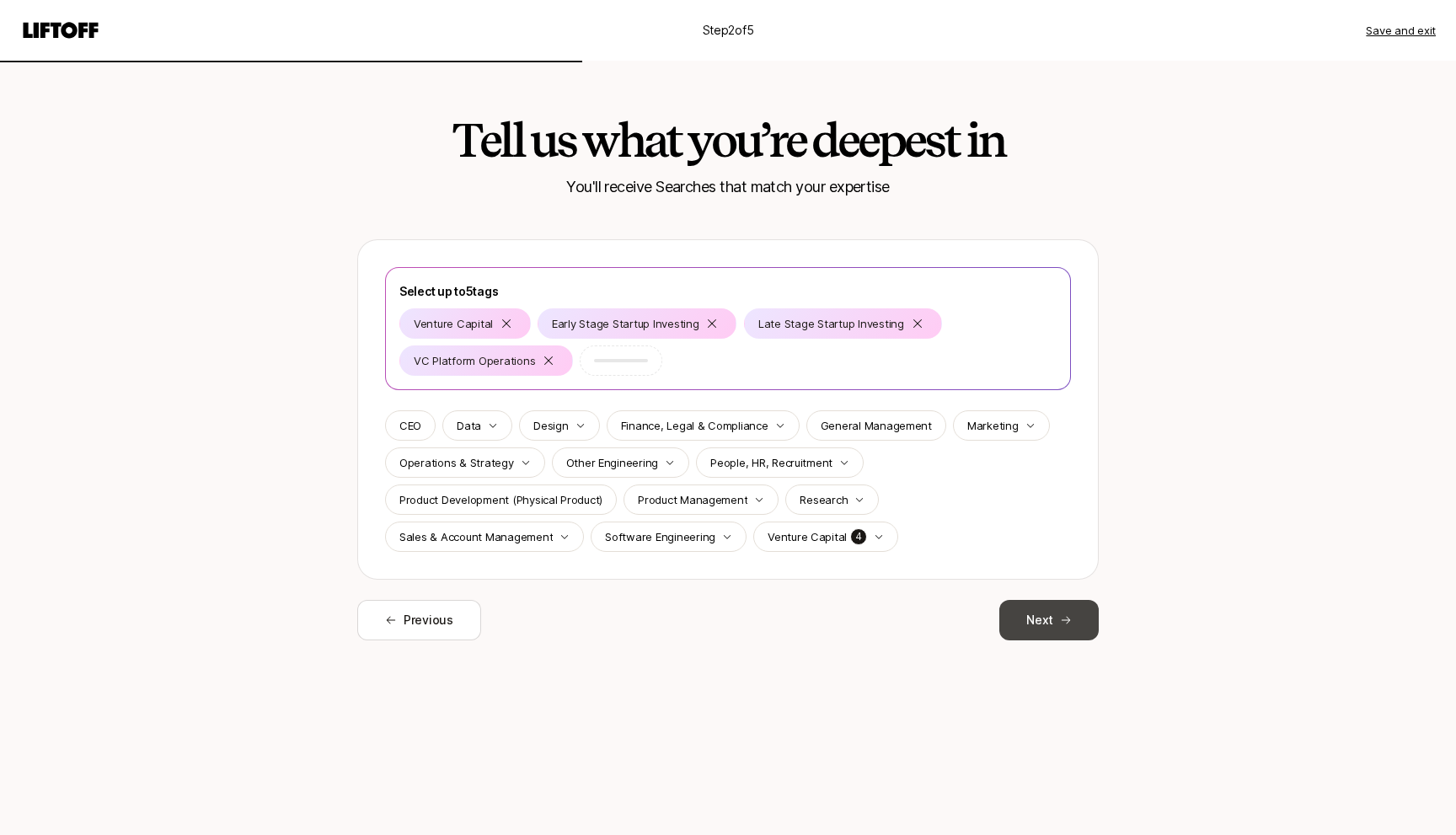
click at [1043, 632] on button "Next" at bounding box center [1048, 620] width 99 height 40
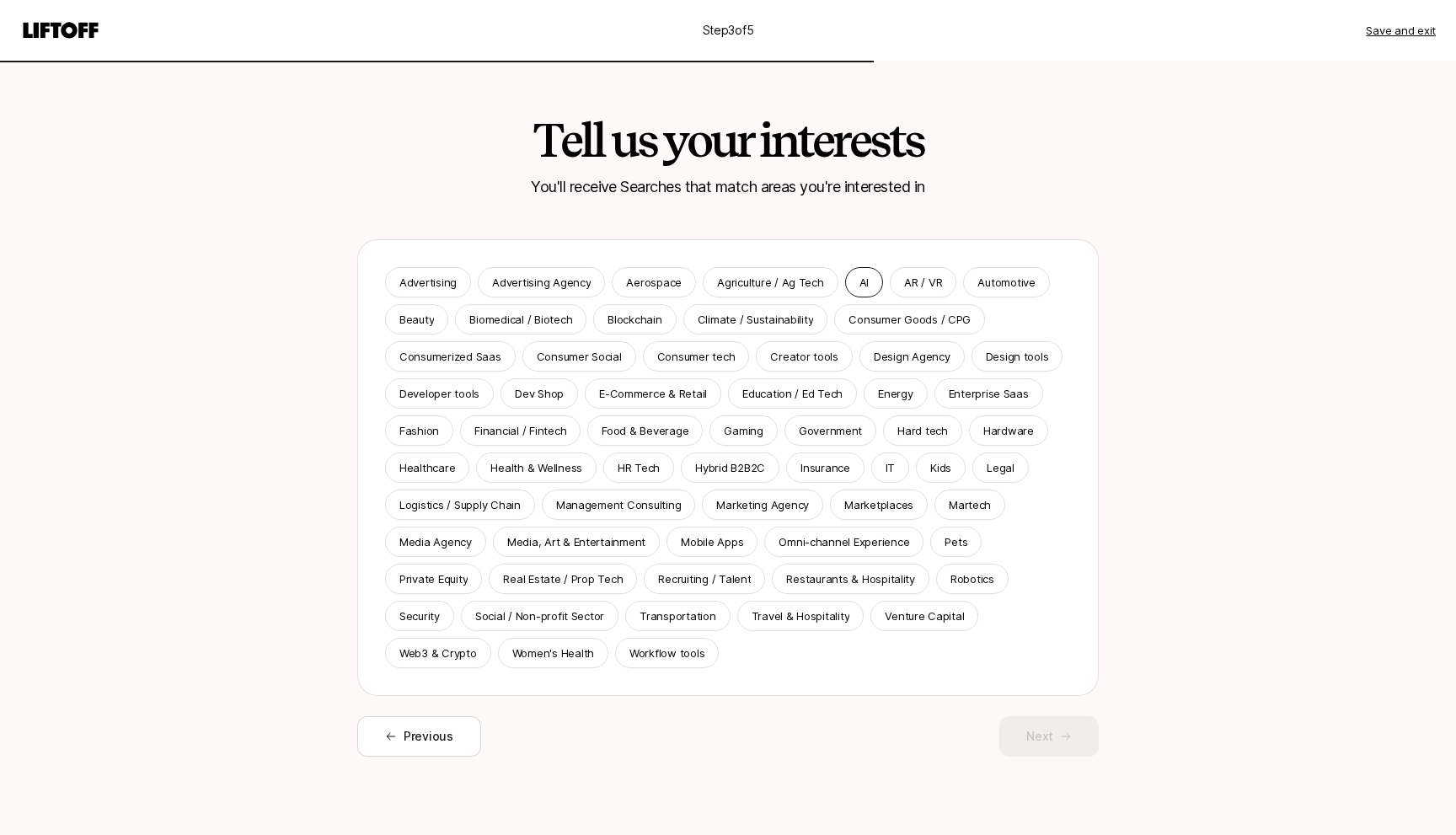
click at [859, 290] on p "AI" at bounding box center [863, 281] width 10 height 17
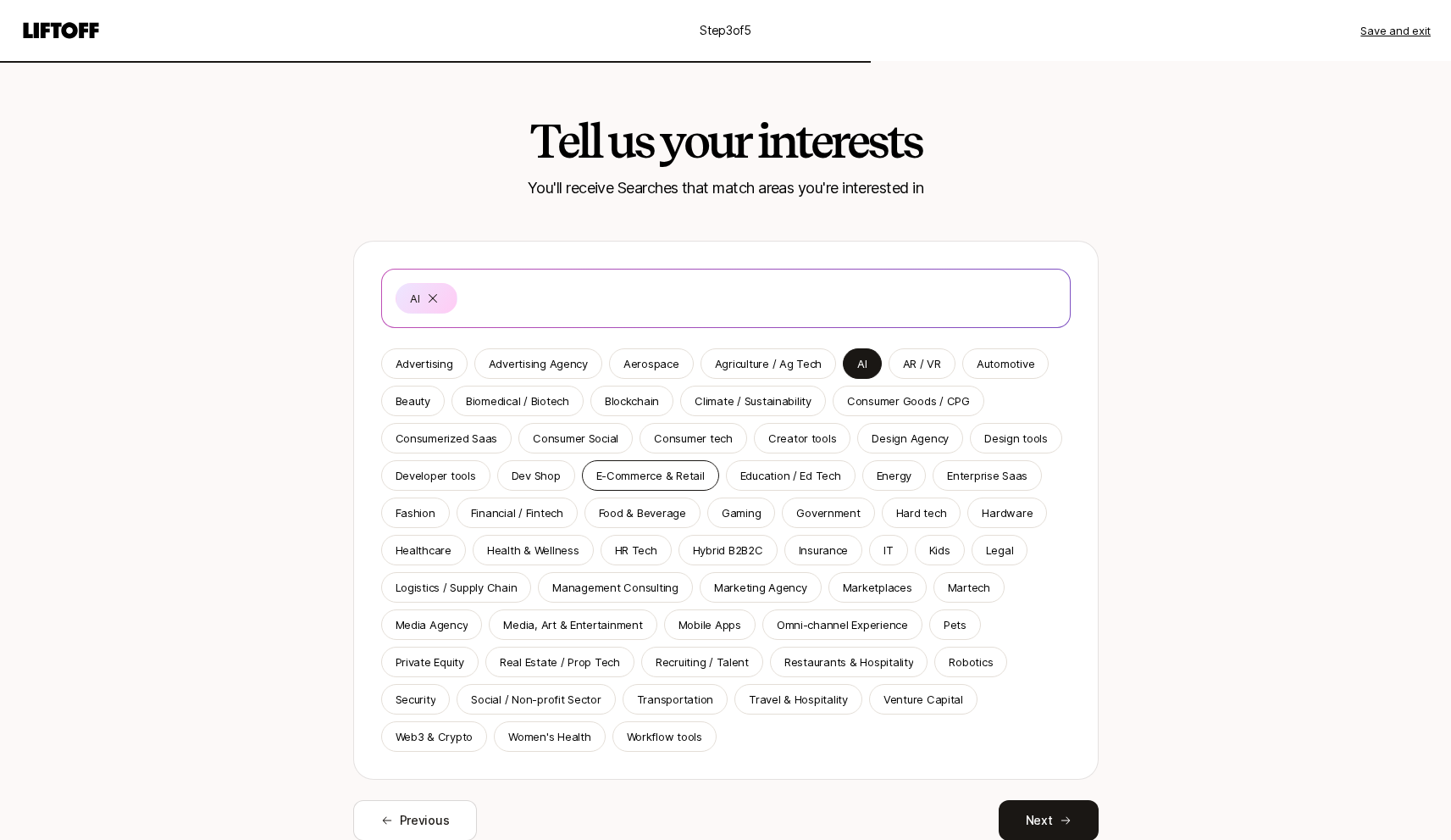
scroll to position [69, 0]
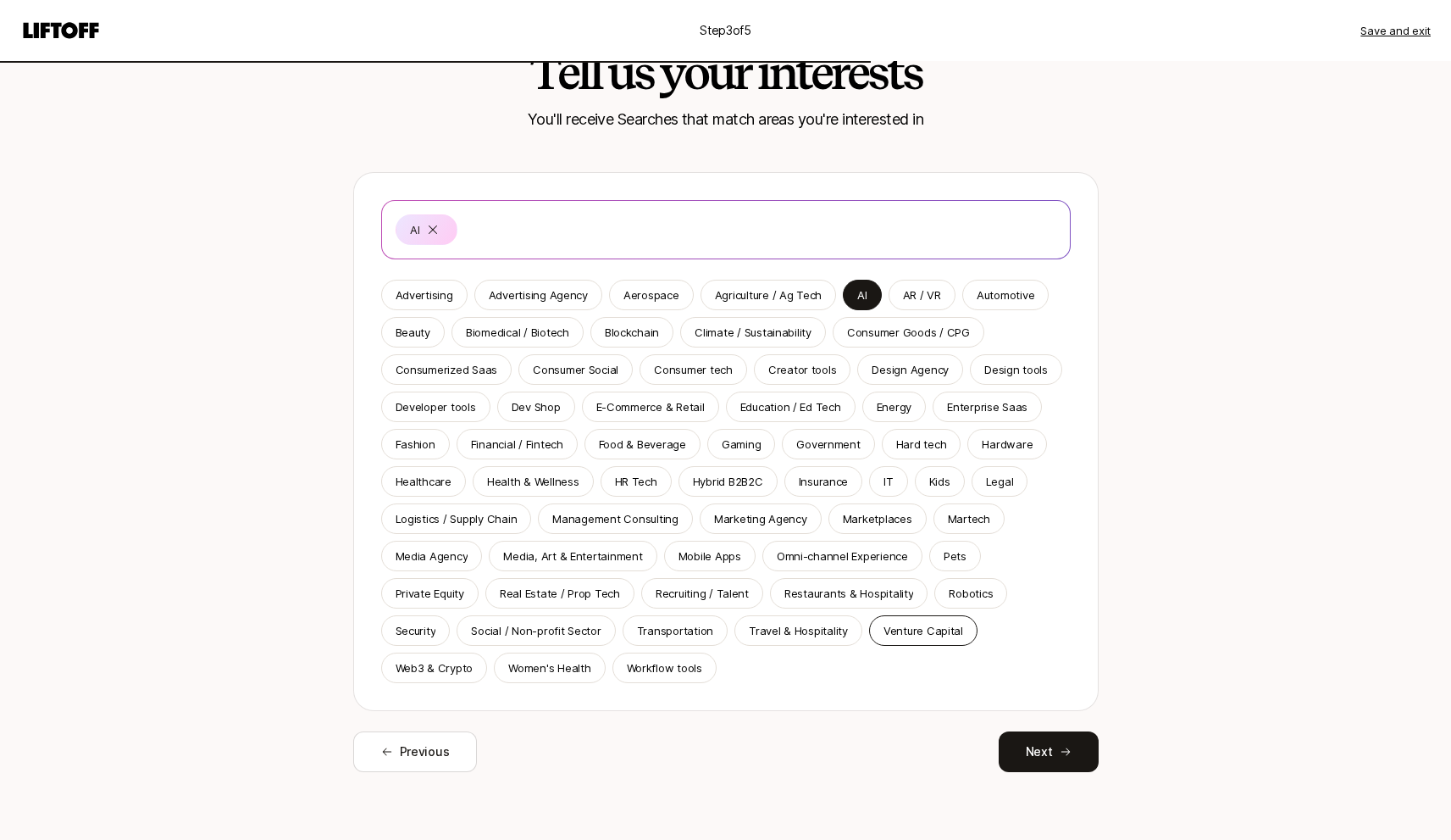
click at [938, 636] on p "Venture Capital" at bounding box center [923, 630] width 80 height 17
click at [965, 401] on p "Enterprise Saas" at bounding box center [987, 406] width 80 height 17
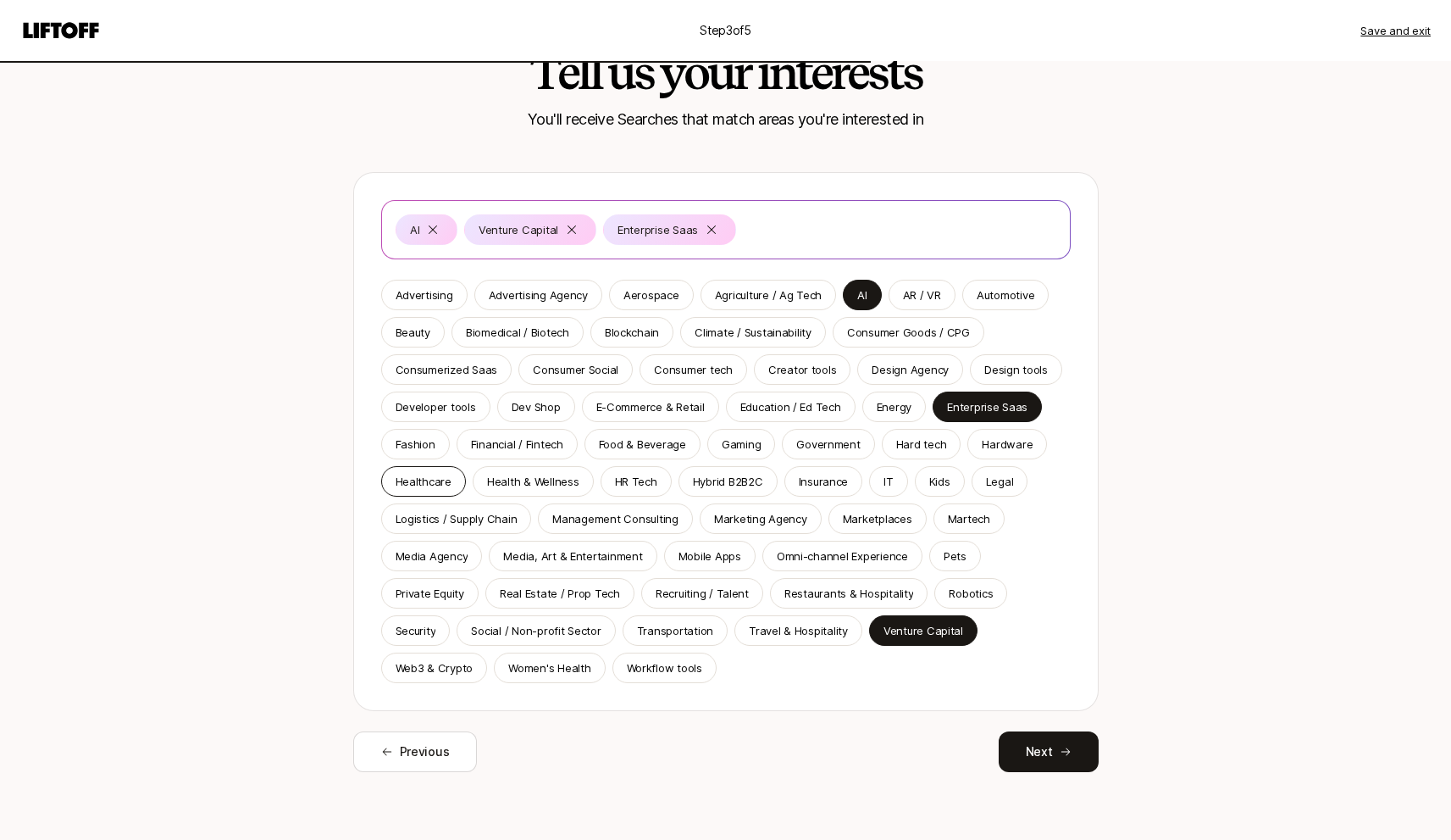
click at [421, 478] on p "Healthcare" at bounding box center [424, 481] width 56 height 17
click at [519, 434] on div "Financial / Fintech" at bounding box center [517, 444] width 121 height 30
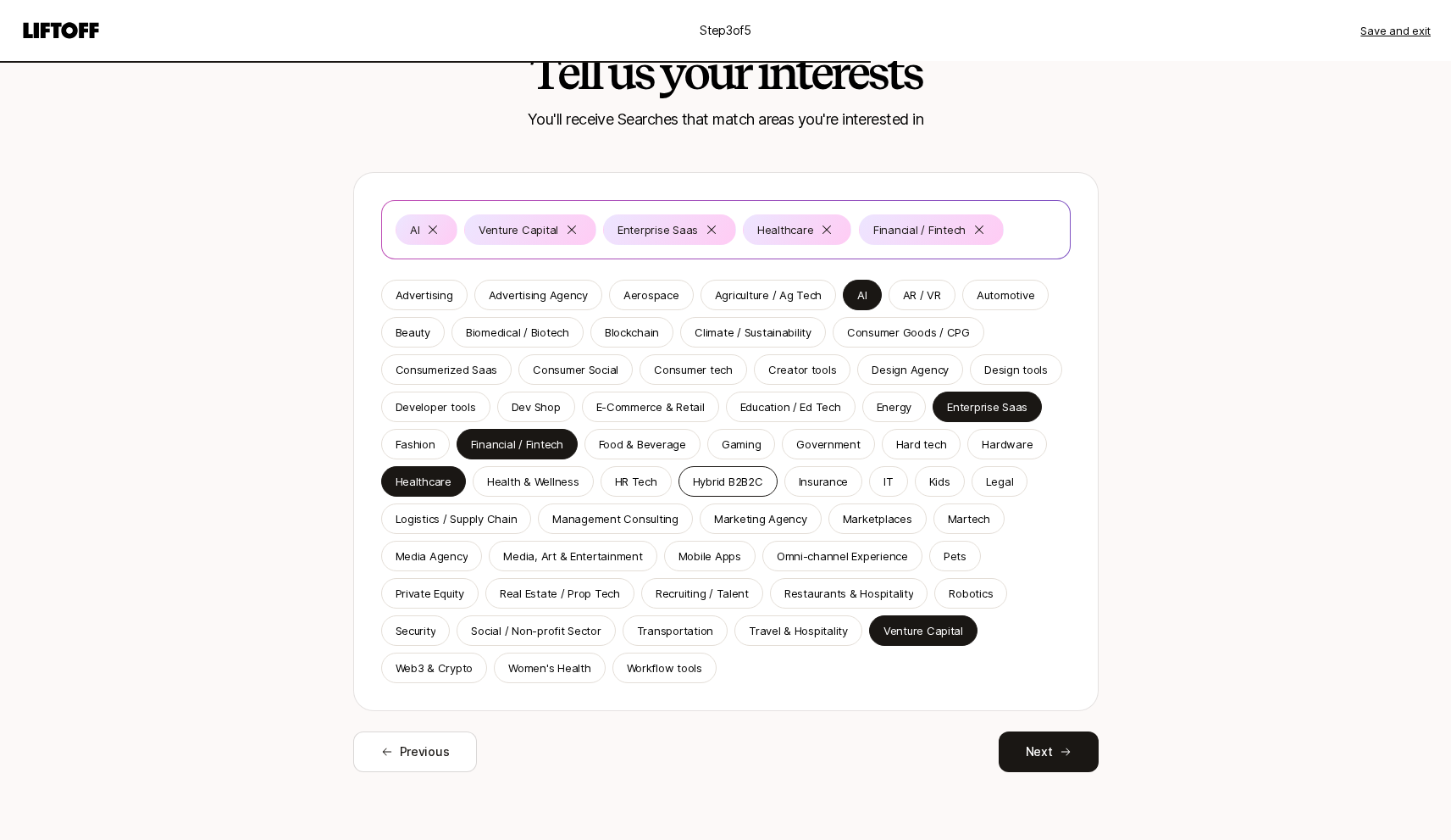
click at [689, 490] on div "Hybrid B2B2C" at bounding box center [729, 481] width 99 height 30
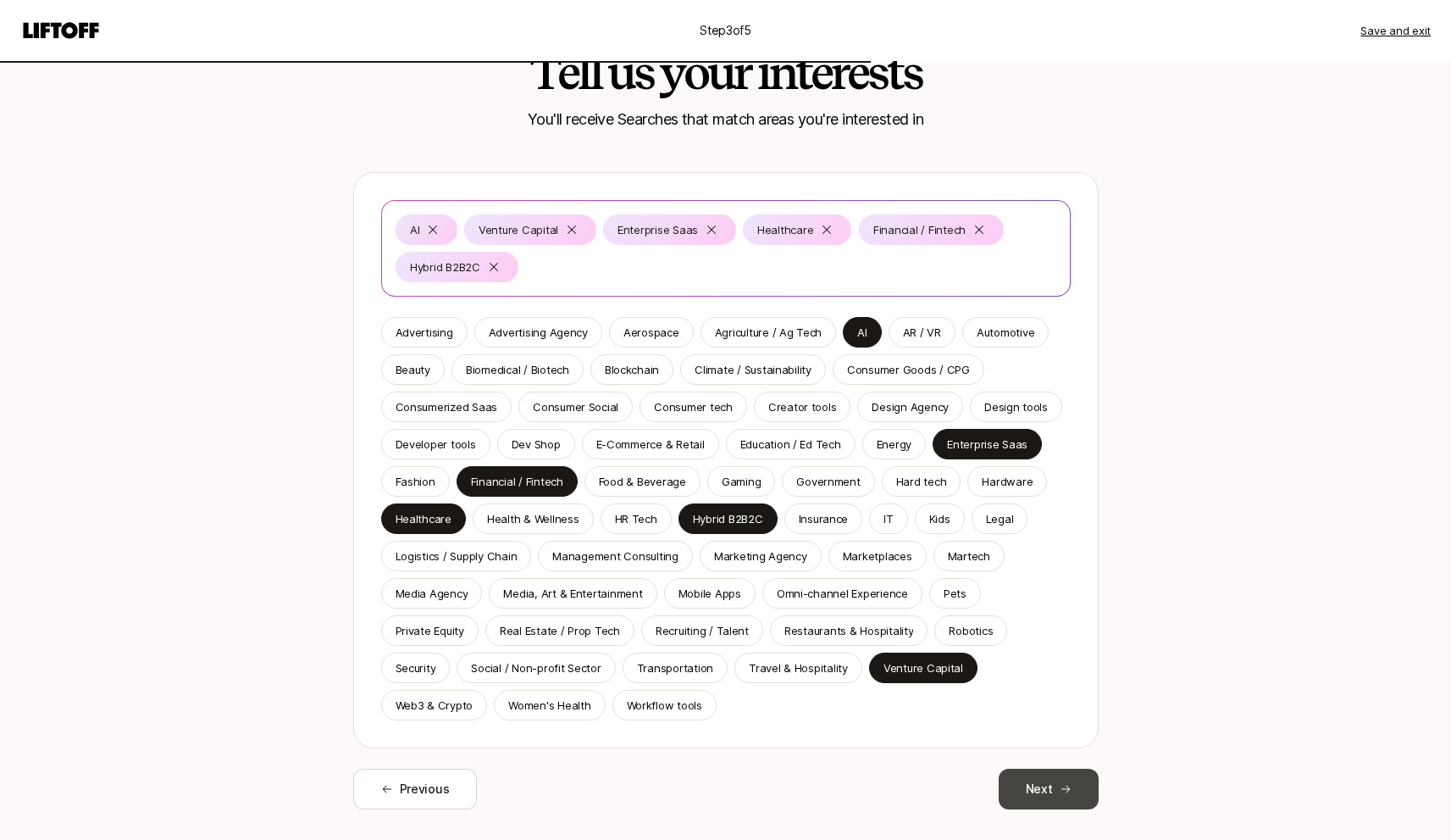
click at [1046, 783] on button "Next" at bounding box center [1049, 789] width 100 height 41
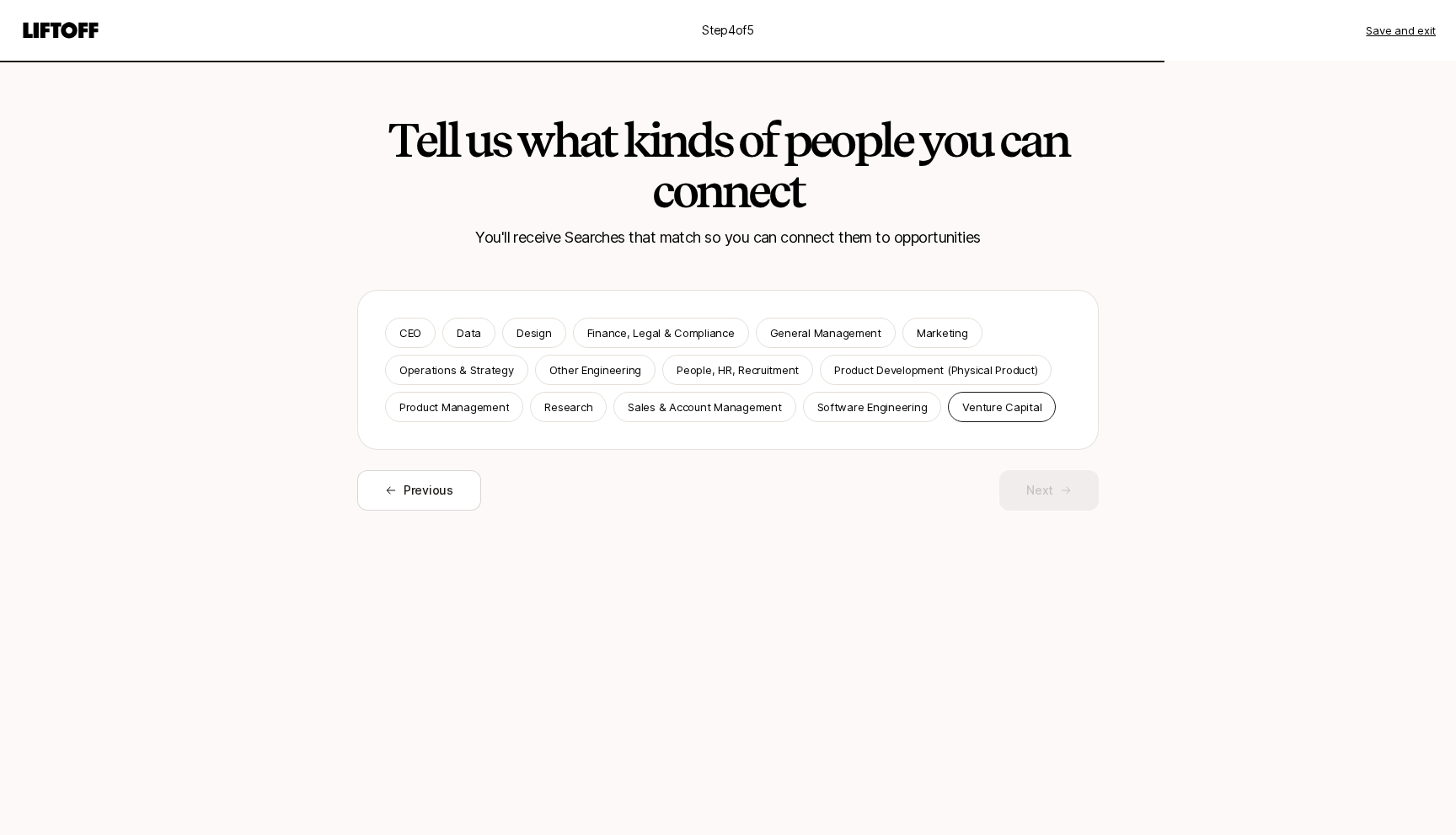
click at [1016, 399] on p "Venture Capital" at bounding box center [1001, 406] width 79 height 17
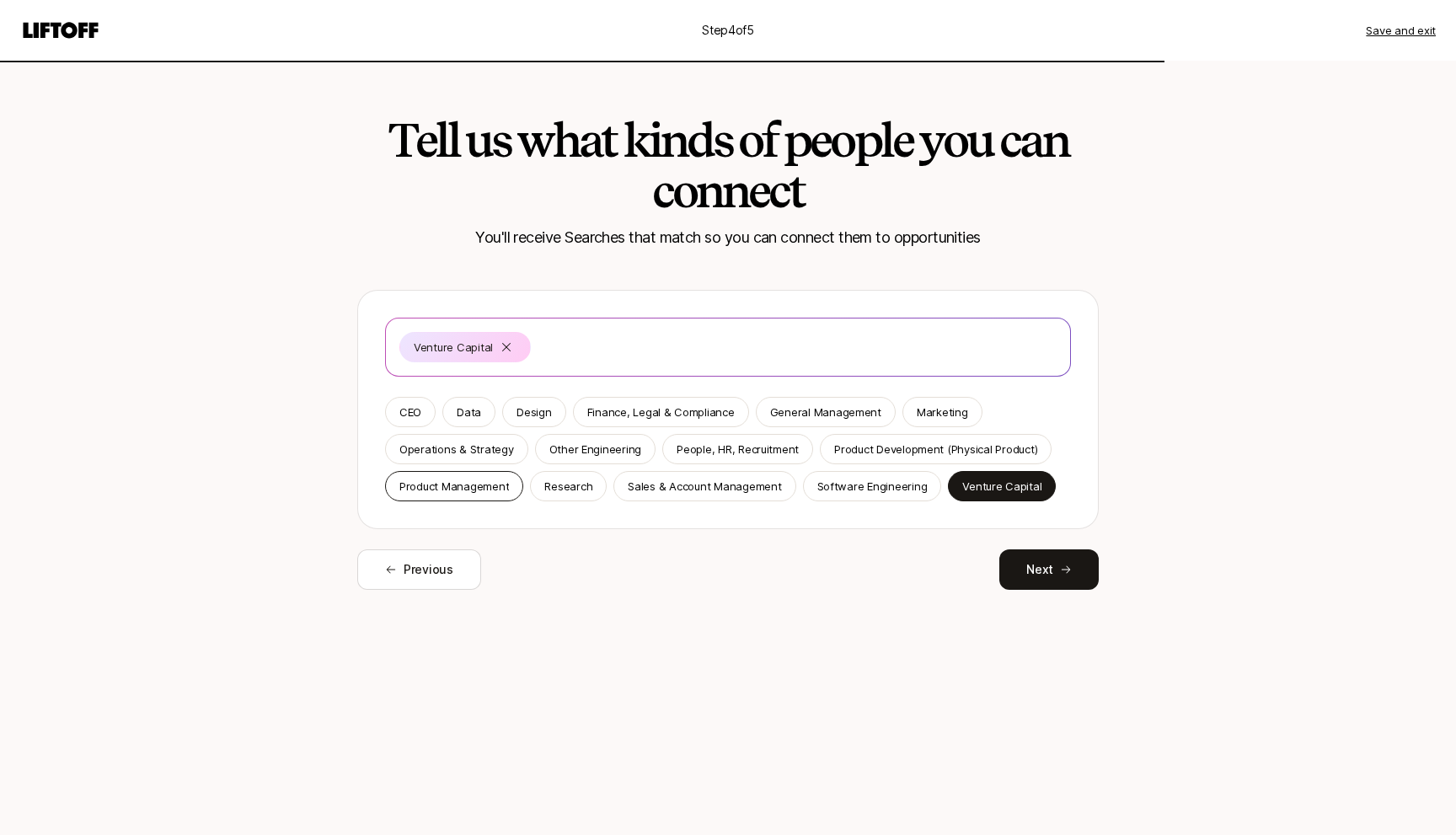
click at [478, 483] on p "Product Management" at bounding box center [454, 485] width 110 height 17
click at [650, 403] on p "Finance, Legal & Compliance" at bounding box center [661, 411] width 148 height 17
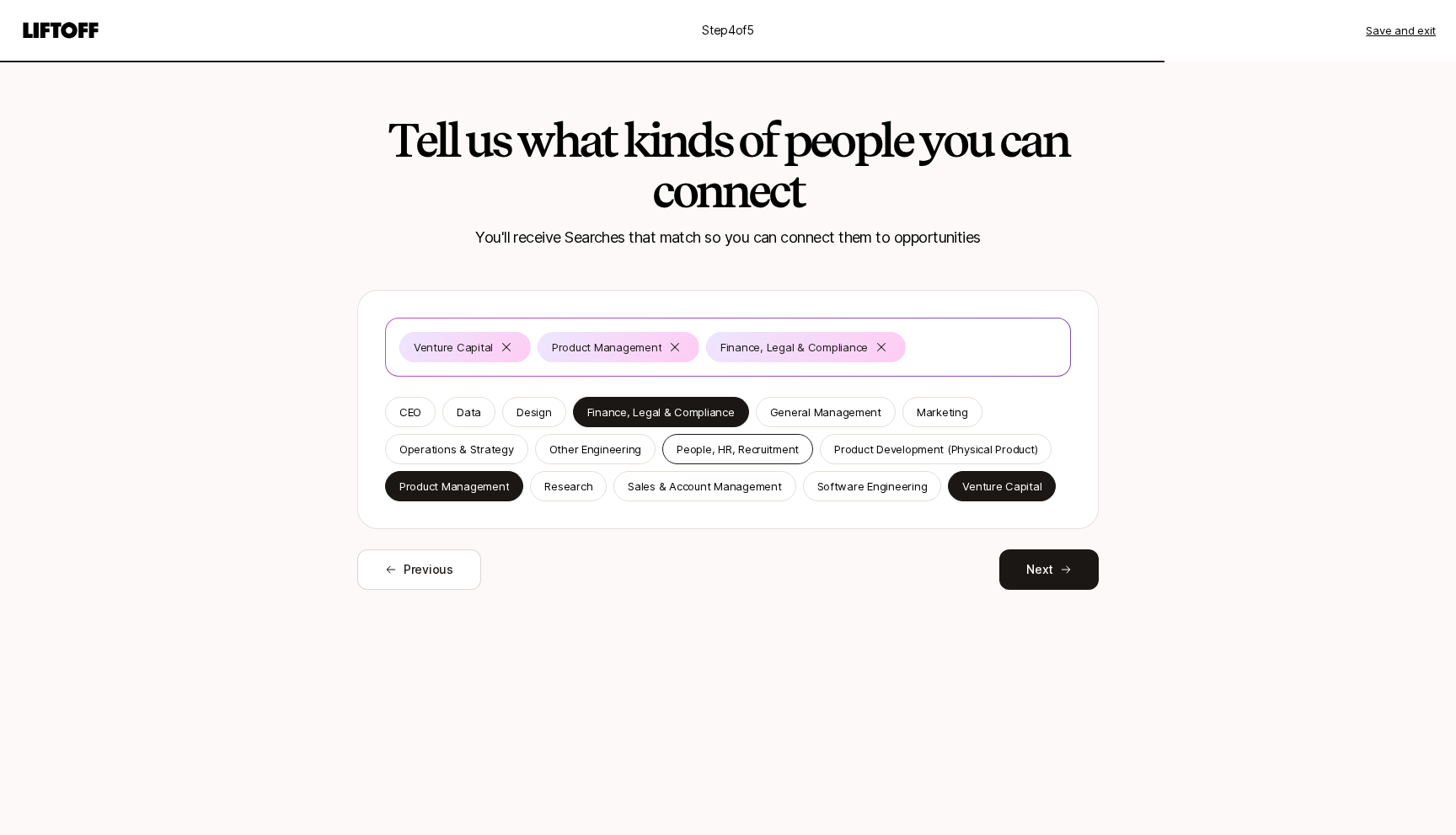
click at [737, 448] on p "People, HR, Recruitment" at bounding box center [737, 448] width 122 height 17
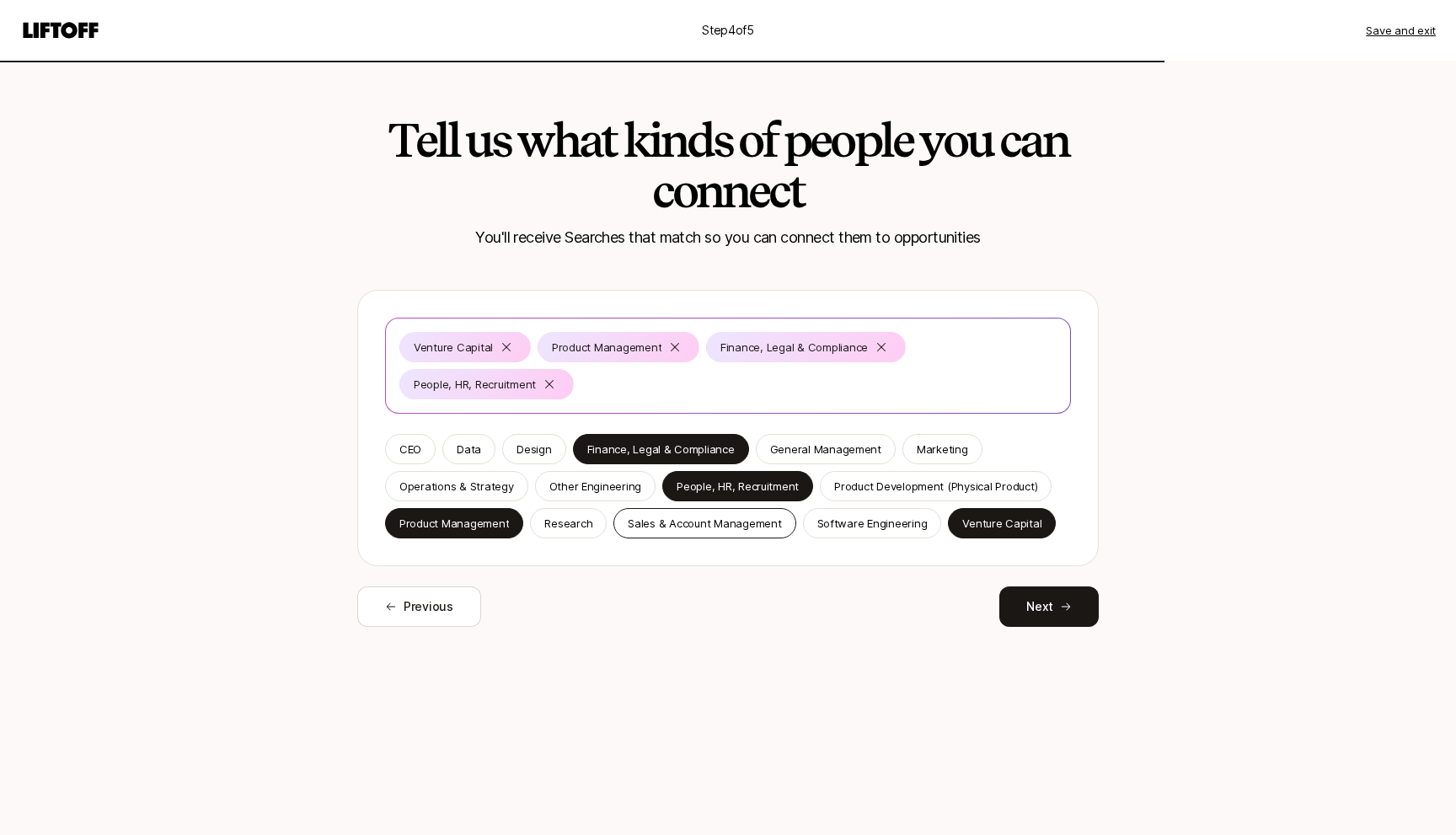
click at [697, 519] on p "Sales & Account Management" at bounding box center [704, 522] width 153 height 17
click at [944, 431] on div "Venture Capital Product Management Finance, Legal & Compliance People, HR, Recr…" at bounding box center [728, 427] width 686 height 221
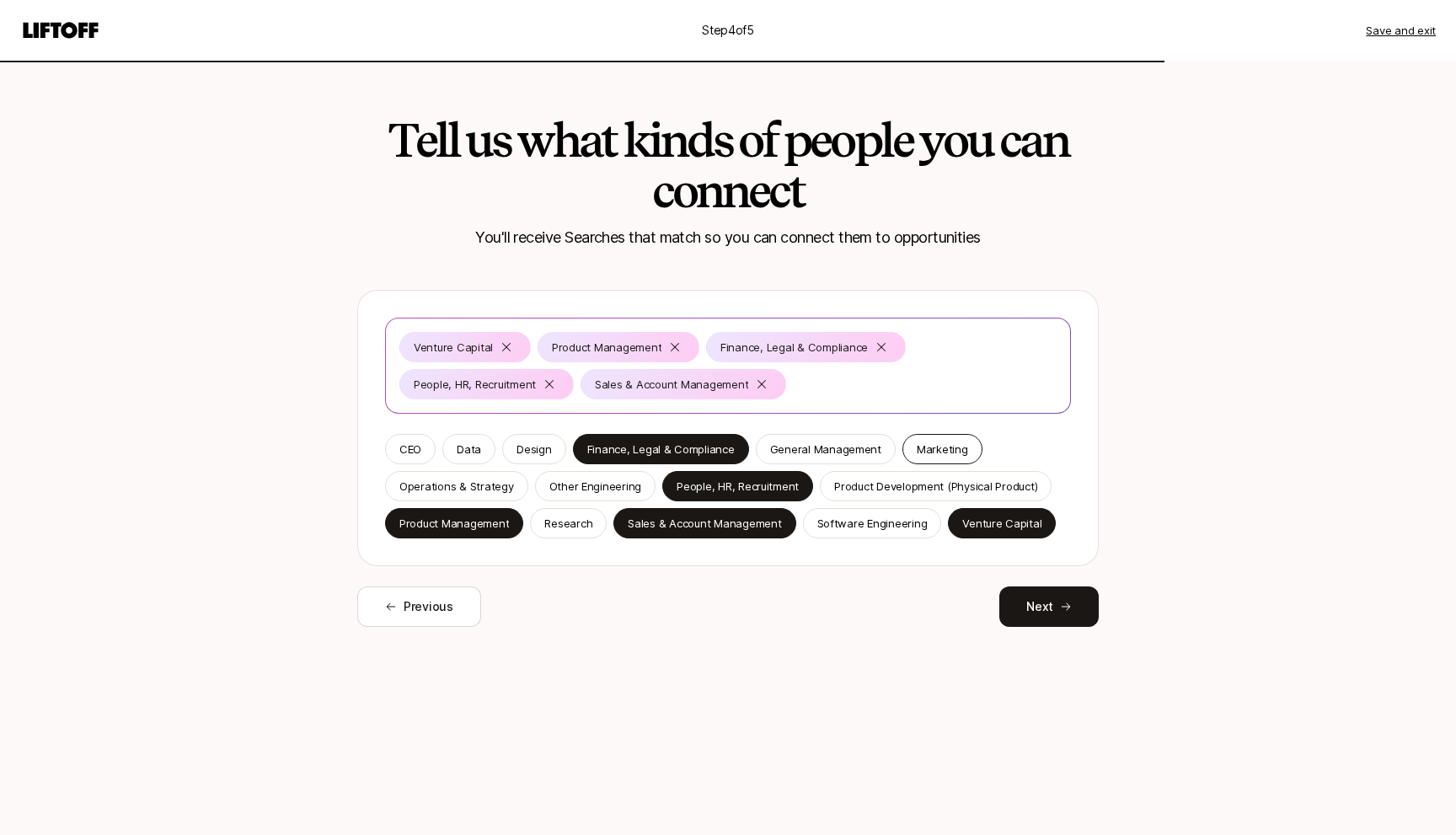
click at [926, 445] on p "Marketing" at bounding box center [943, 448] width 51 height 17
click at [858, 534] on div "Software Engineering" at bounding box center [872, 523] width 139 height 30
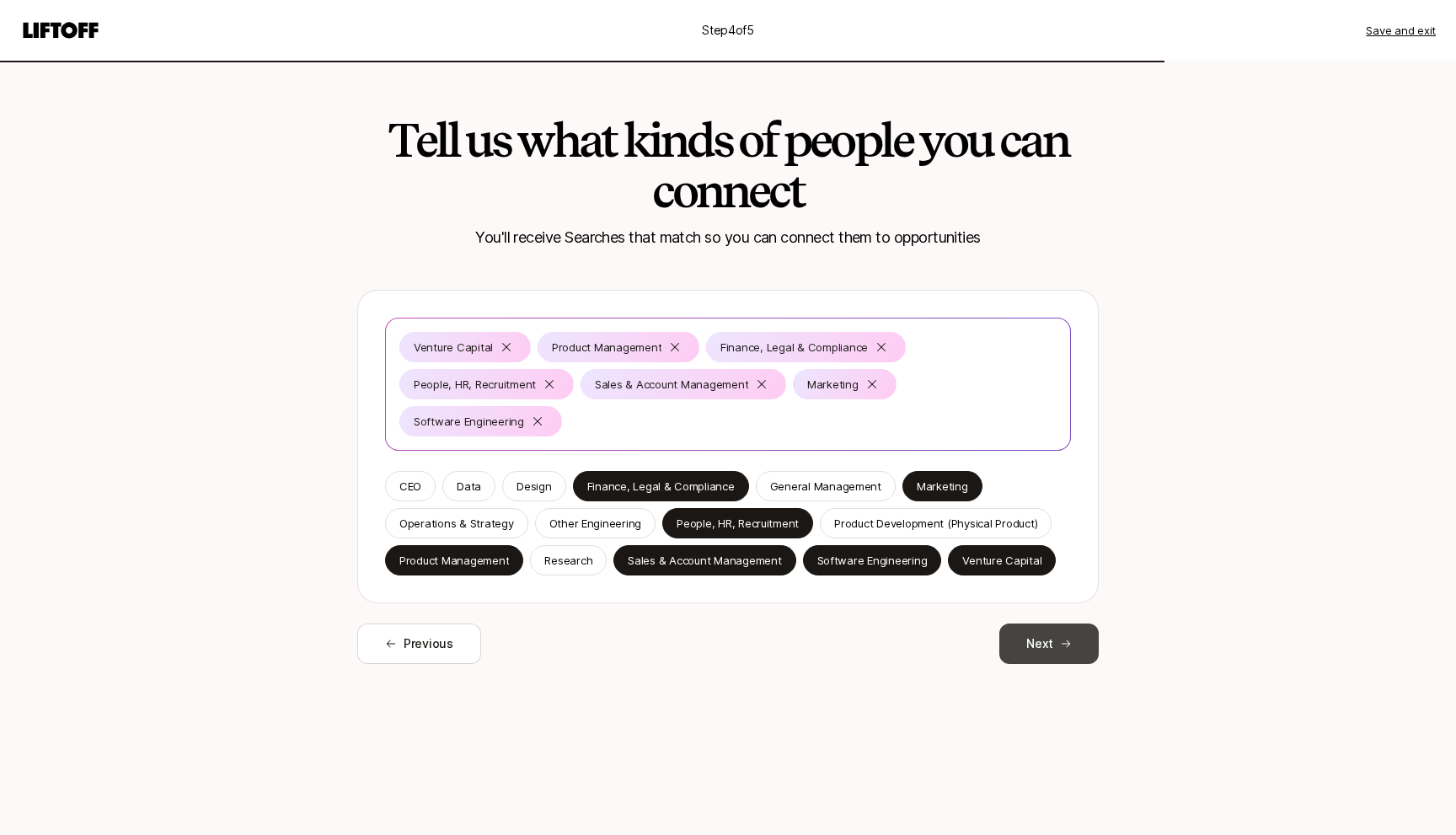
click at [1040, 623] on button "Next" at bounding box center [1048, 643] width 99 height 40
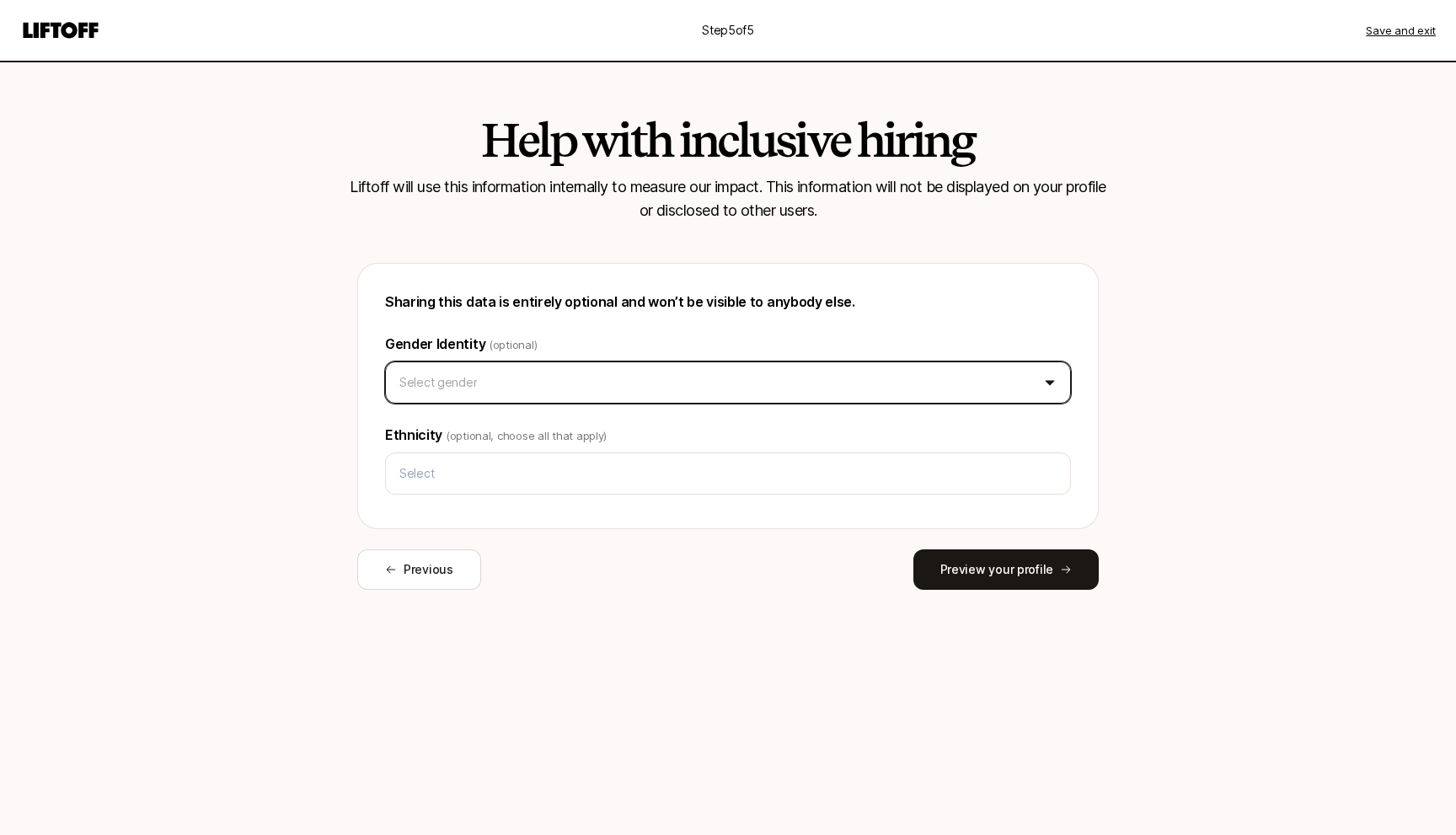
click at [561, 378] on html "Step 5 of 5 Save and exit Help with inclusive hiring Liftoff will use this info…" at bounding box center [728, 418] width 1456 height 835
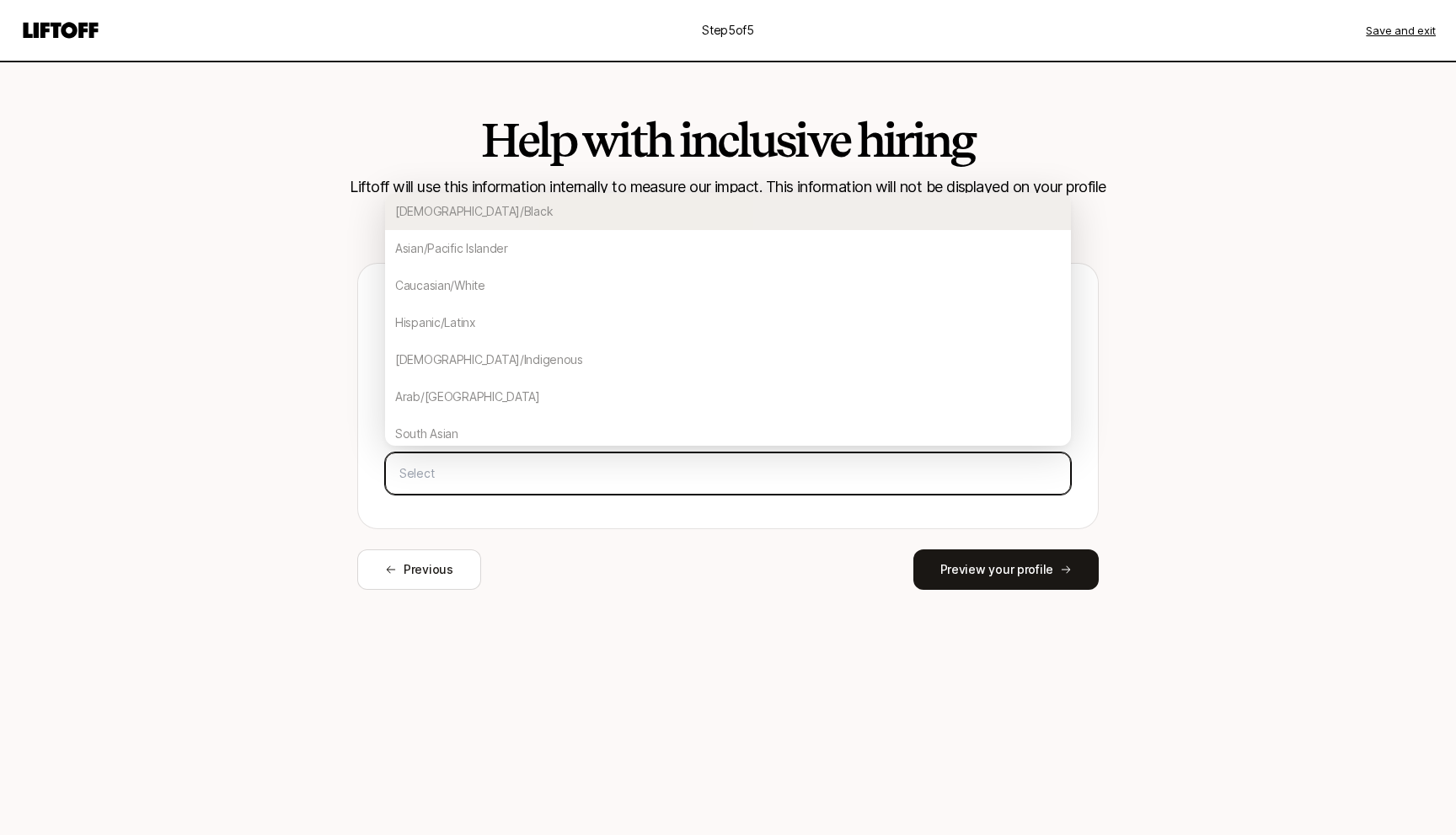
click at [534, 473] on input "text" at bounding box center [728, 473] width 671 height 30
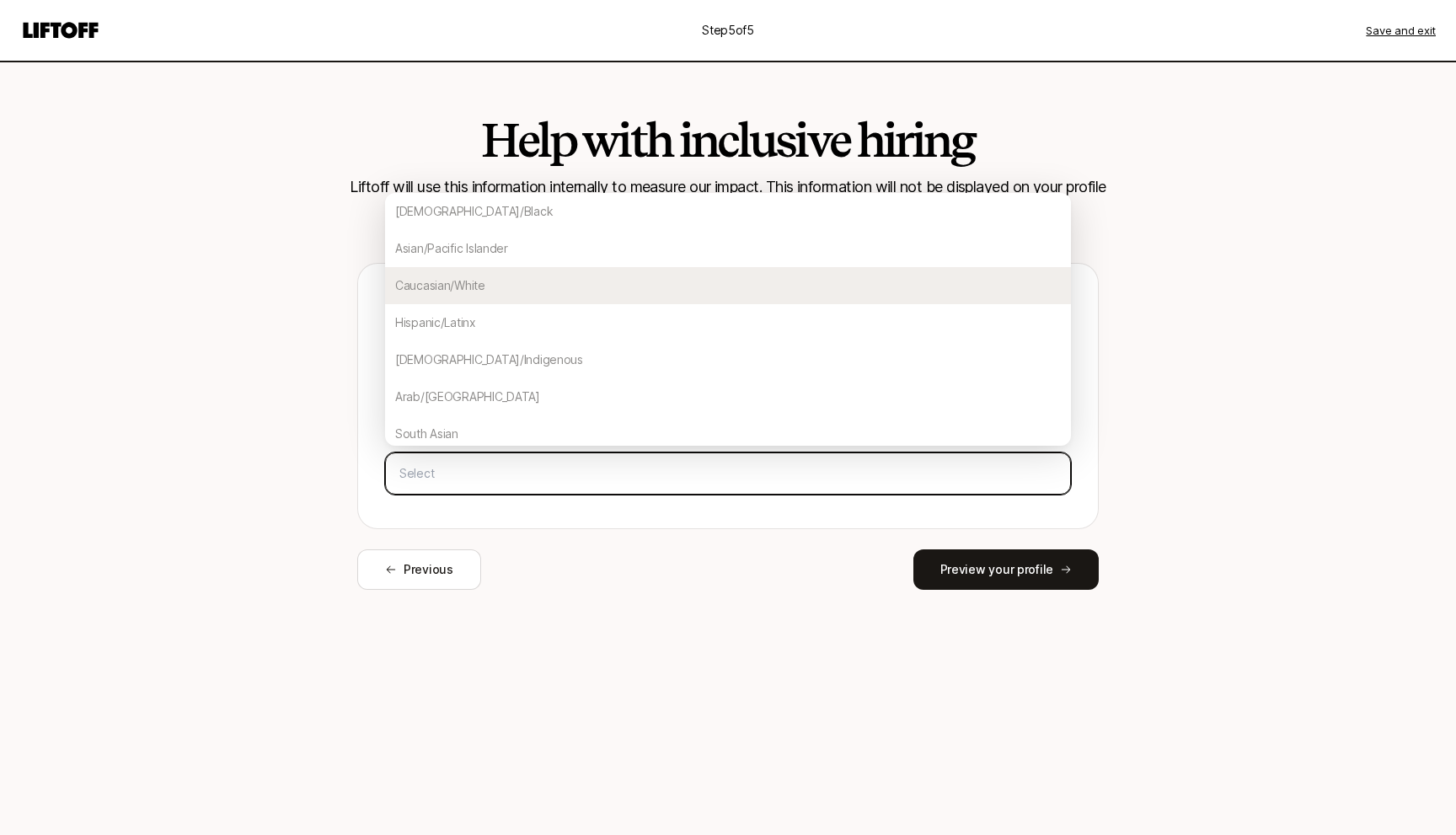
click at [518, 275] on div "Caucasian/White" at bounding box center [728, 286] width 686 height 37
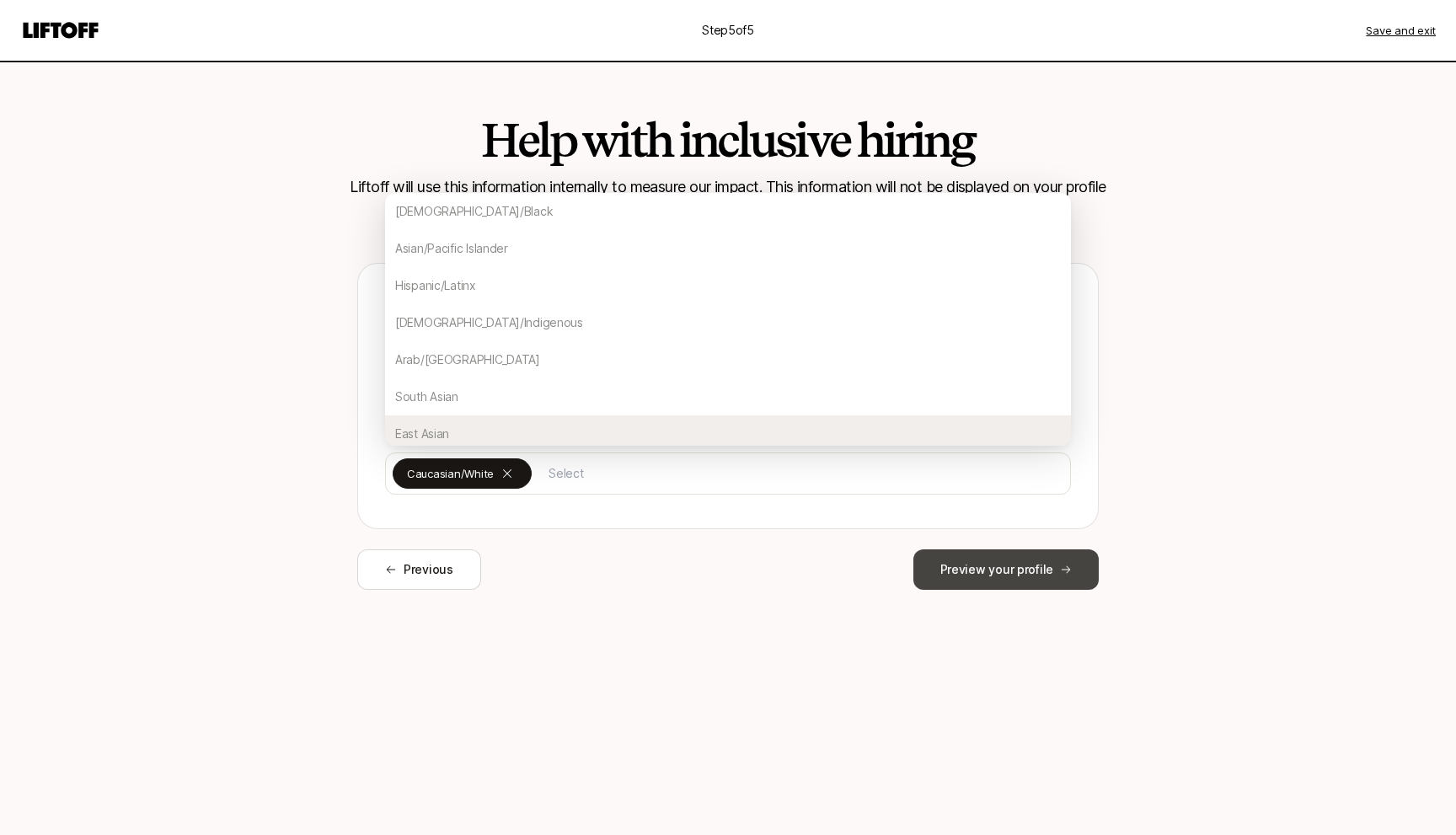
click at [1031, 575] on button "Preview your profile" at bounding box center [1006, 570] width 186 height 40
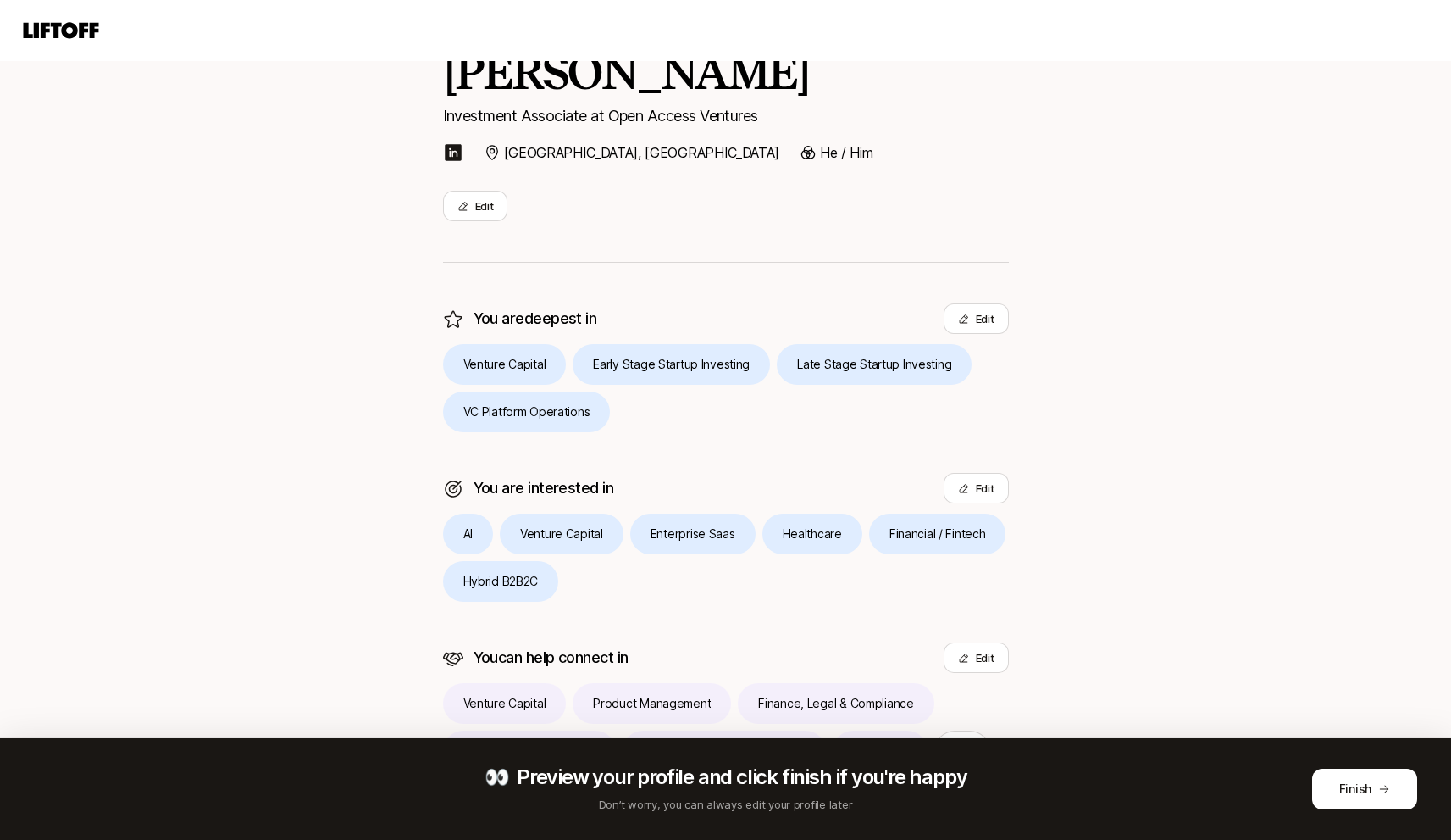
scroll to position [257, 0]
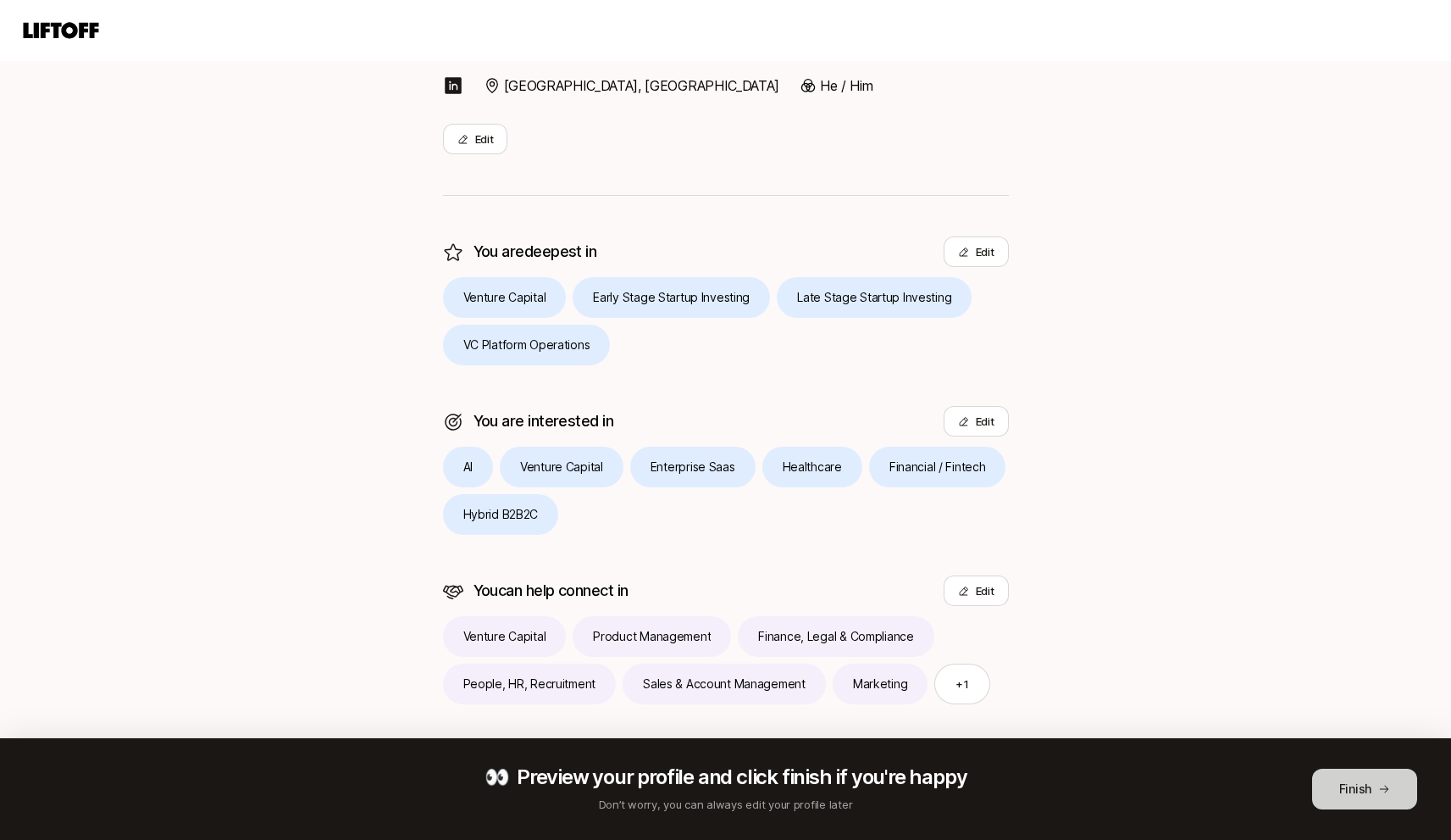
click at [1354, 788] on button "Finish" at bounding box center [1364, 789] width 105 height 41
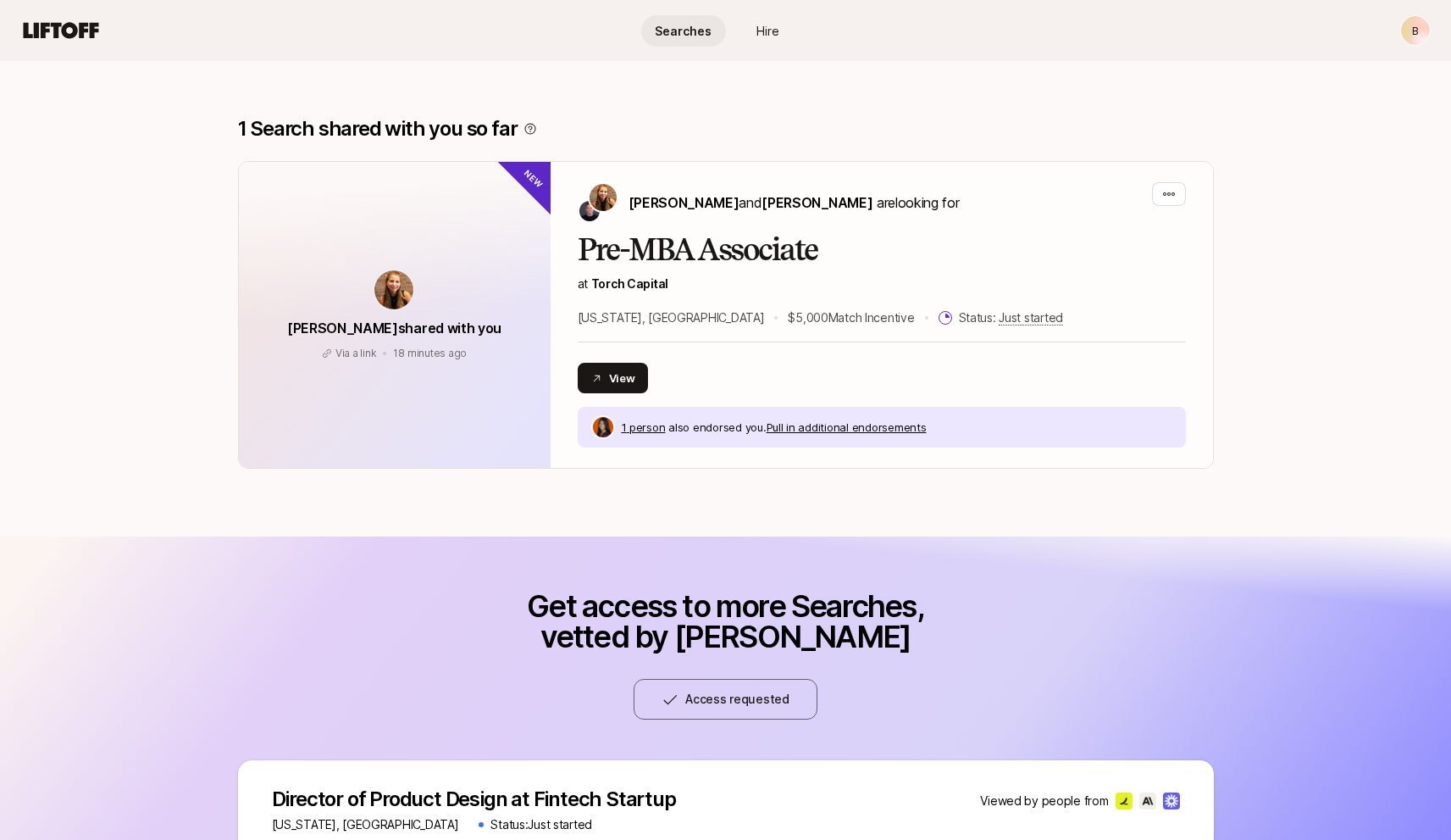
scroll to position [168, 0]
